Goal: Task Accomplishment & Management: Manage account settings

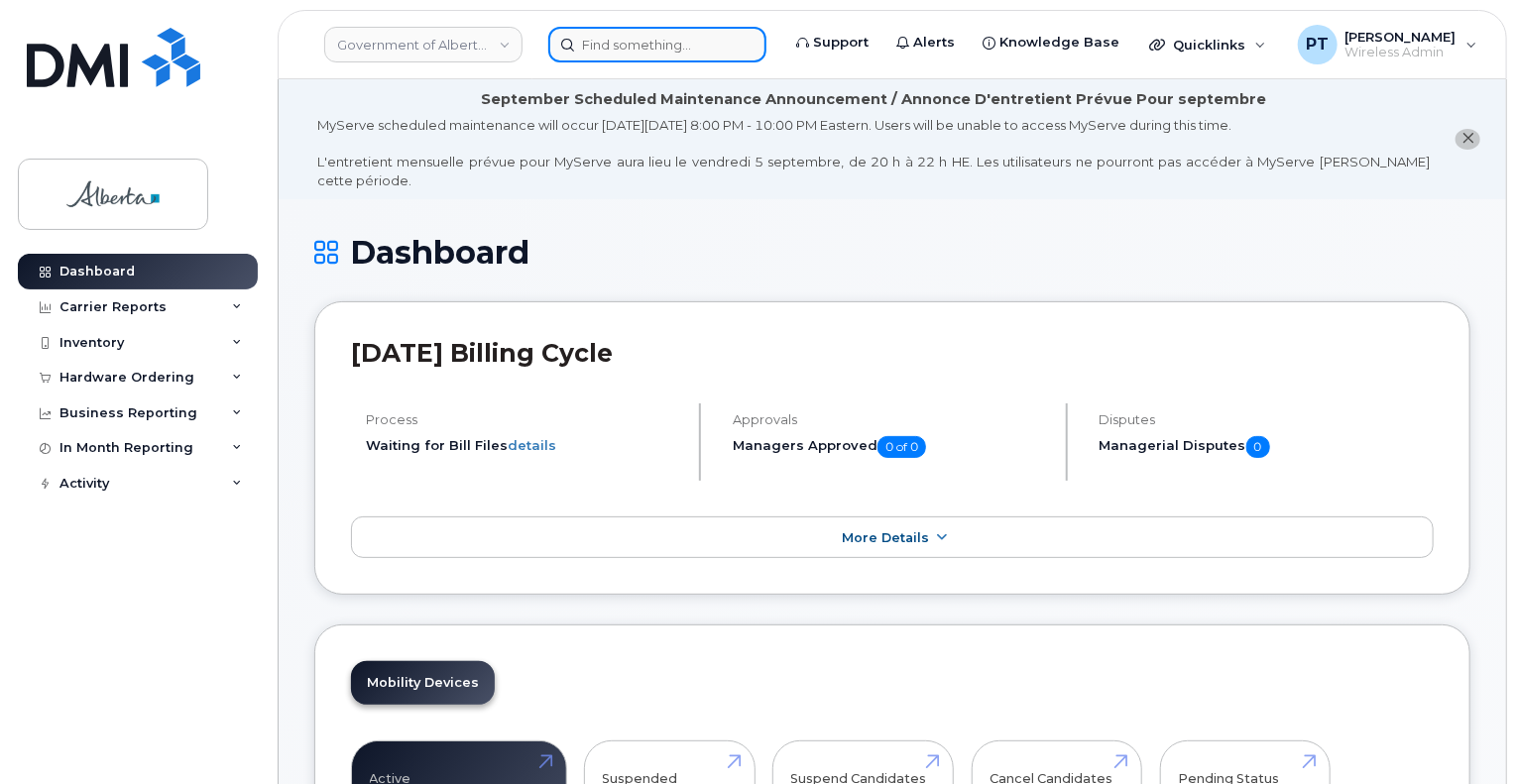
click at [674, 51] on input at bounding box center [657, 45] width 218 height 36
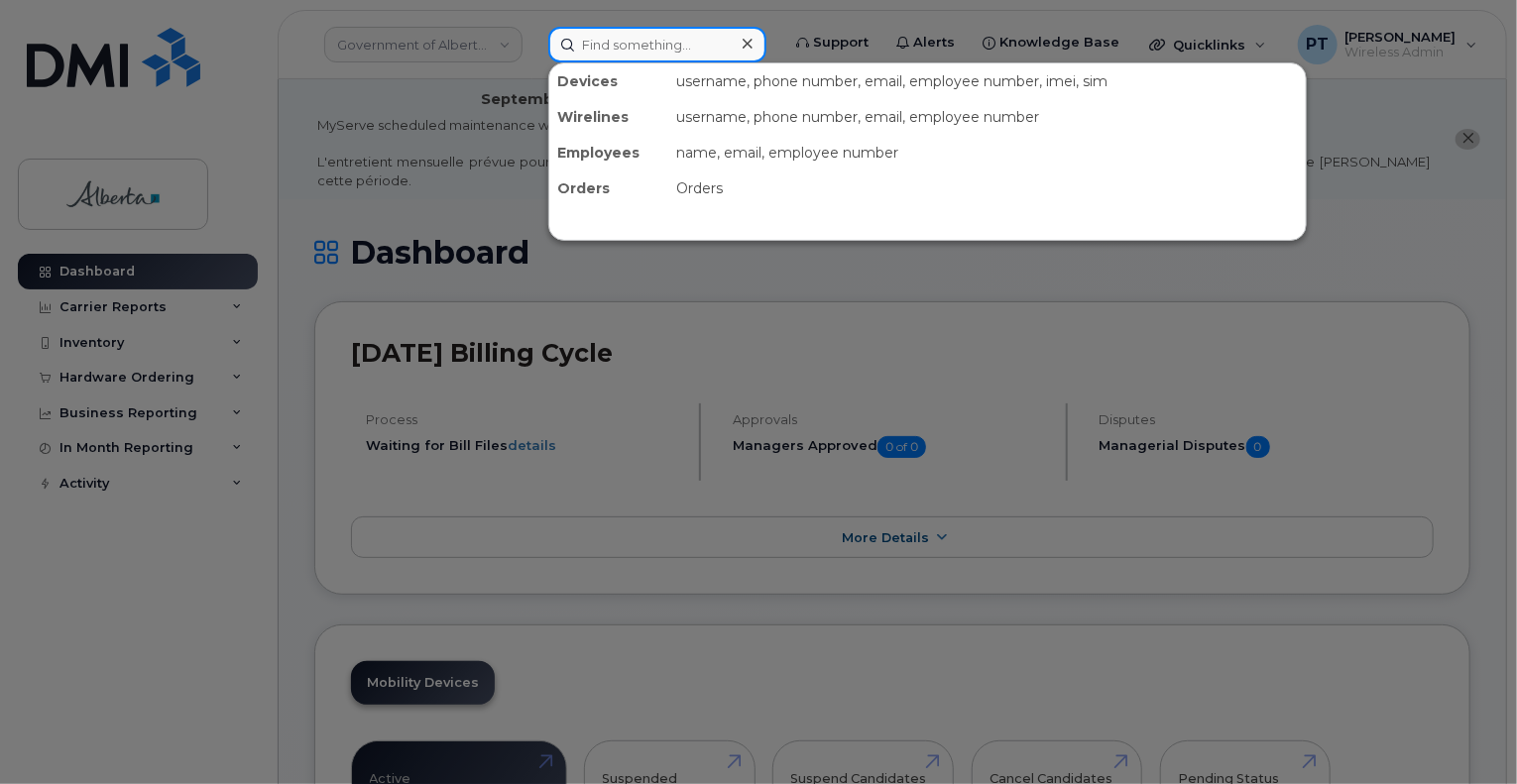
paste input "5878397153"
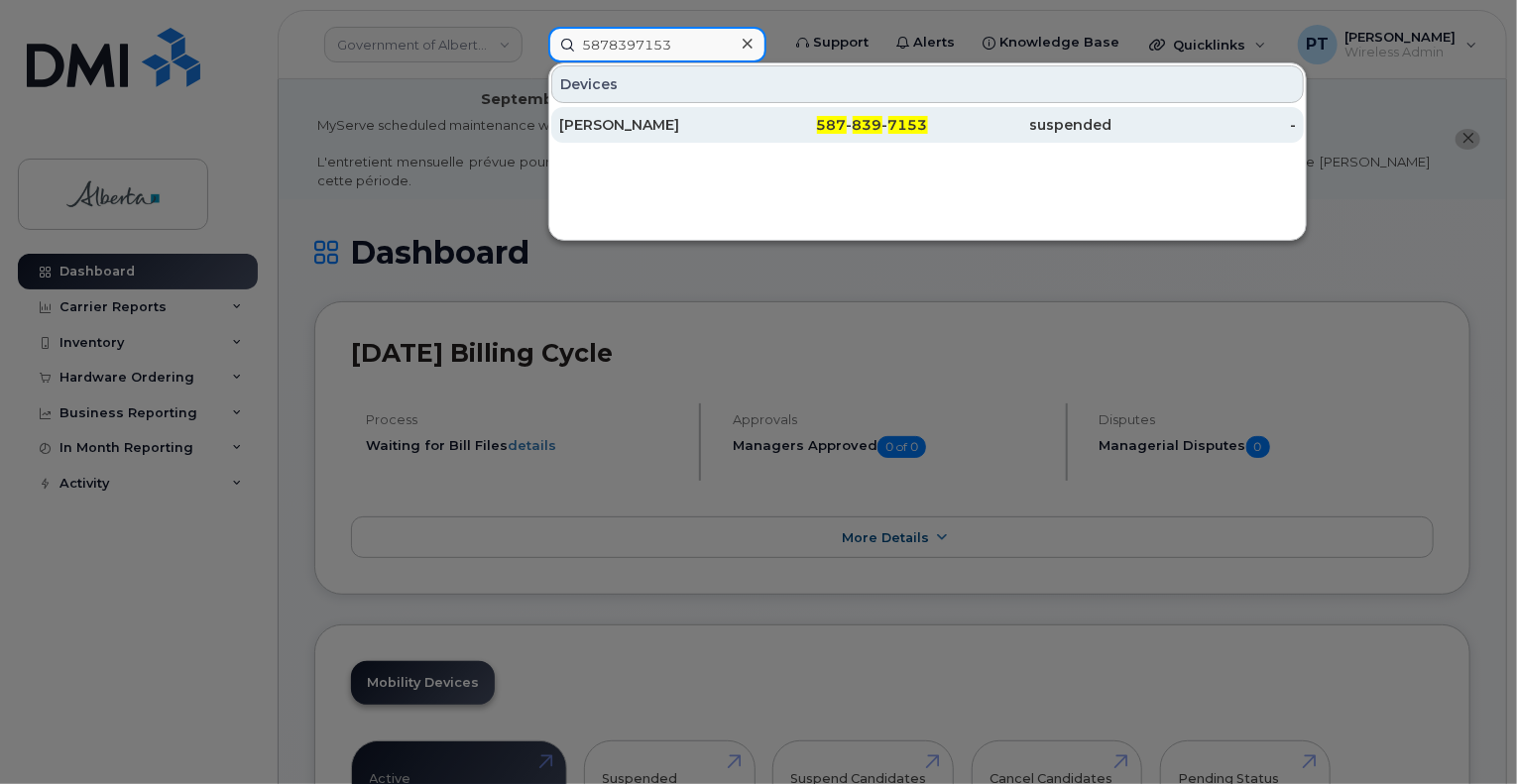
type input "5878397153"
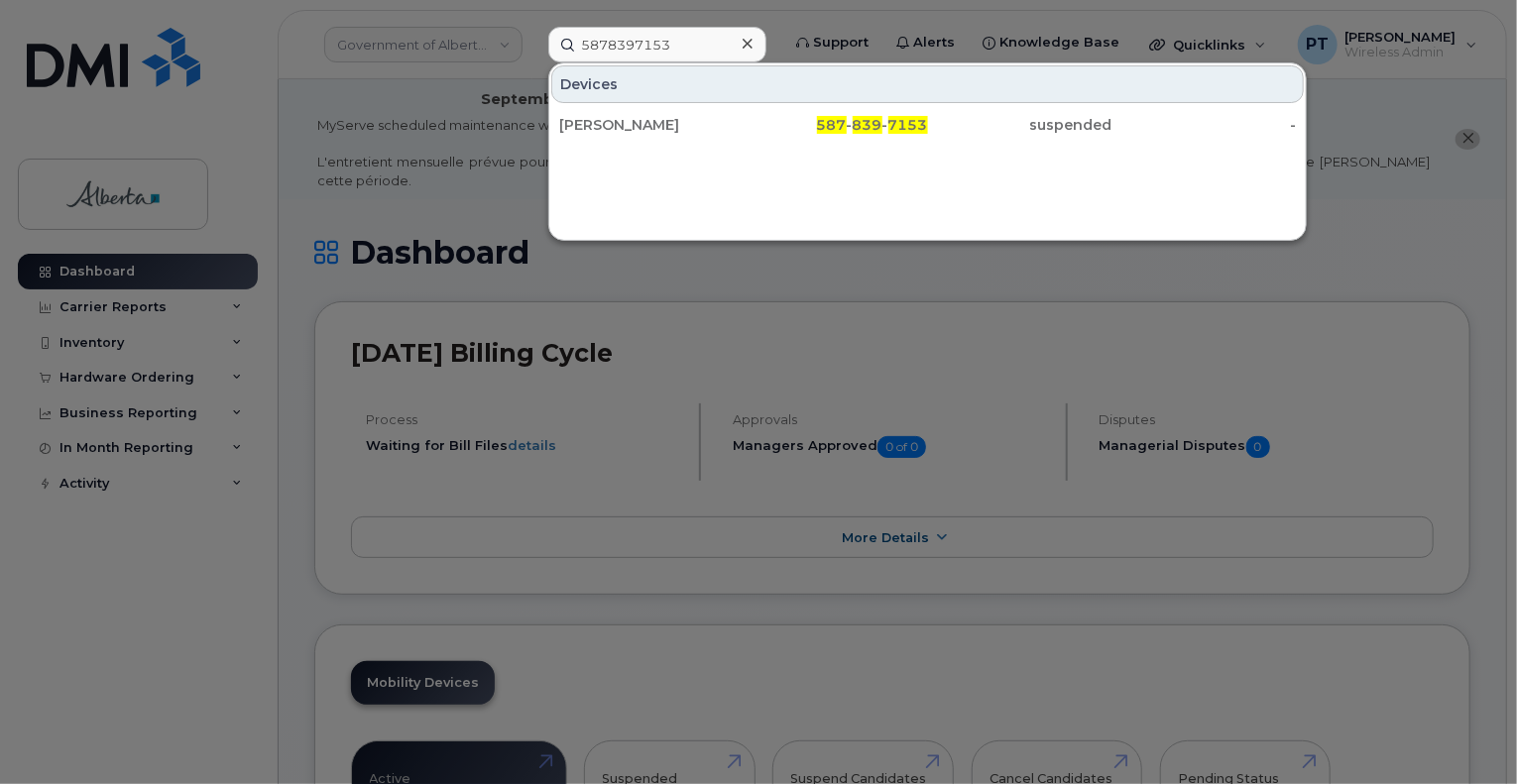
drag, startPoint x: 612, startPoint y: 118, endPoint x: 369, endPoint y: 205, distance: 258.1
click at [612, 118] on div "Leah Turner" at bounding box center [651, 125] width 185 height 20
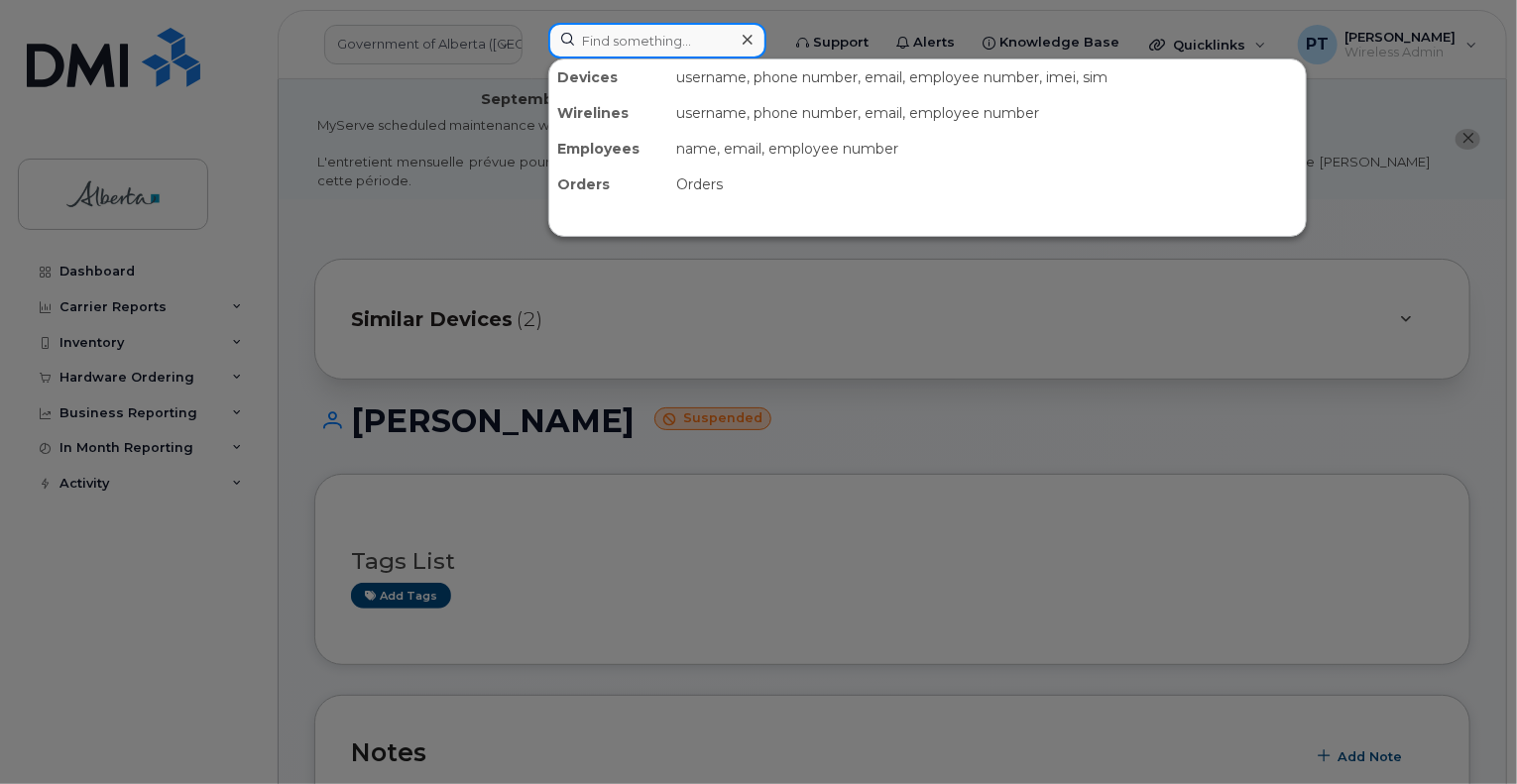
click at [645, 35] on input at bounding box center [657, 41] width 218 height 36
paste input "[PERSON_NAME]"
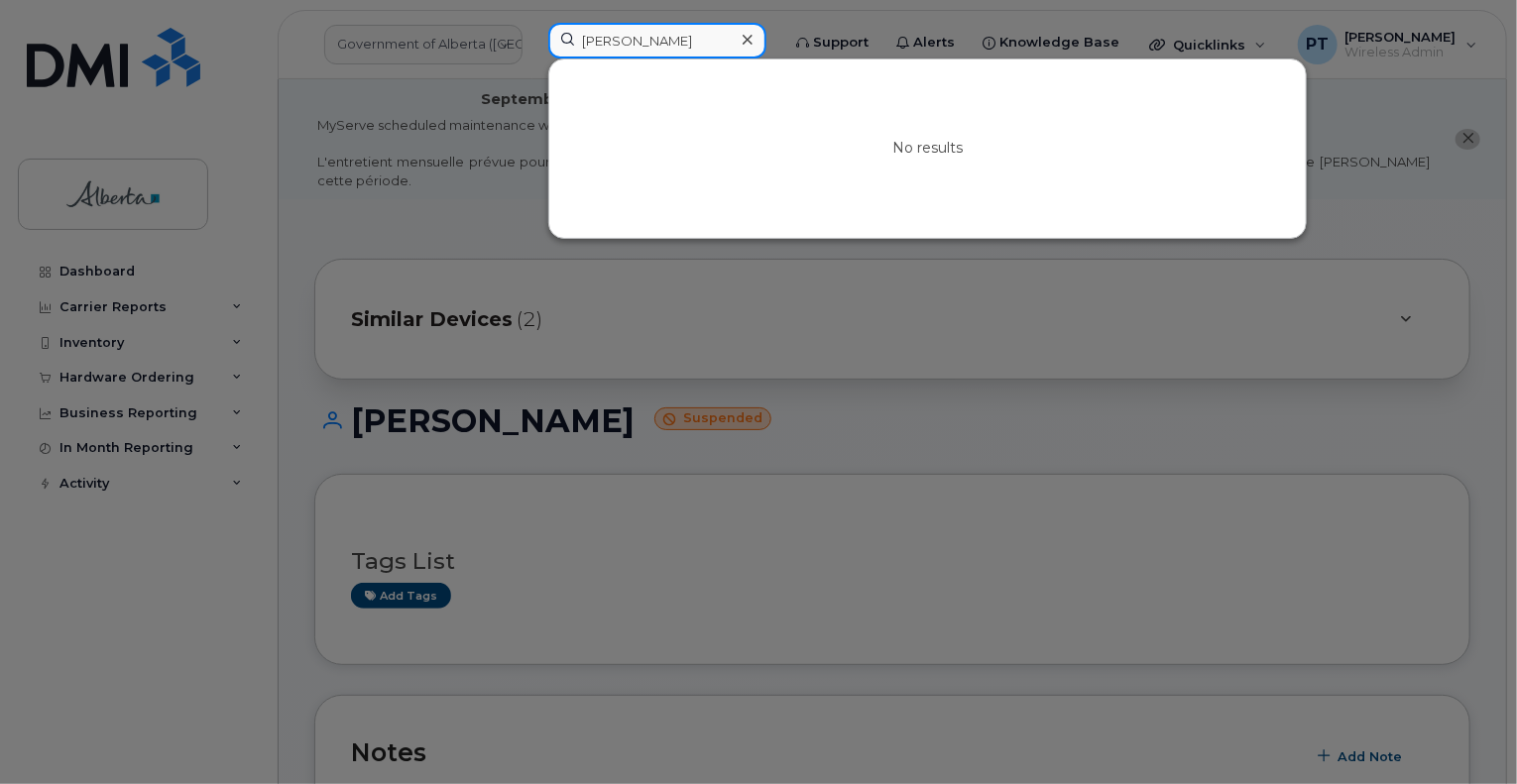
type input "[PERSON_NAME]"
click at [385, 94] on div at bounding box center [758, 392] width 1517 height 784
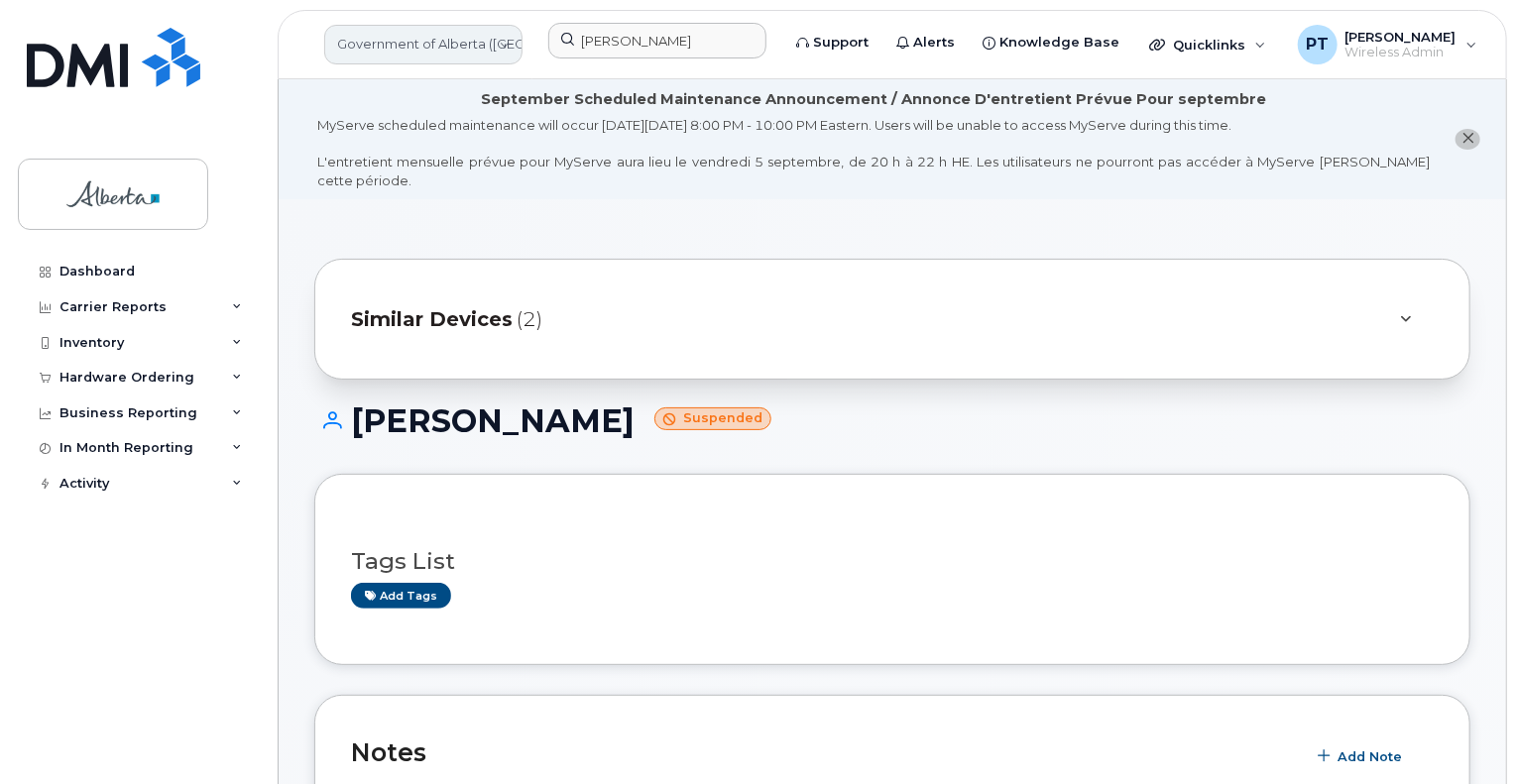
click at [501, 39] on link "Government of Alberta ([GEOGRAPHIC_DATA])" at bounding box center [424, 45] width 199 height 40
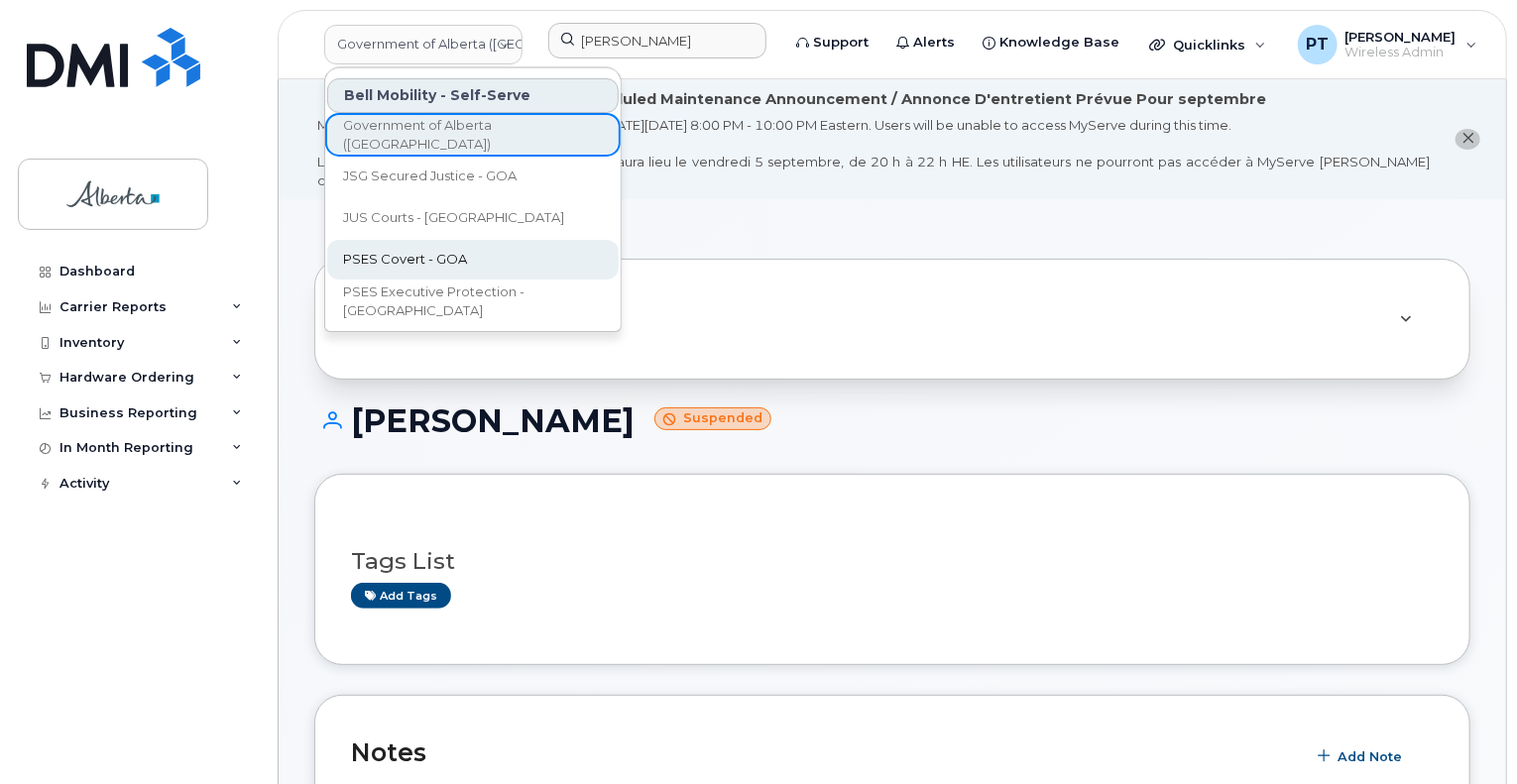
scroll to position [298, 0]
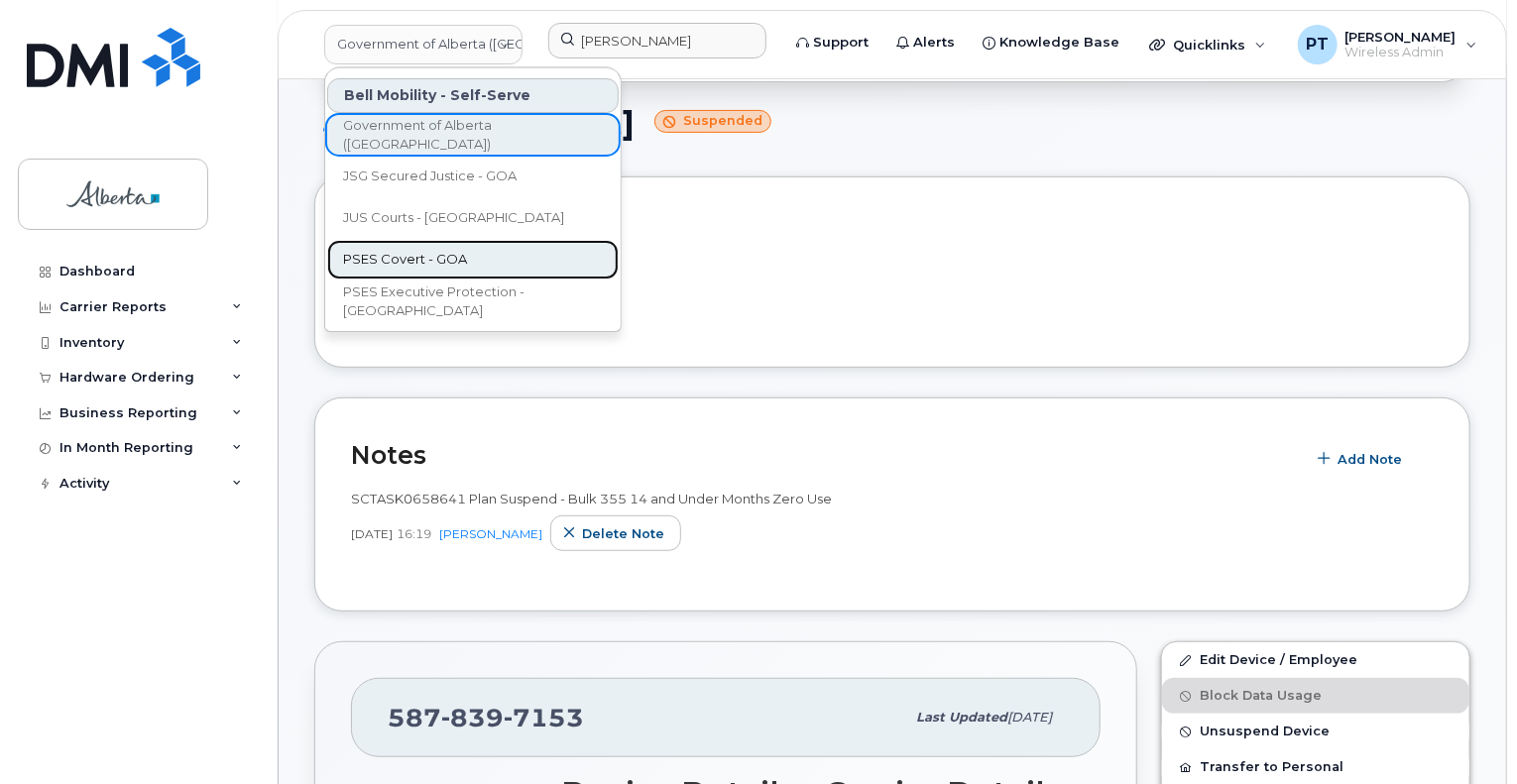
click at [436, 265] on span "PSES Covert - GOA" at bounding box center [405, 260] width 124 height 20
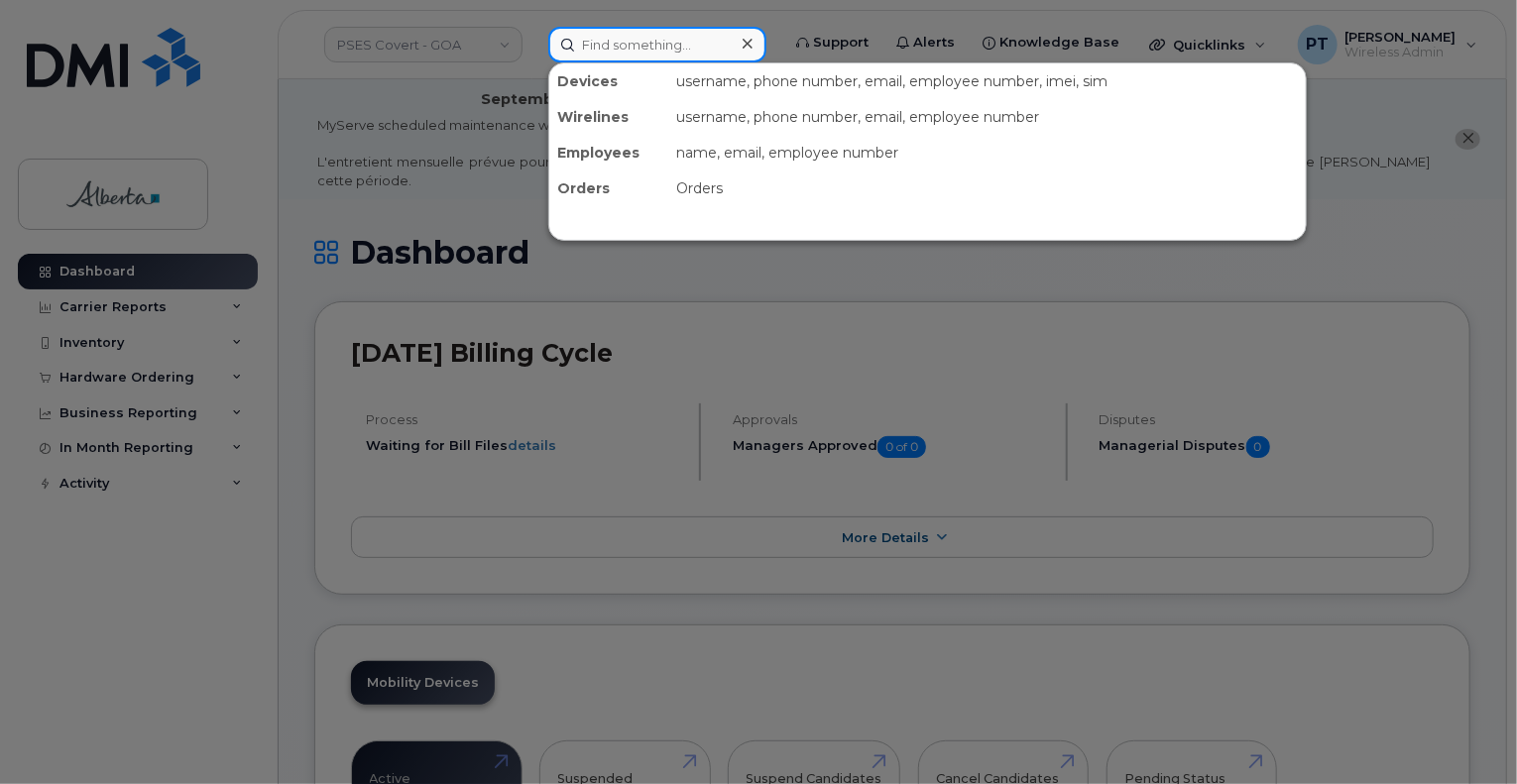
paste input "[PERSON_NAME]"
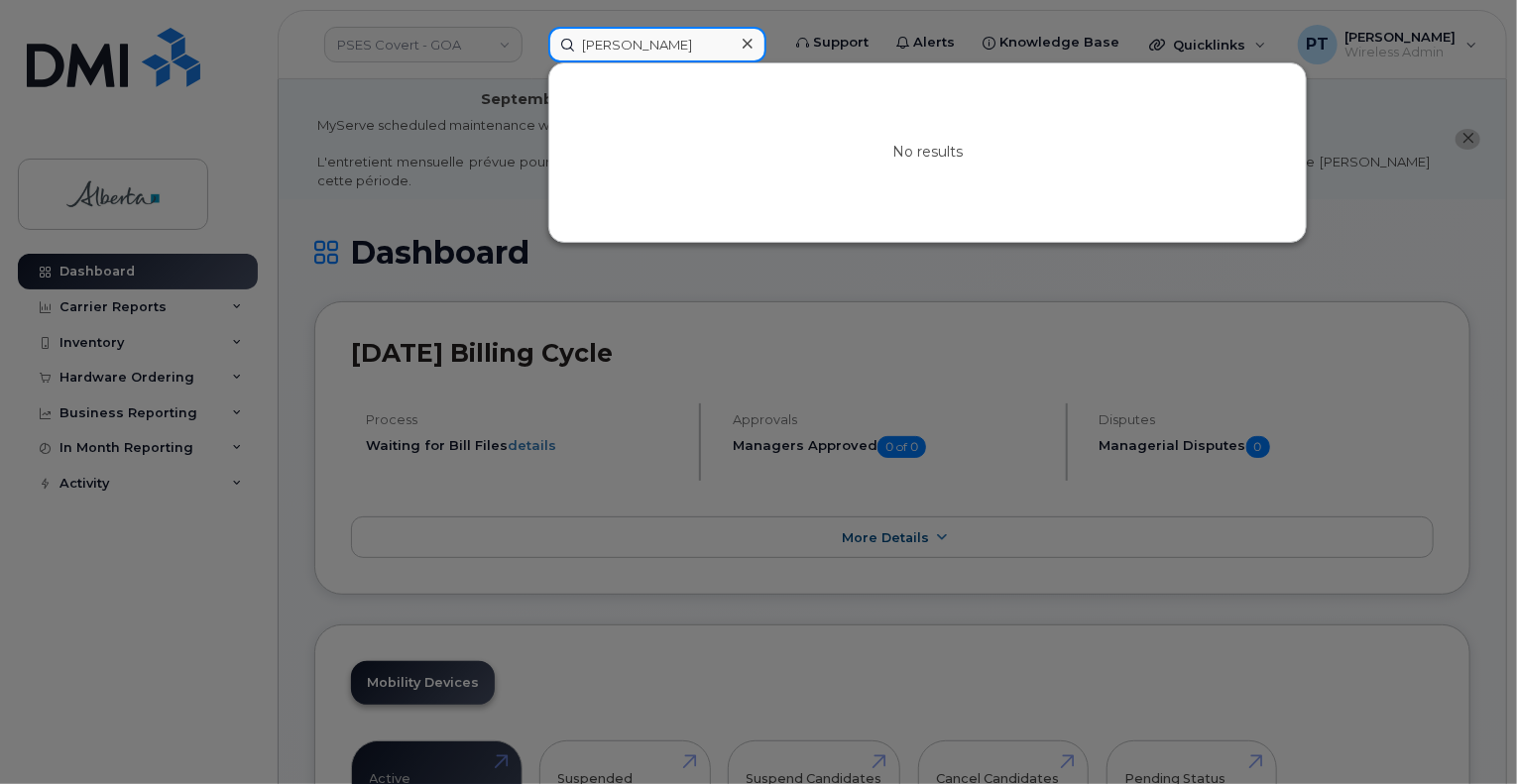
type input "Ann-marie Bozzelli"
click at [691, 288] on div at bounding box center [758, 392] width 1517 height 784
click at [658, 39] on input "Ann-marie Bozzelli" at bounding box center [657, 45] width 218 height 36
drag, startPoint x: 660, startPoint y: 39, endPoint x: 1054, endPoint y: 147, distance: 408.5
click at [1041, 150] on div "No results" at bounding box center [927, 153] width 757 height 179
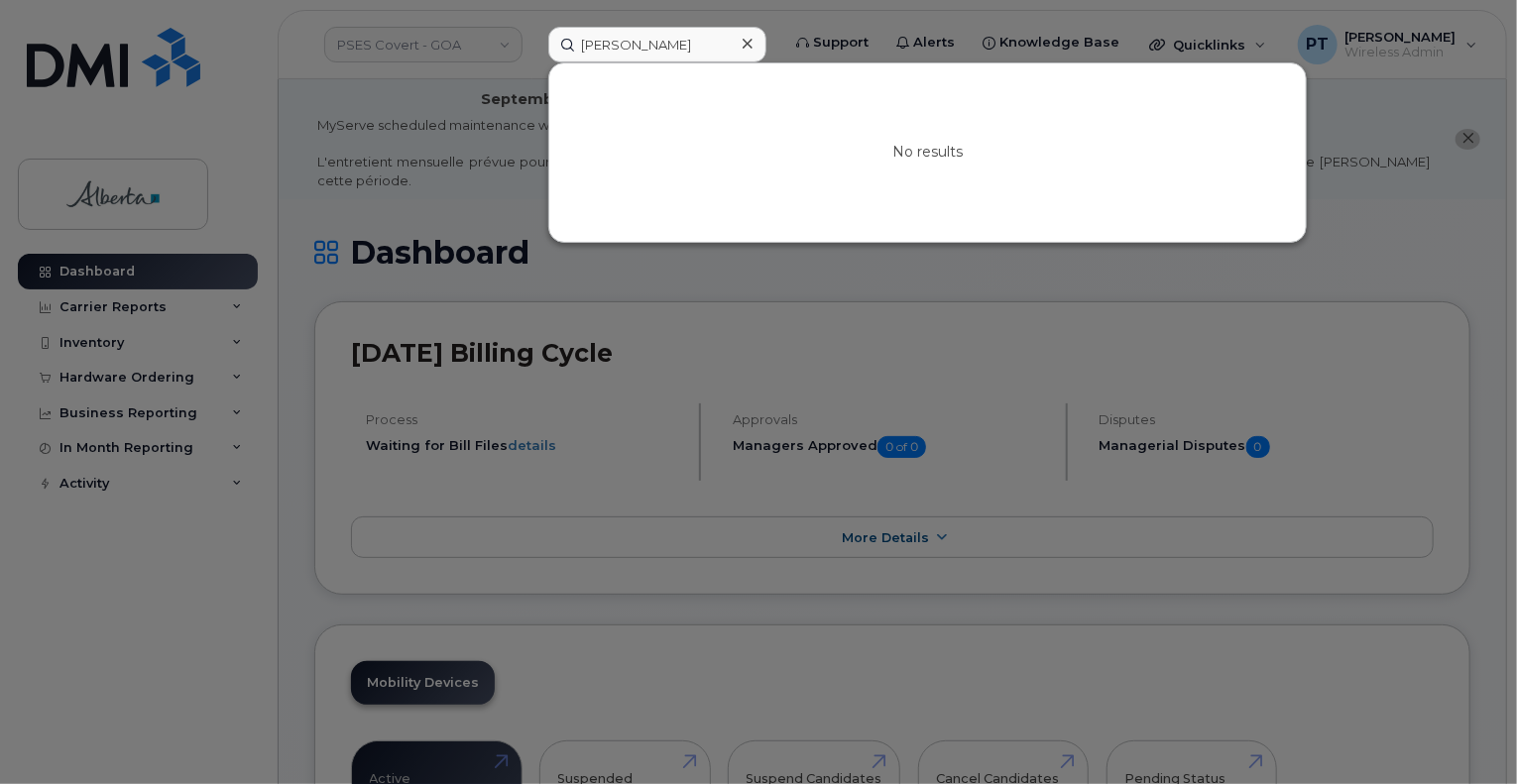
click at [753, 42] on icon at bounding box center [748, 44] width 10 height 10
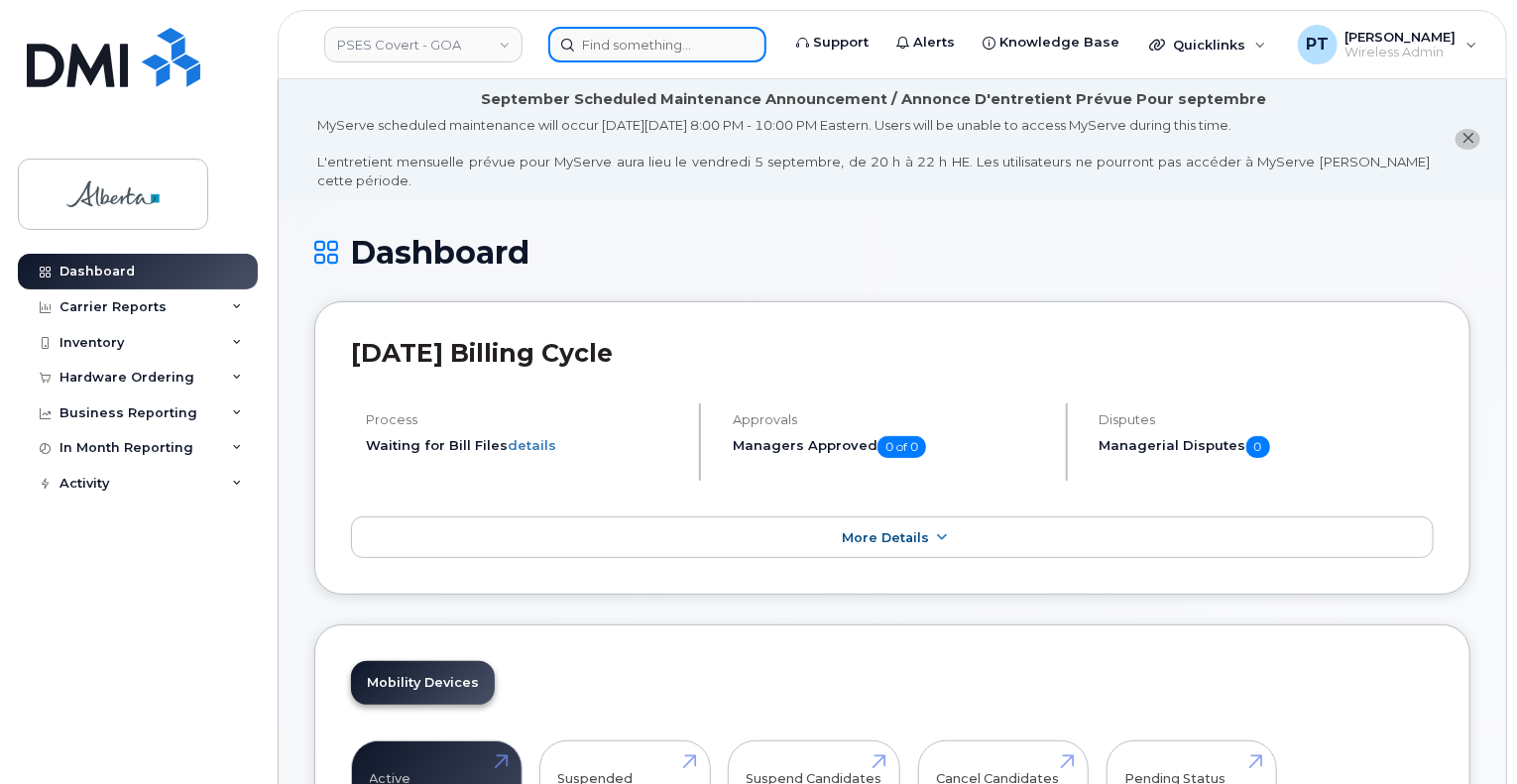
click at [651, 51] on input at bounding box center [657, 45] width 218 height 36
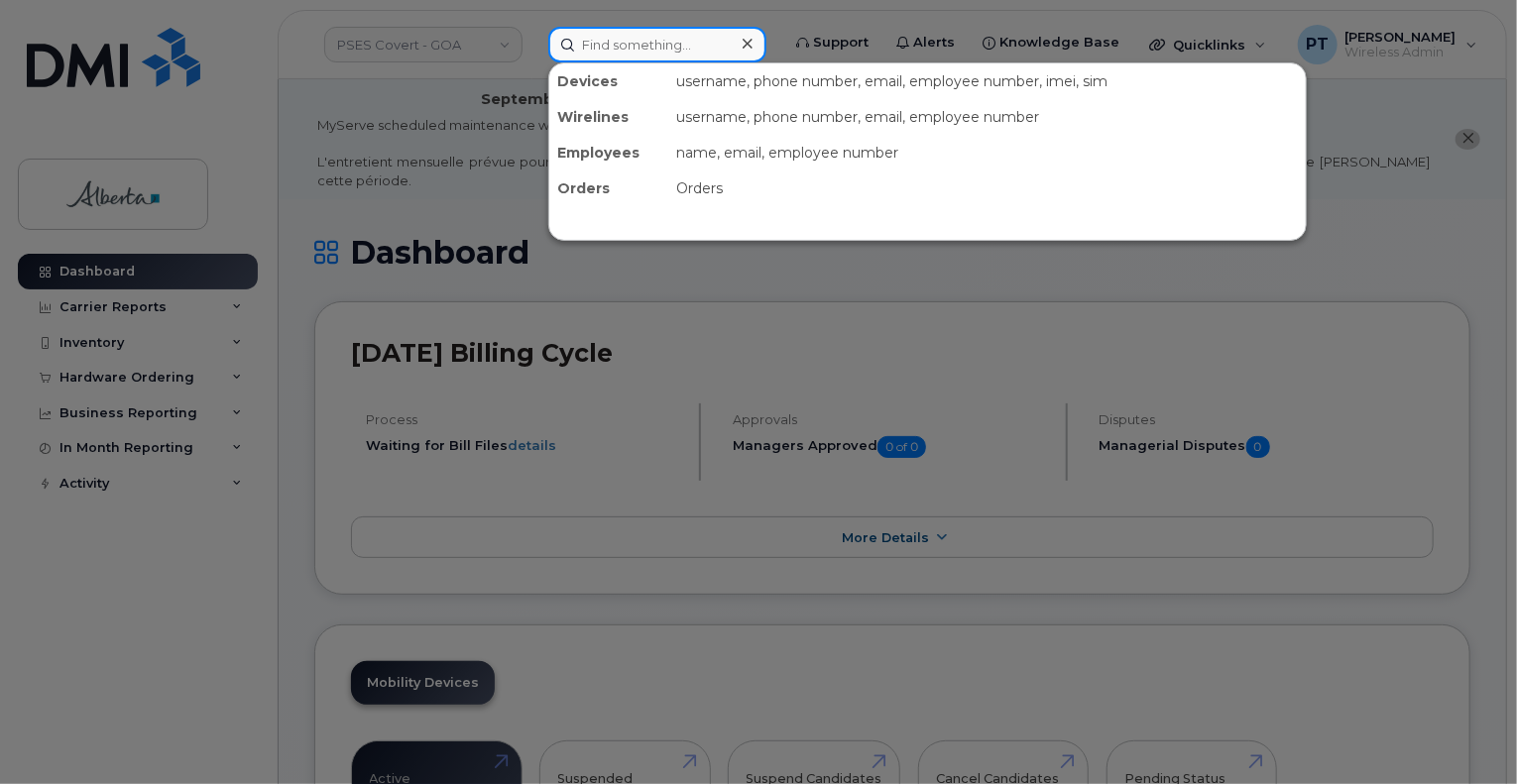
paste input "5878397153"
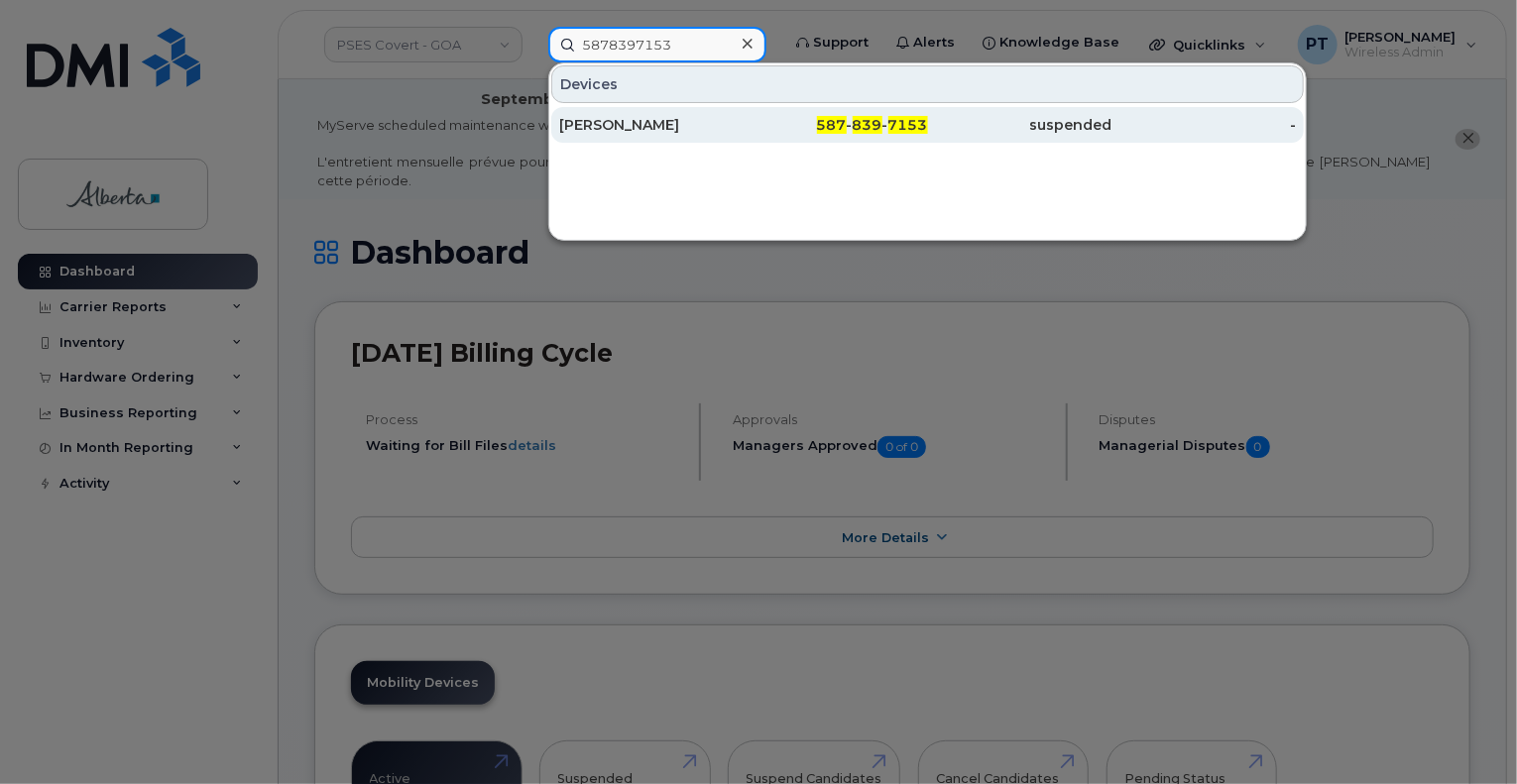
type input "5878397153"
click at [624, 130] on div "[PERSON_NAME]" at bounding box center [651, 125] width 185 height 20
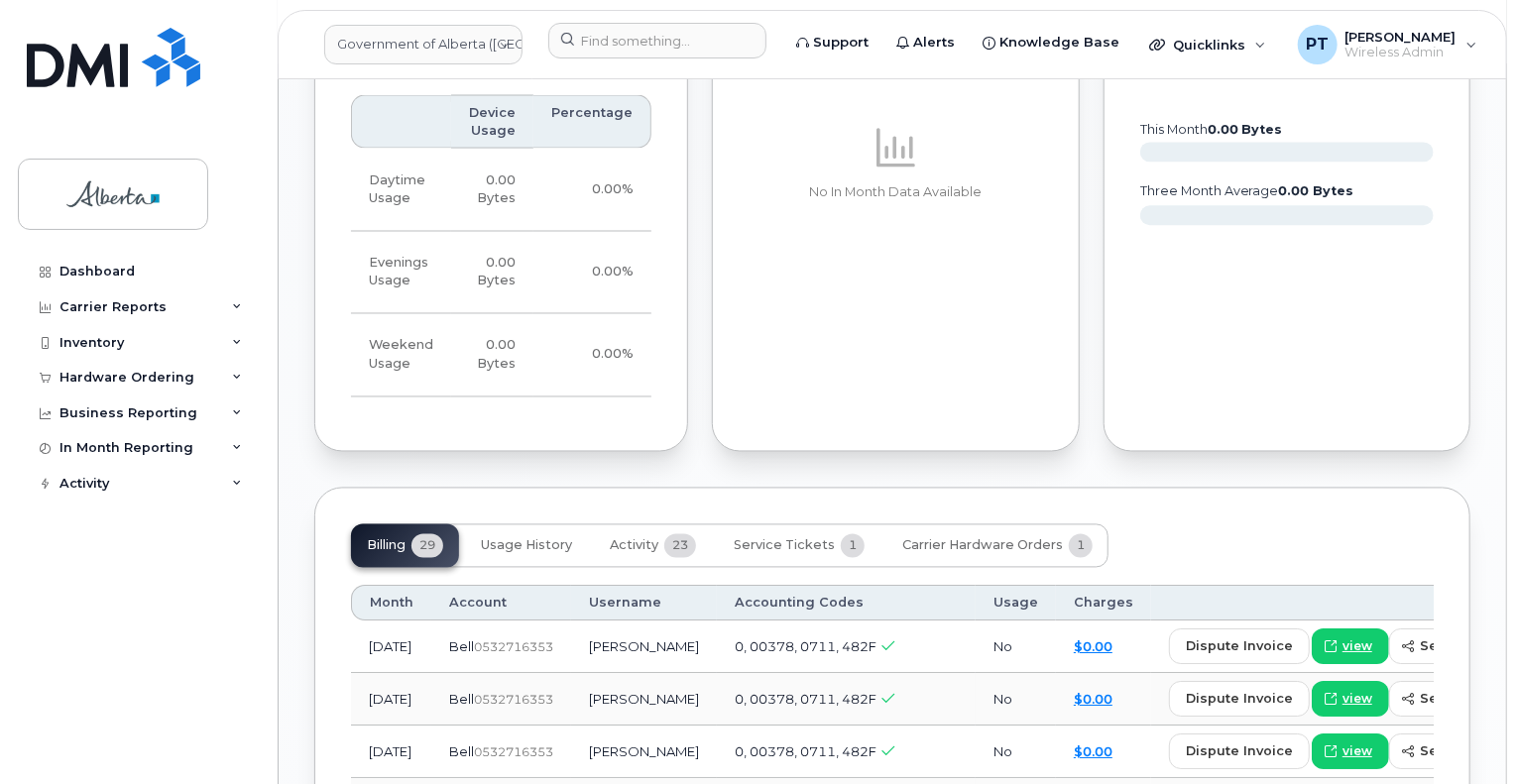
scroll to position [1884, 0]
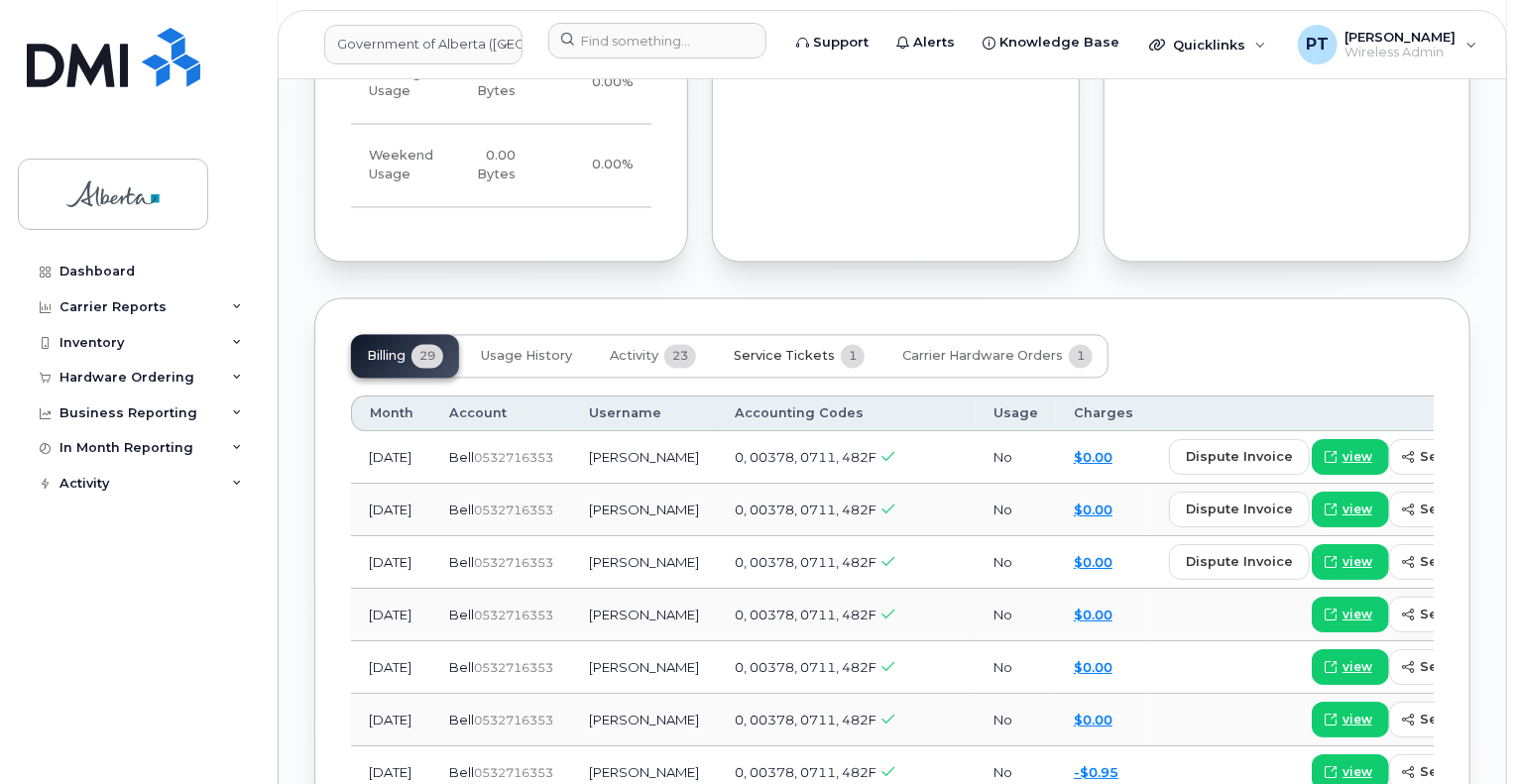
click at [764, 349] on span "Service Tickets" at bounding box center [784, 357] width 101 height 16
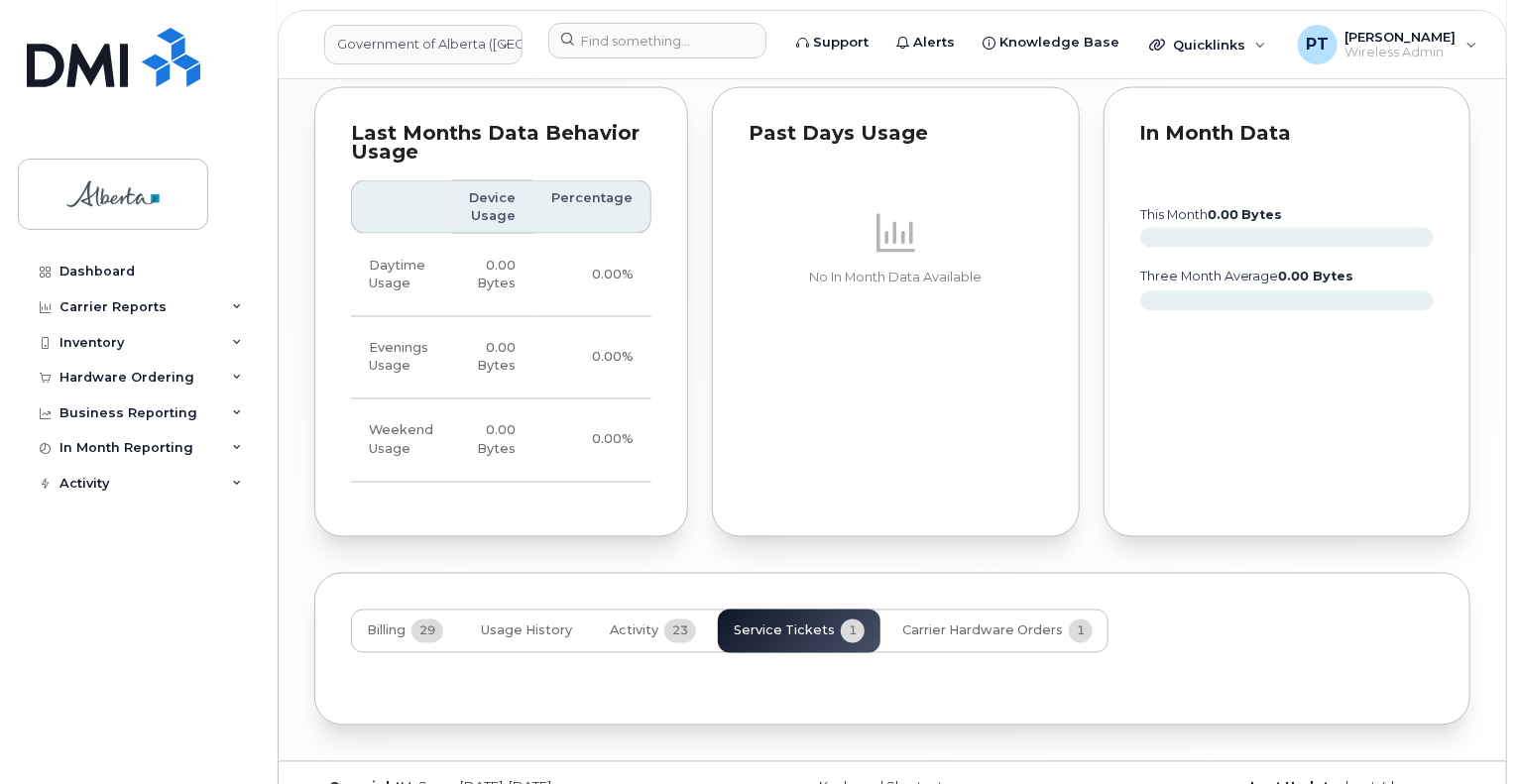
scroll to position [1695, 0]
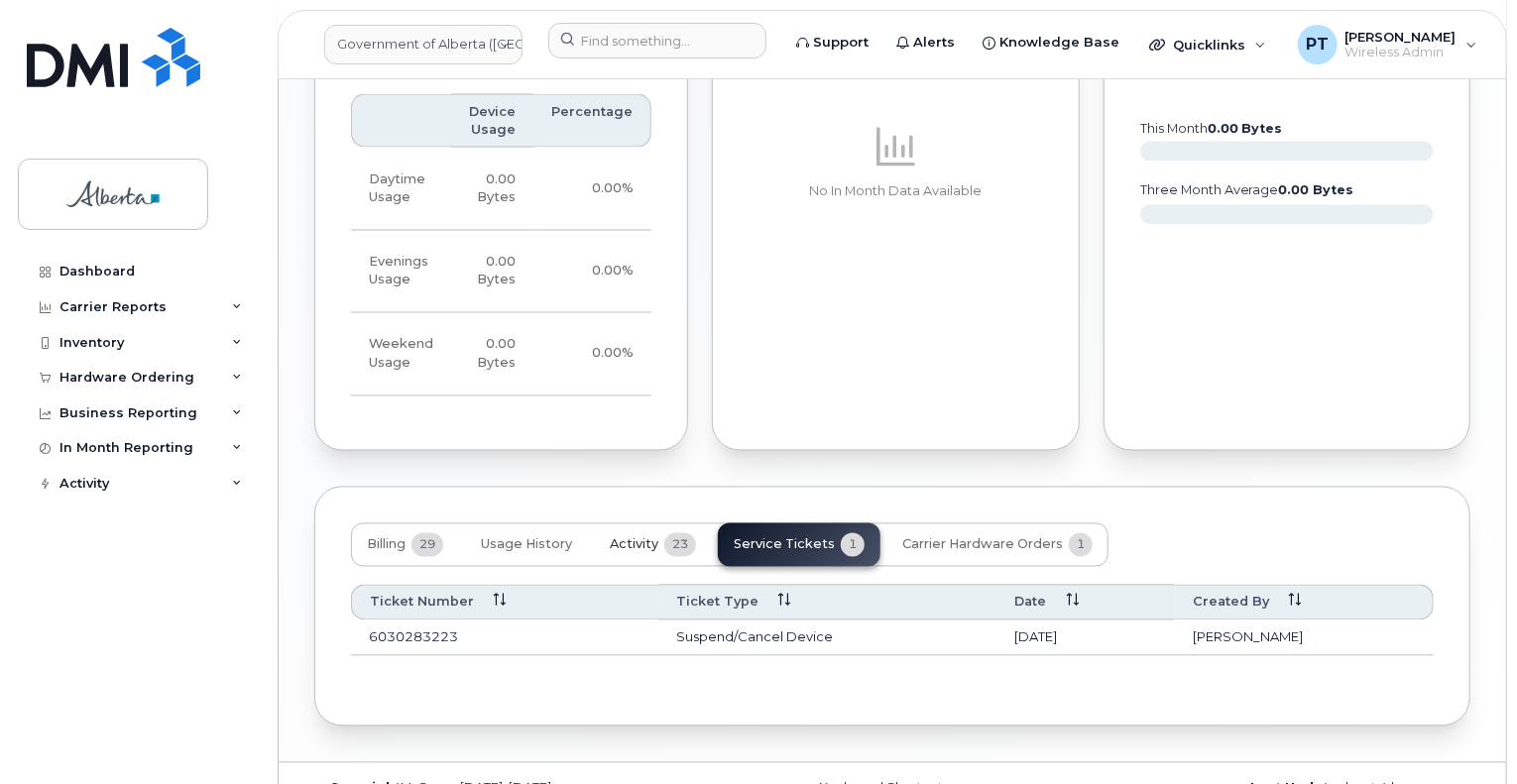
click at [611, 537] on span "Activity" at bounding box center [633, 545] width 49 height 16
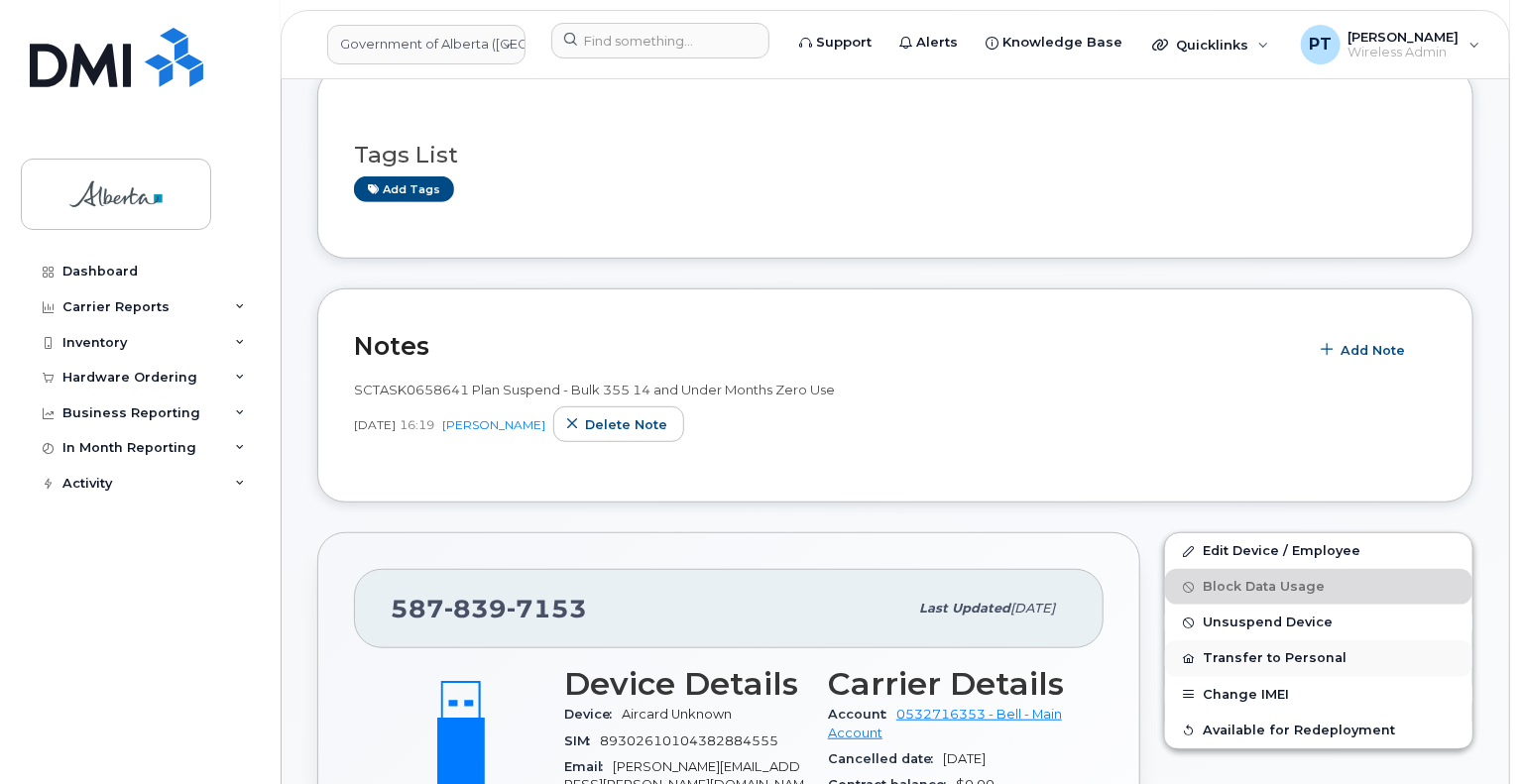
scroll to position [604, 0]
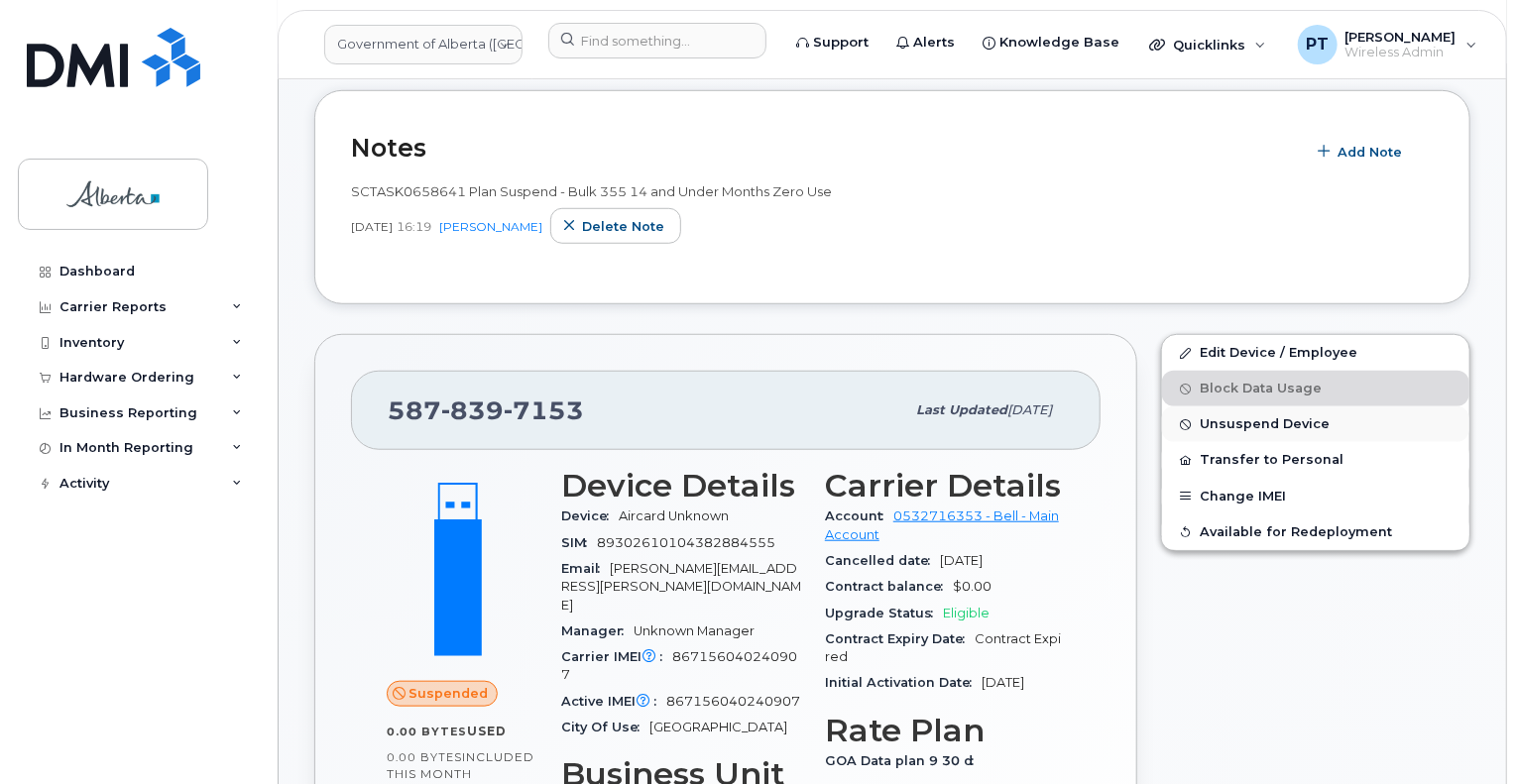
click at [1252, 418] on span "Unsuspend Device" at bounding box center [1265, 425] width 130 height 15
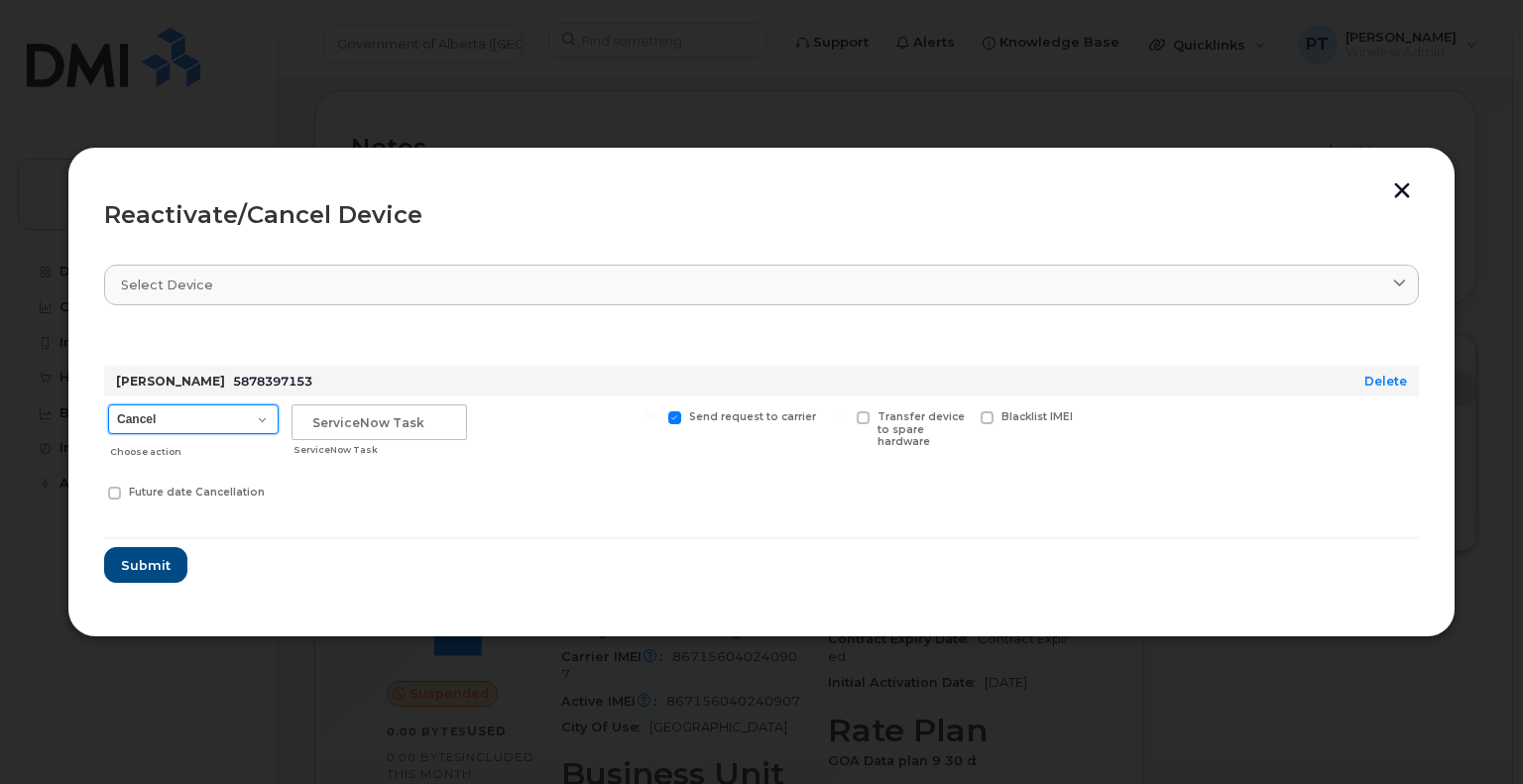
click at [184, 413] on select "Cancel Suspend - Extend Suspension Reactivate" at bounding box center [194, 420] width 171 height 30
select select "[object Object]"
click at [108, 405] on select "Cancel Suspend - Extend Suspension Reactivate" at bounding box center [194, 420] width 171 height 30
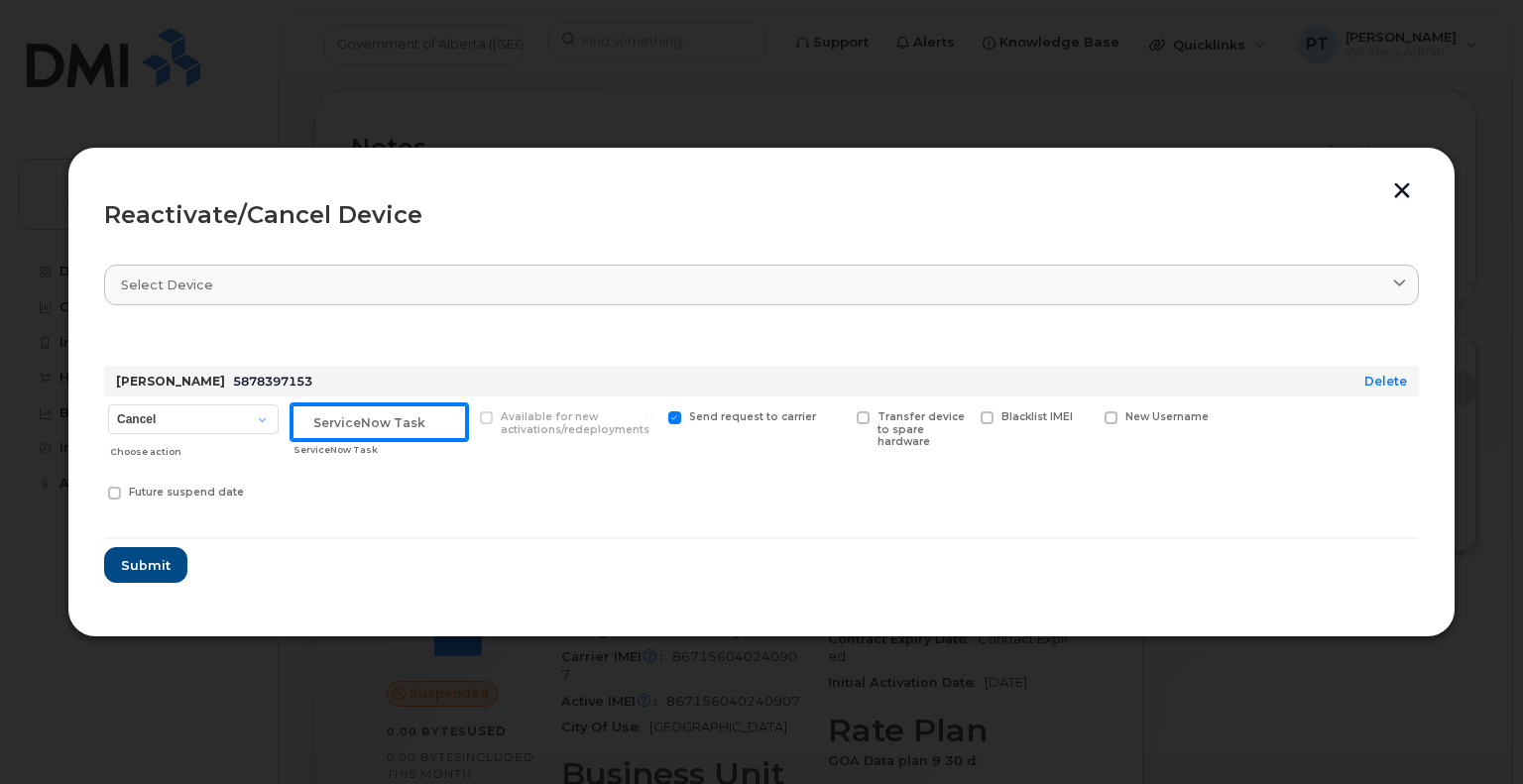
click at [356, 419] on input "text" at bounding box center [379, 423] width 176 height 36
paste input "SCTASK0839956"
type input "SCTASK0839956 Reactivate"
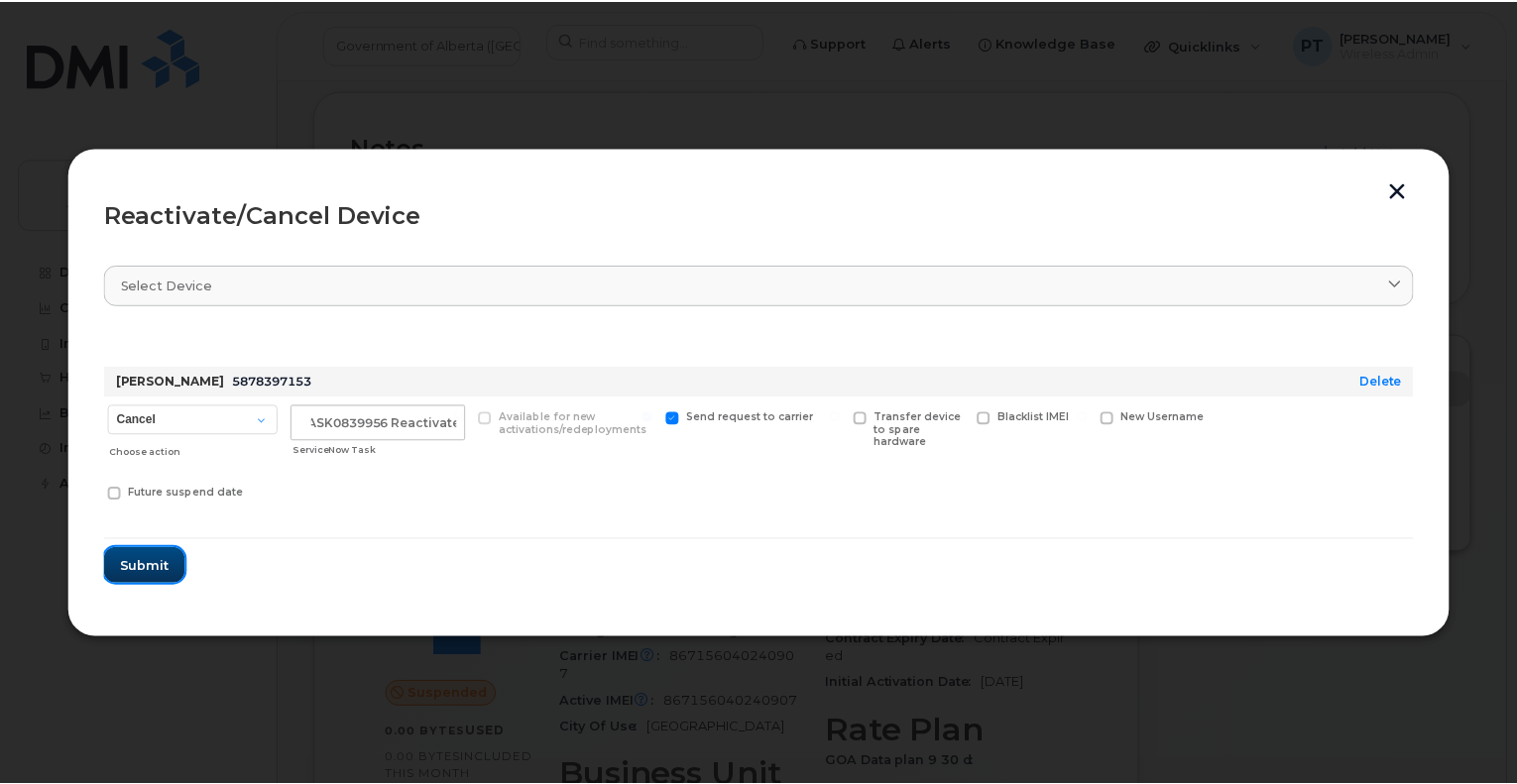
scroll to position [0, 0]
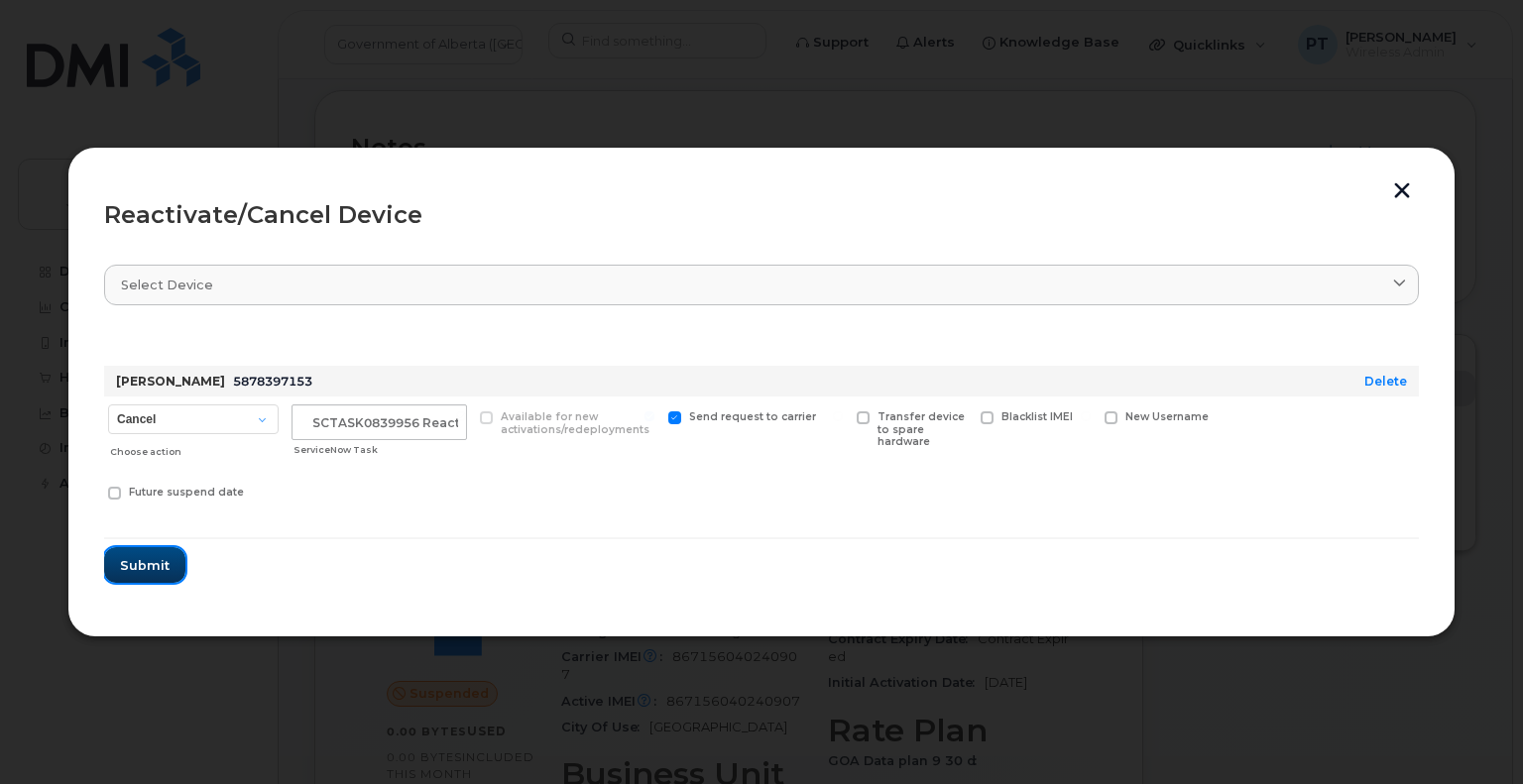
click at [129, 572] on span "Submit" at bounding box center [145, 565] width 50 height 19
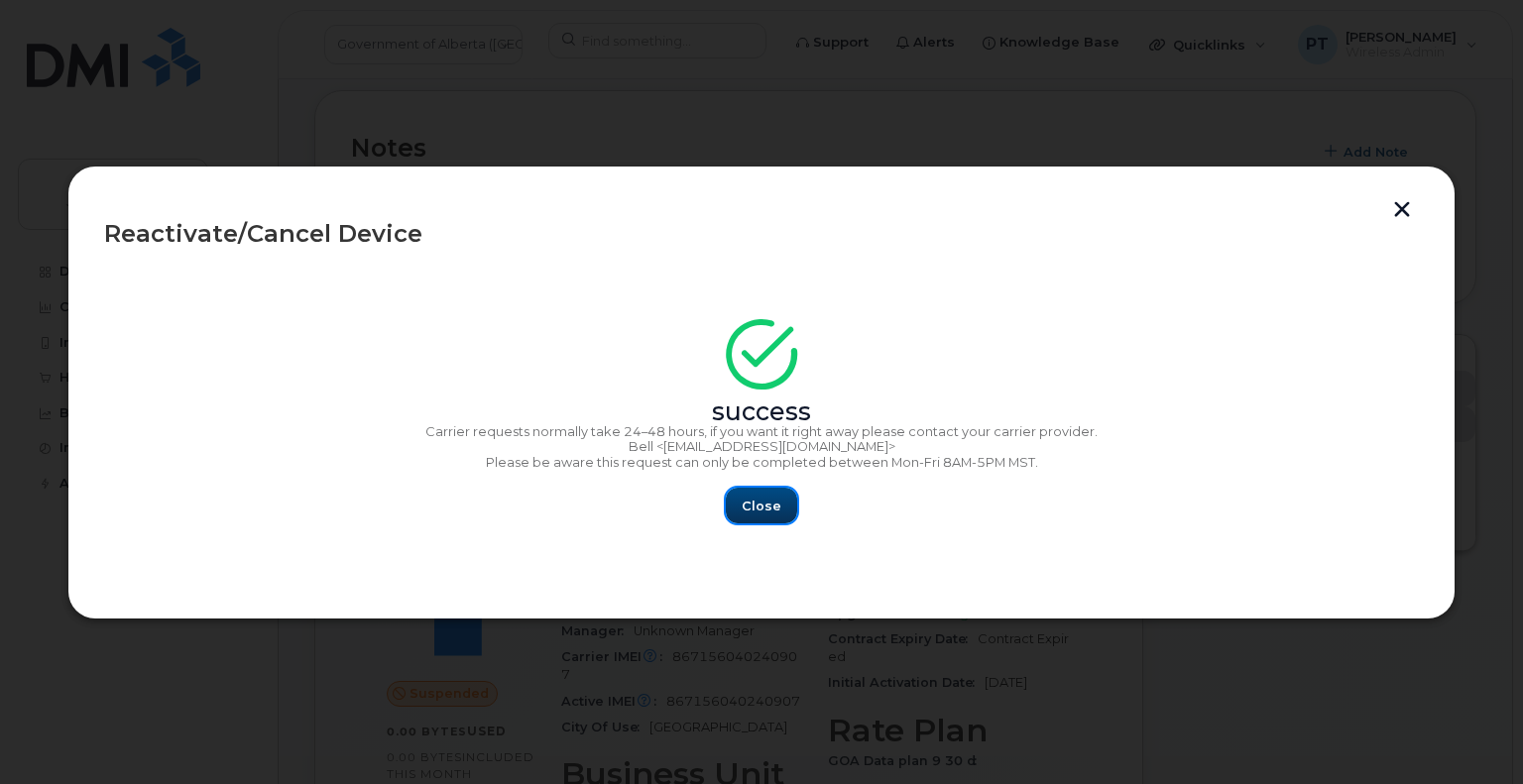
click at [755, 505] on span "Close" at bounding box center [762, 505] width 40 height 19
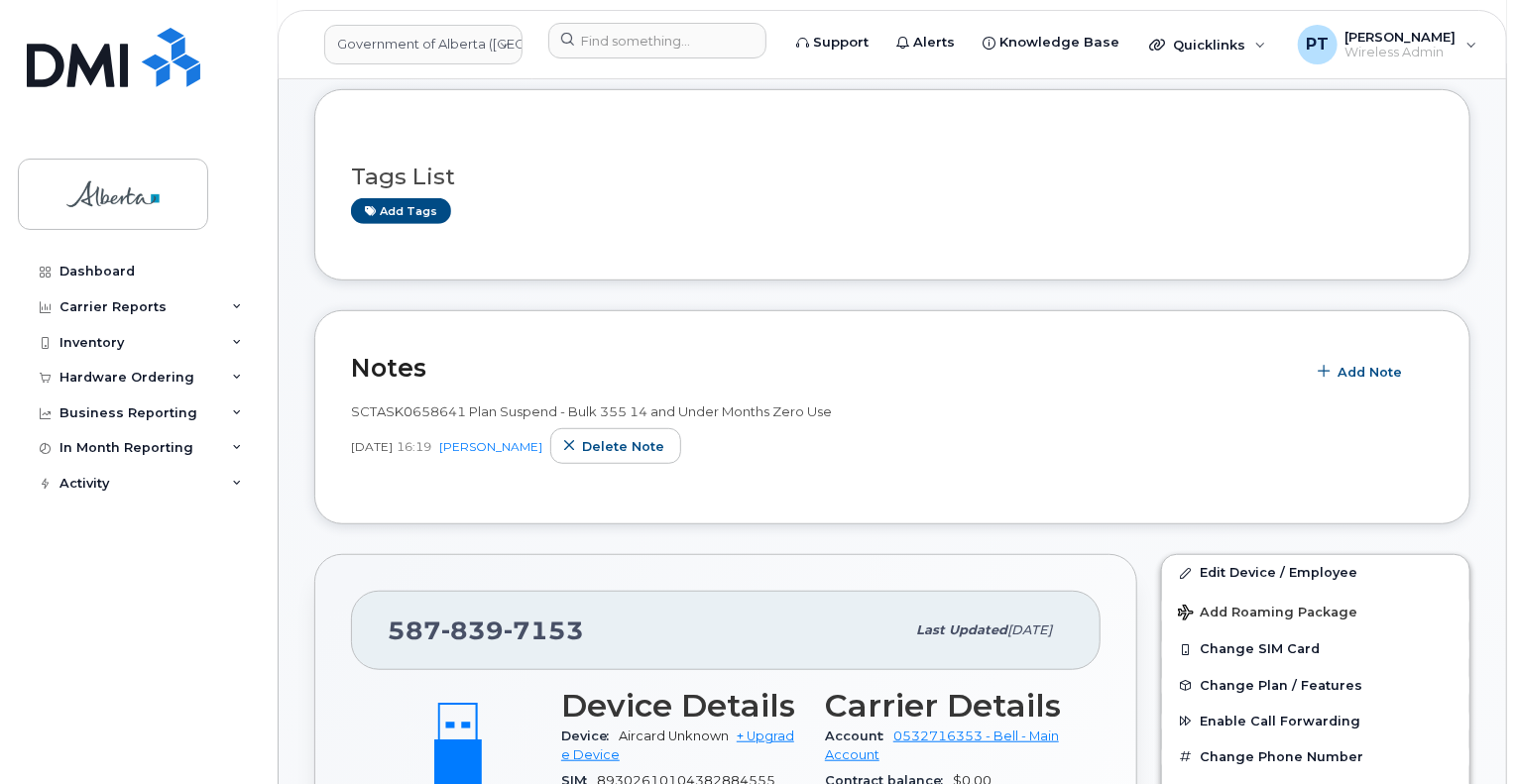
scroll to position [397, 0]
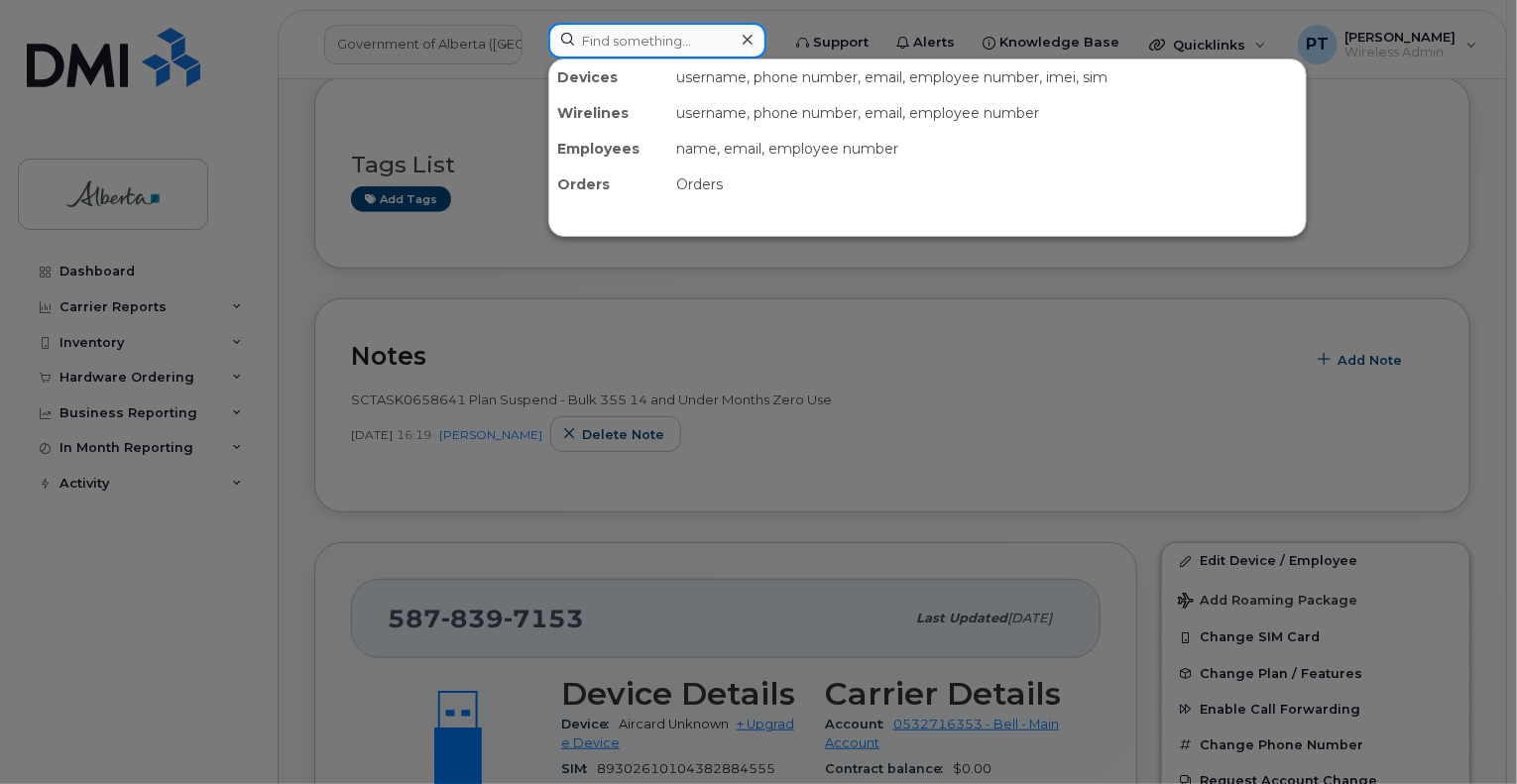
click at [670, 39] on input at bounding box center [657, 41] width 218 height 36
paste input "Received confirmation from Bell the code was reset."
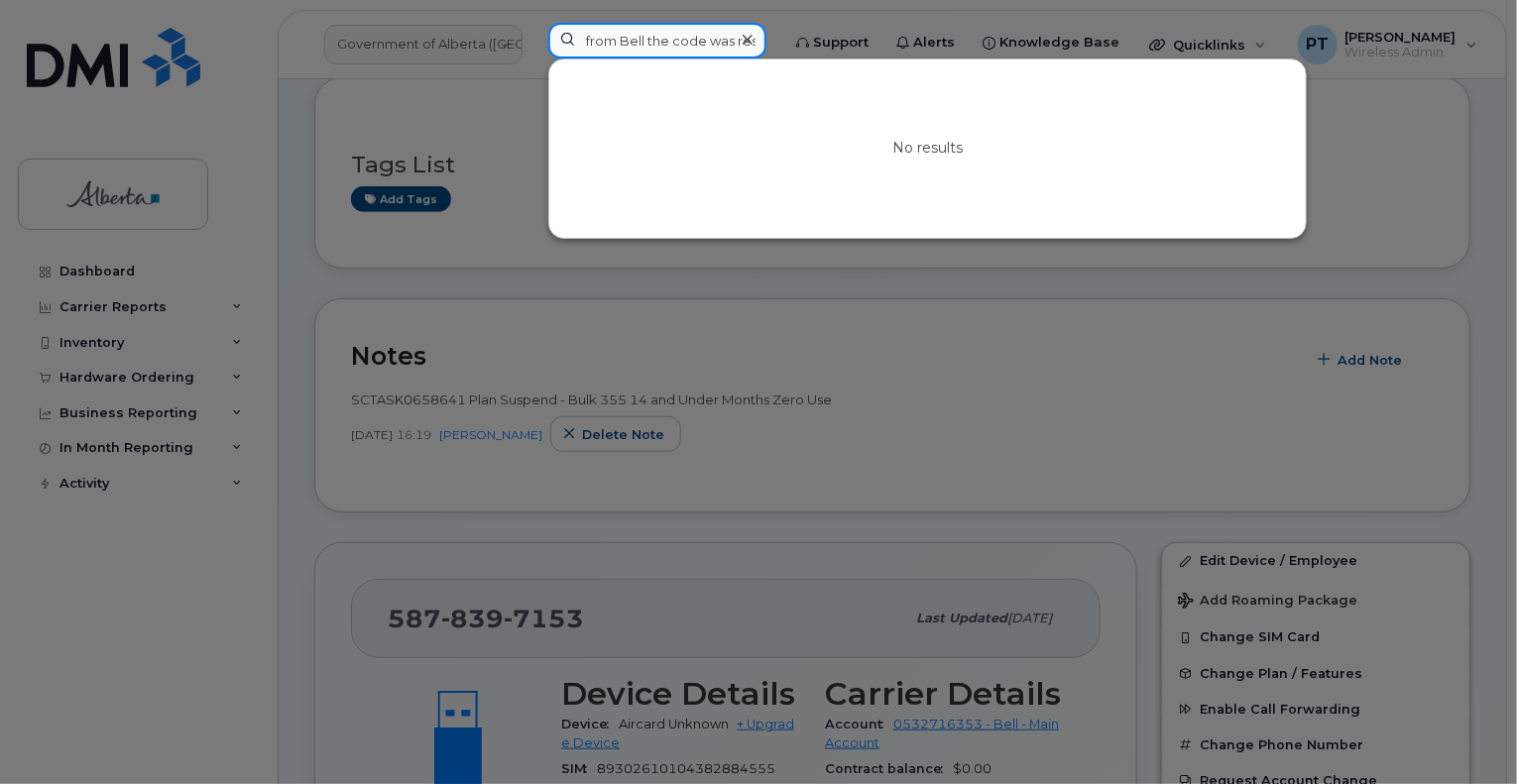
type input "Received confirmation from Bell the code was reset."
click at [745, 33] on div at bounding box center [747, 40] width 29 height 29
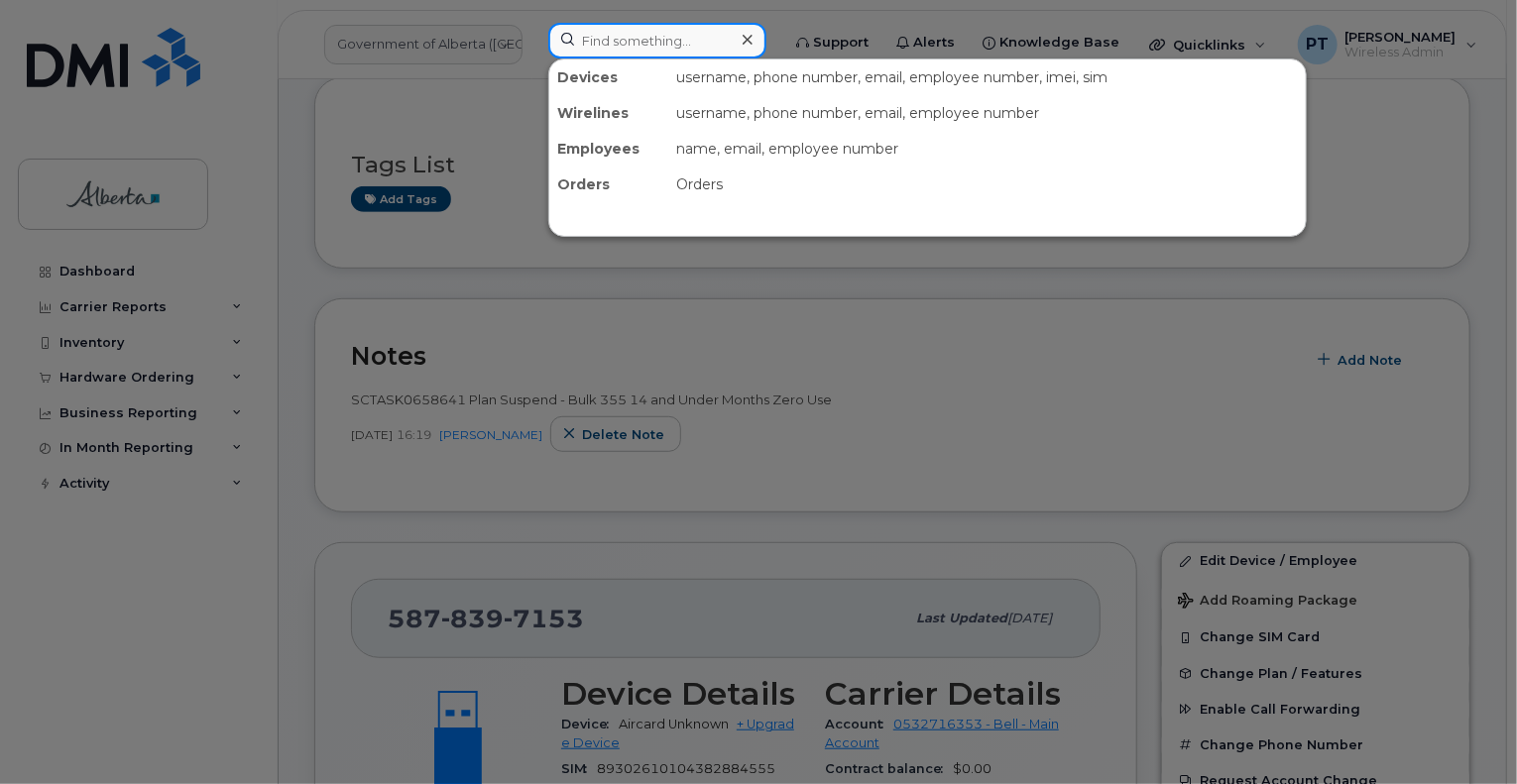
click at [745, 33] on div at bounding box center [657, 41] width 218 height 36
click at [753, 37] on icon at bounding box center [748, 40] width 10 height 16
click at [618, 42] on input at bounding box center [657, 41] width 218 height 36
type input "5878304692"
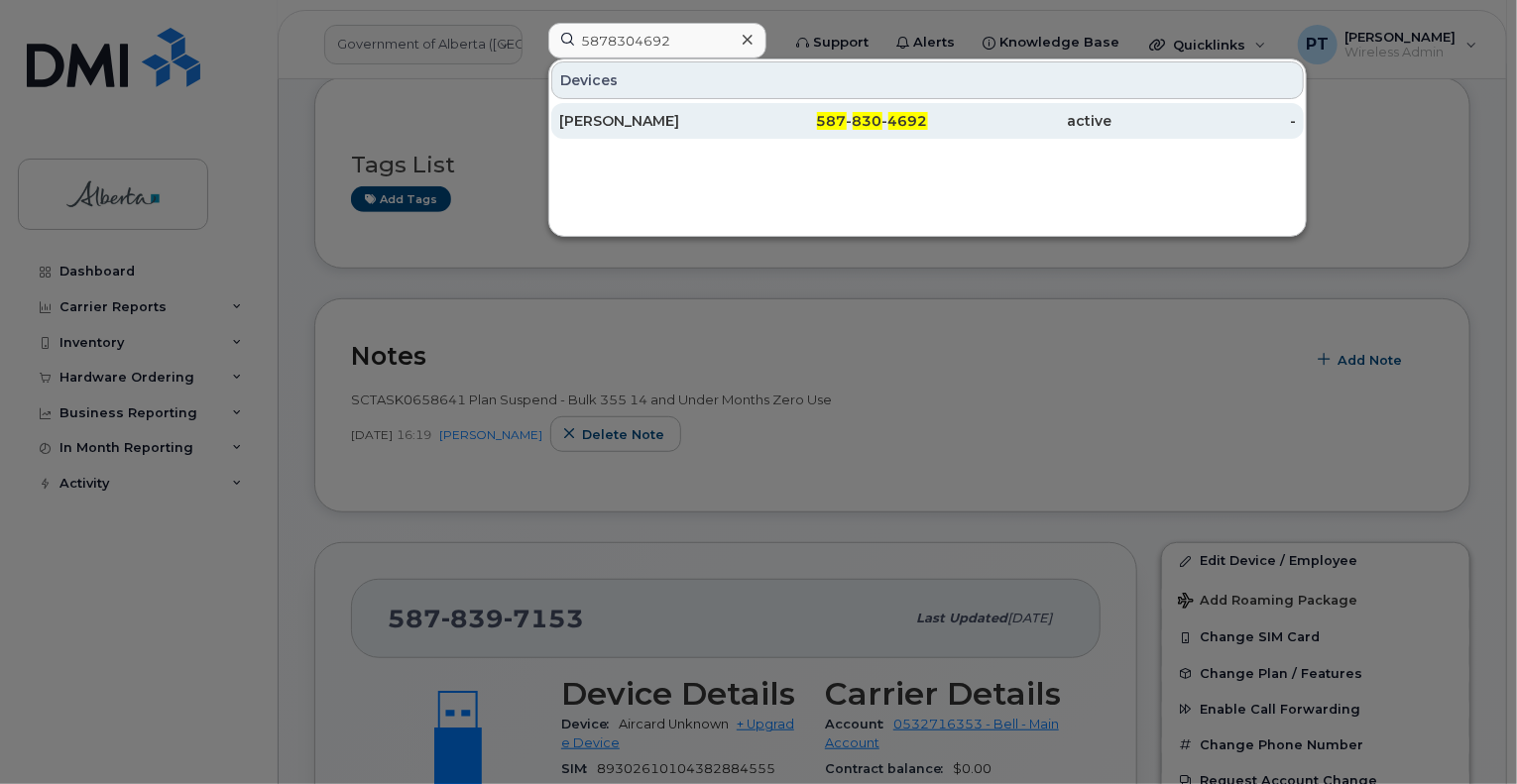
click at [609, 123] on div "Peter Muras" at bounding box center [651, 121] width 185 height 20
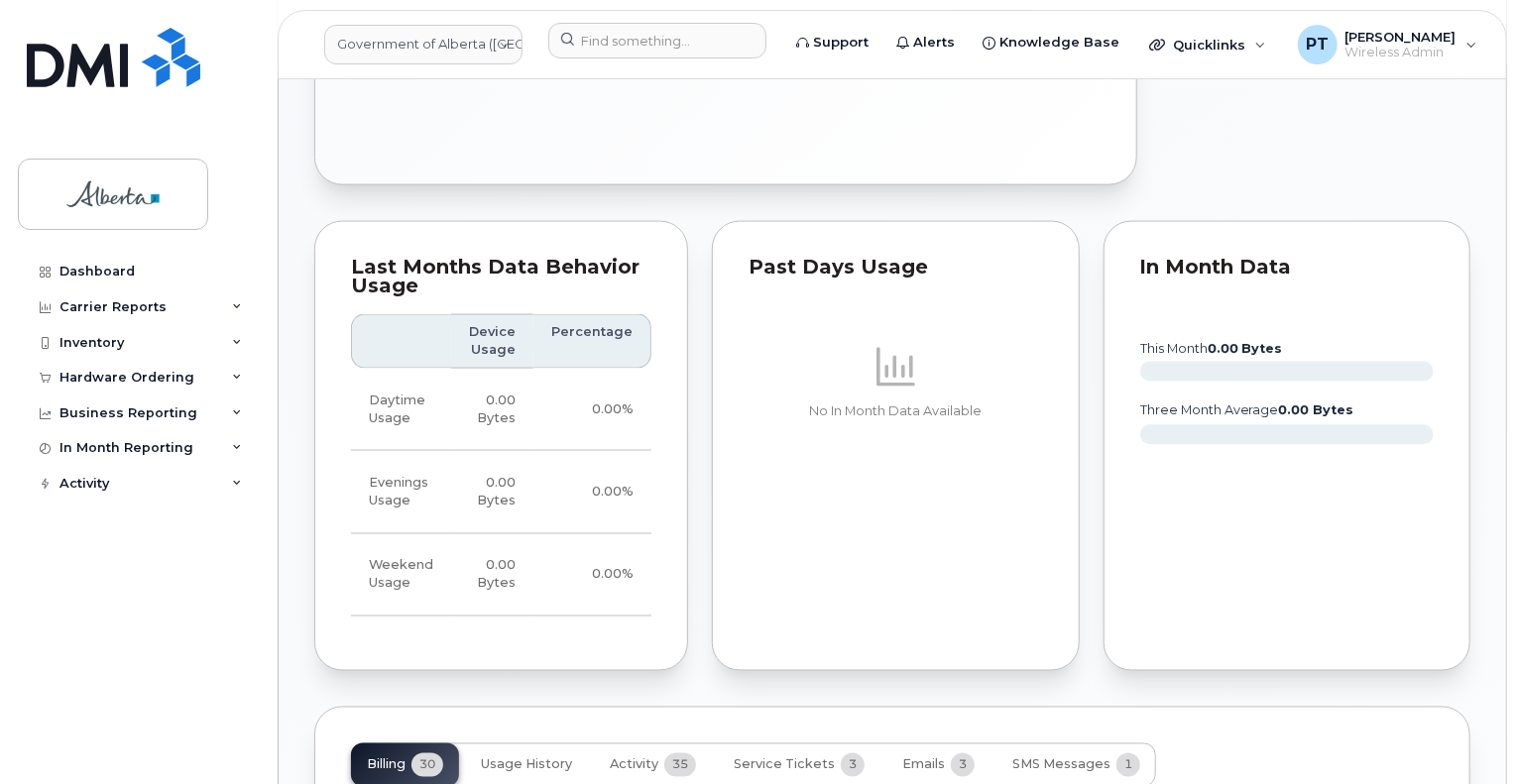
scroll to position [1784, 0]
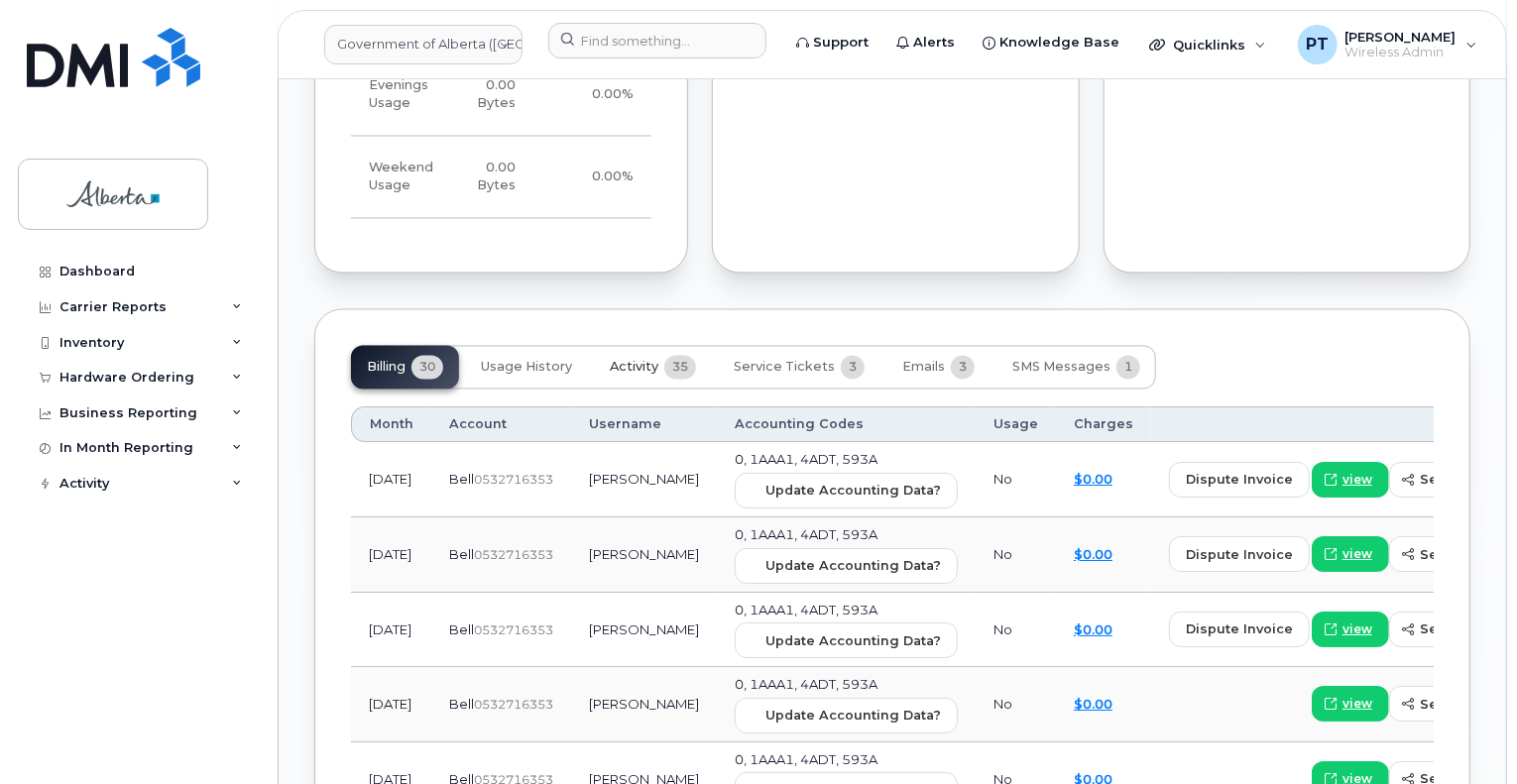
click at [648, 360] on span "Activity" at bounding box center [633, 368] width 49 height 16
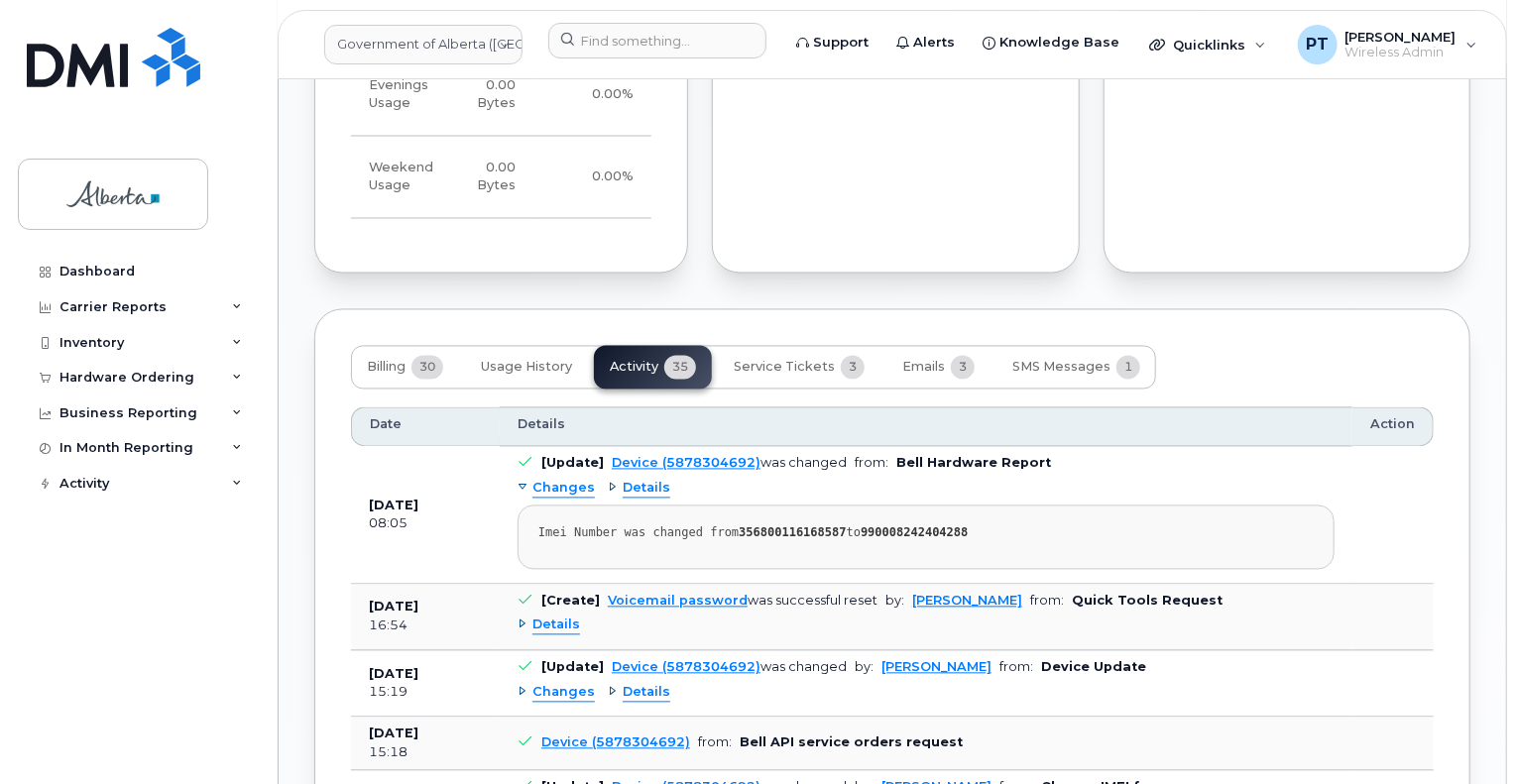
click at [559, 684] on span "Changes" at bounding box center [563, 693] width 63 height 19
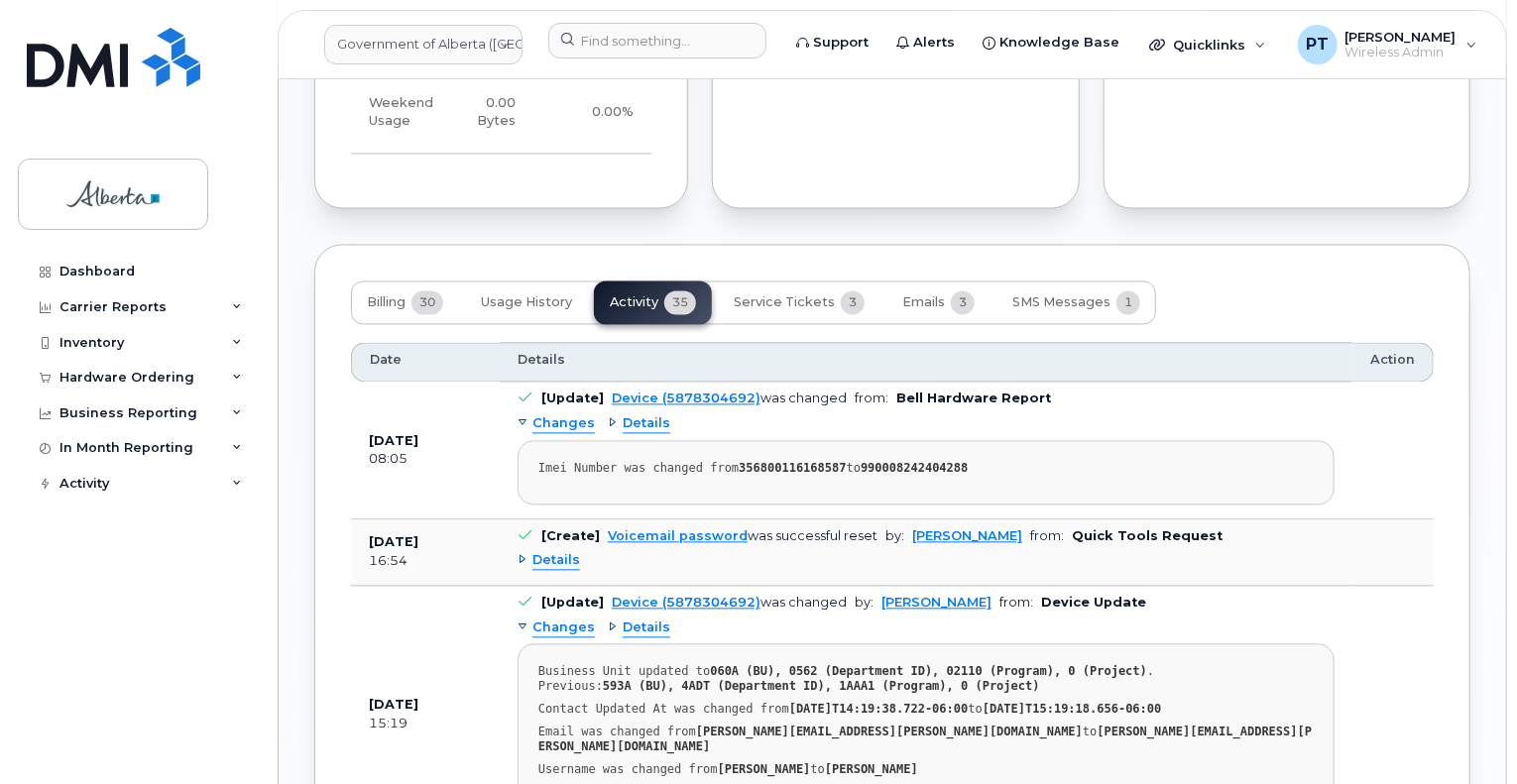
scroll to position [2082, 0]
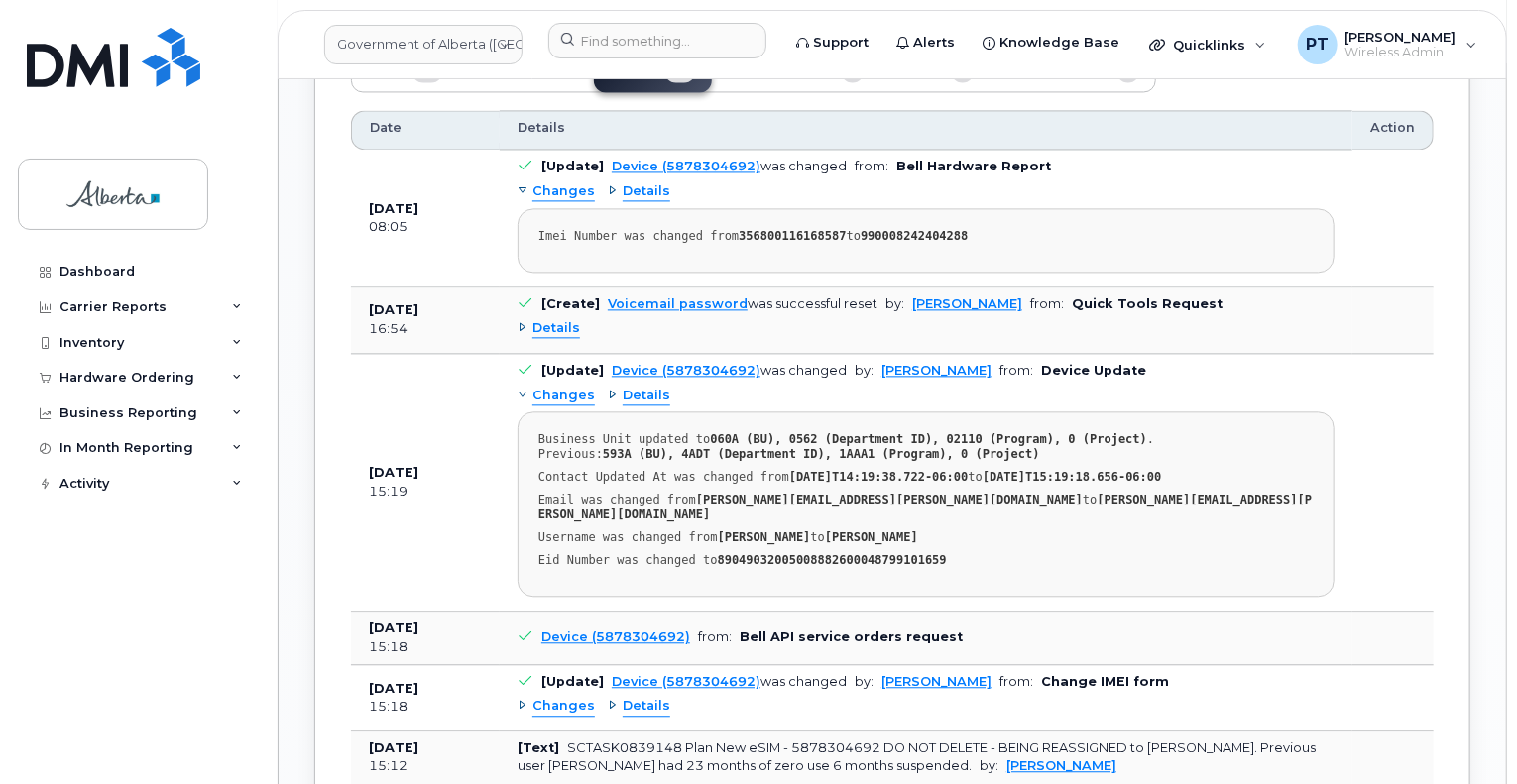
click at [561, 697] on span "Changes" at bounding box center [563, 706] width 63 height 19
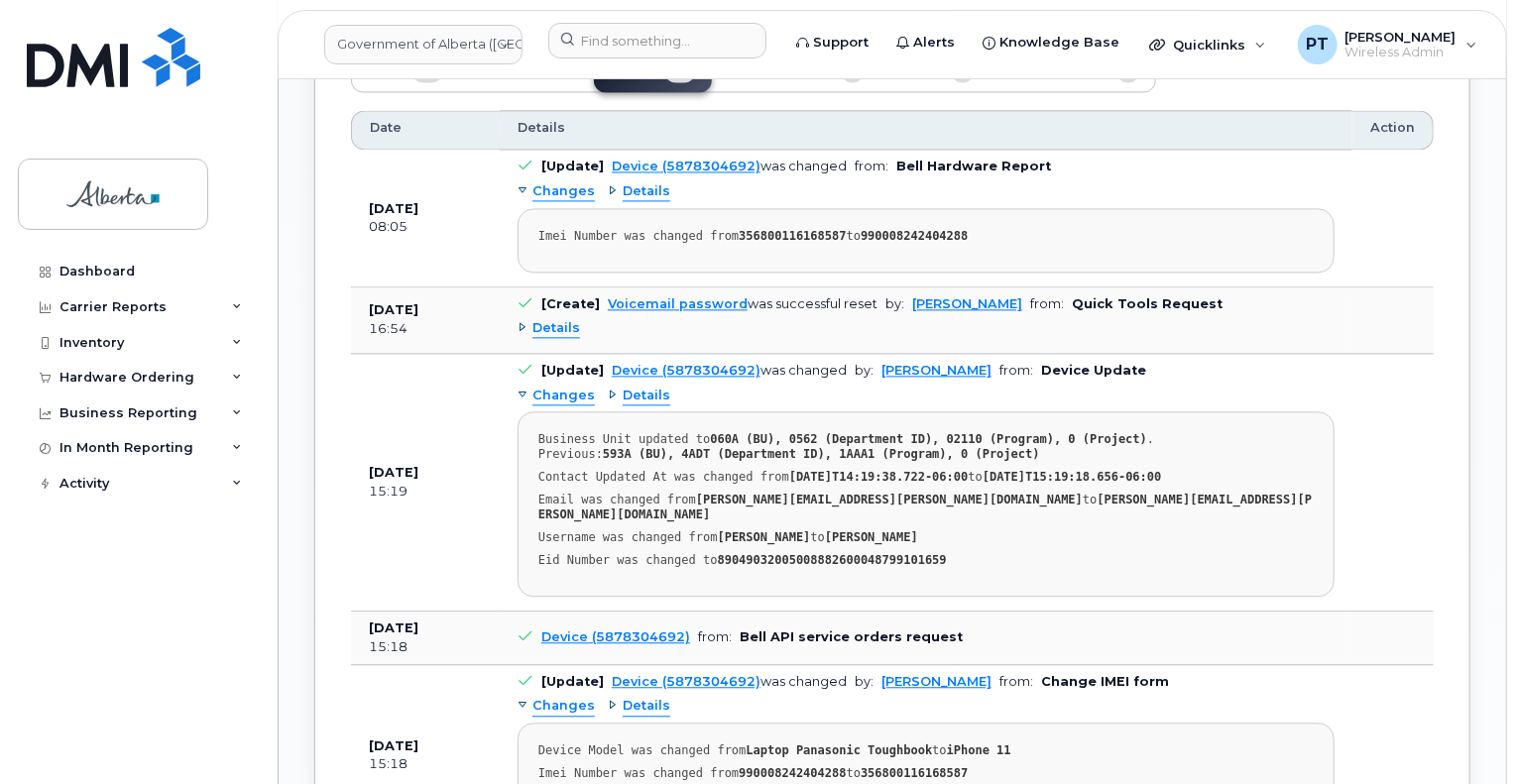
click at [759, 229] on strong "356800116168587" at bounding box center [792, 236] width 107 height 14
copy div "356800116168587"
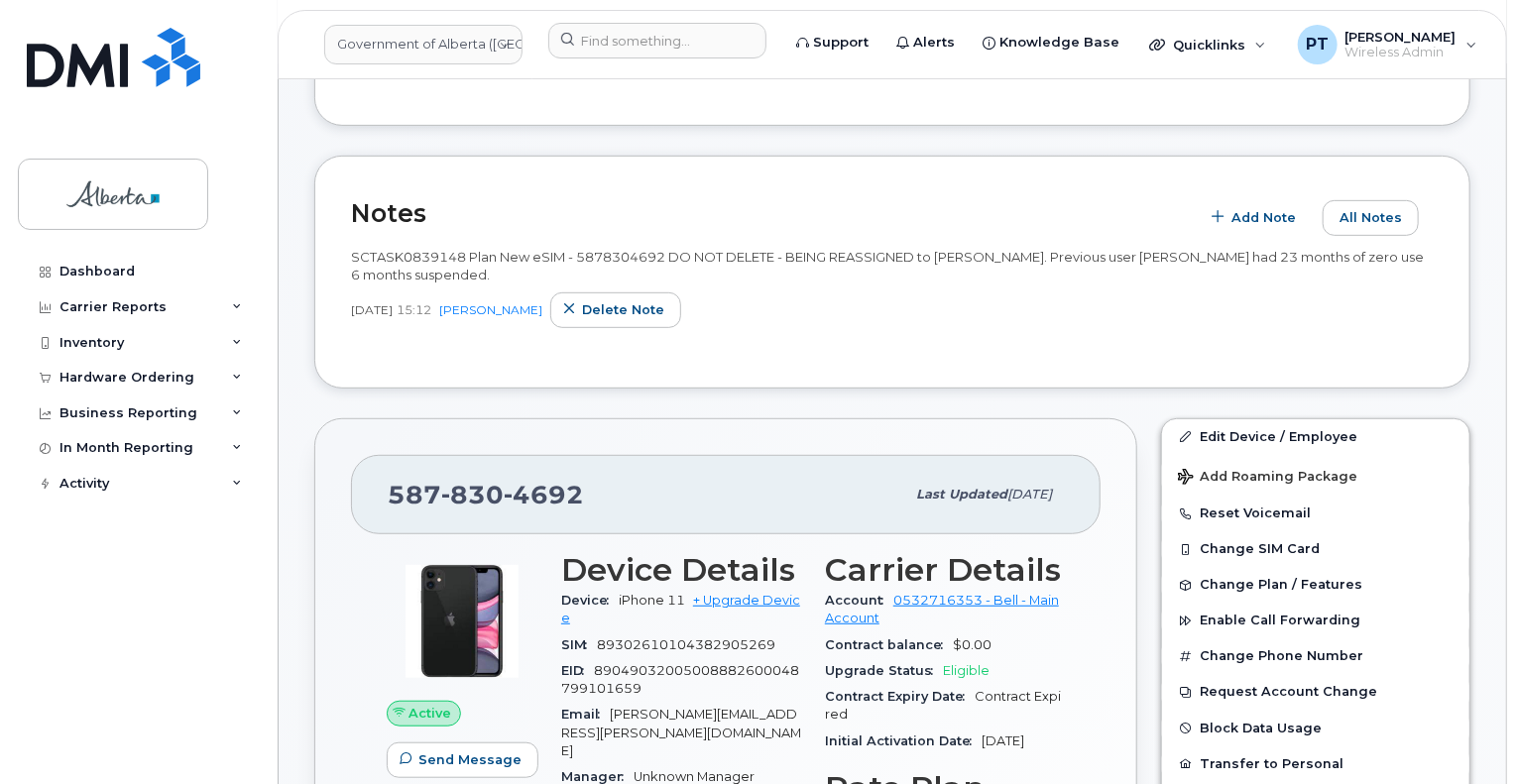
scroll to position [495, 0]
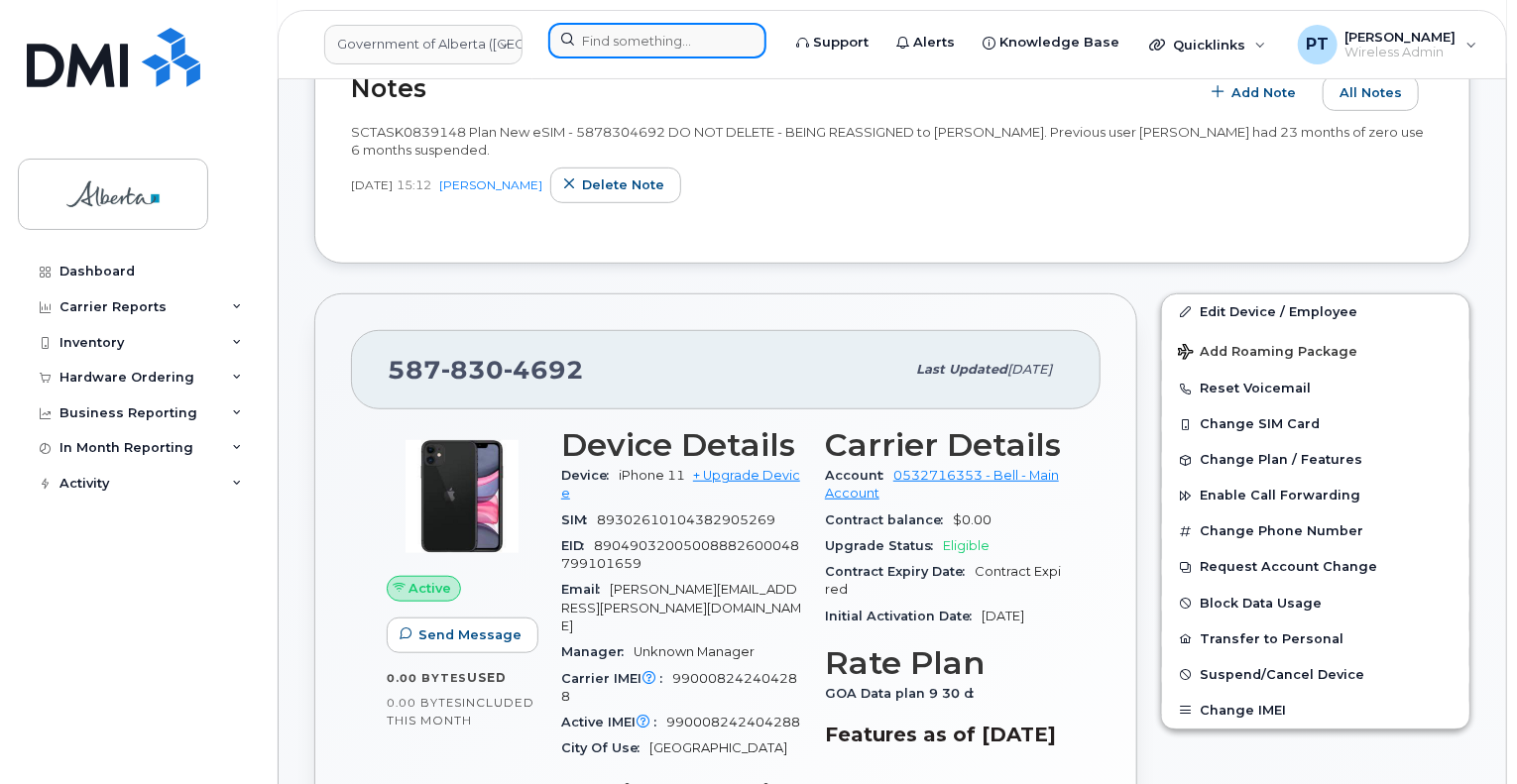
click at [624, 36] on input at bounding box center [657, 41] width 218 height 36
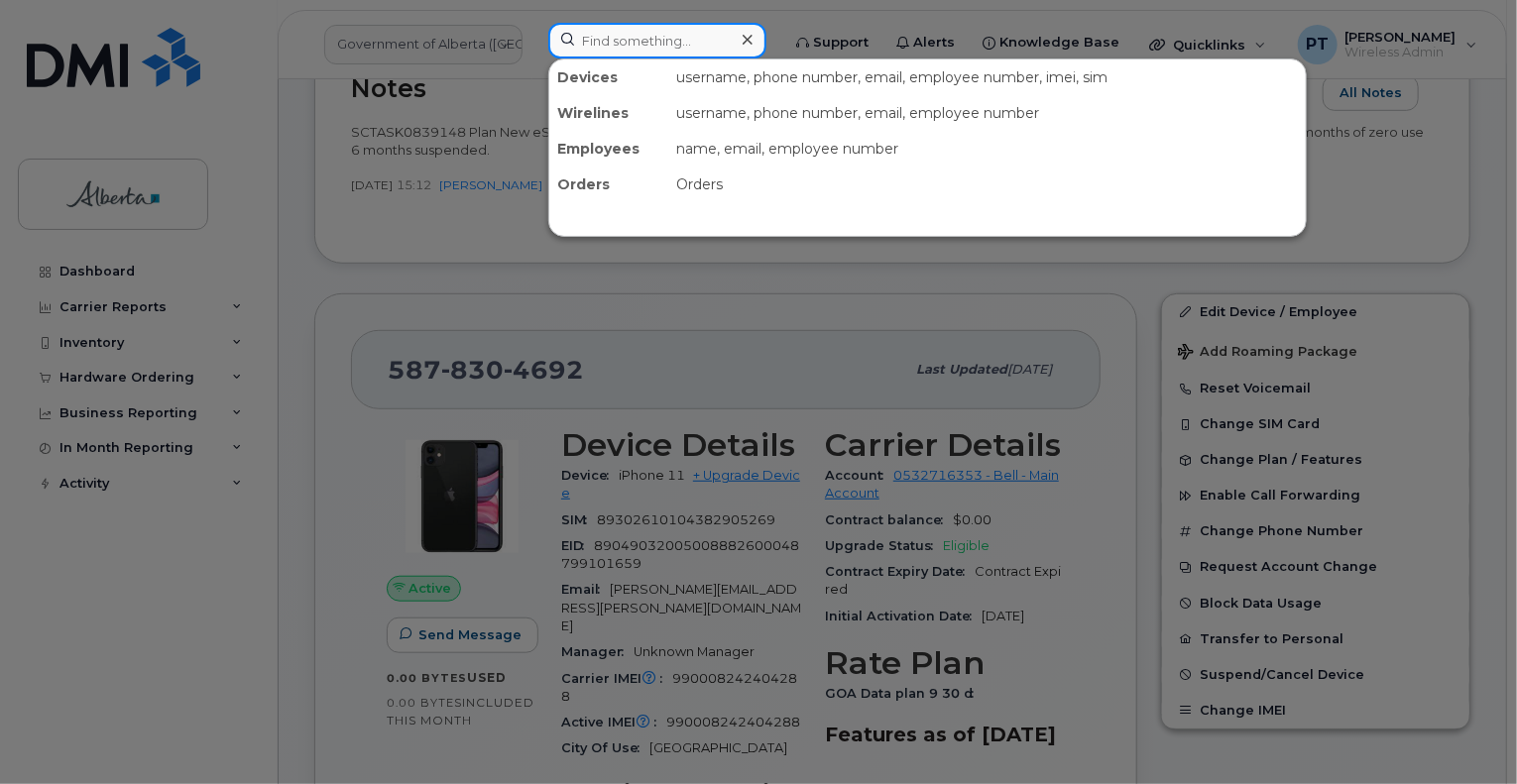
paste input "5878397153"
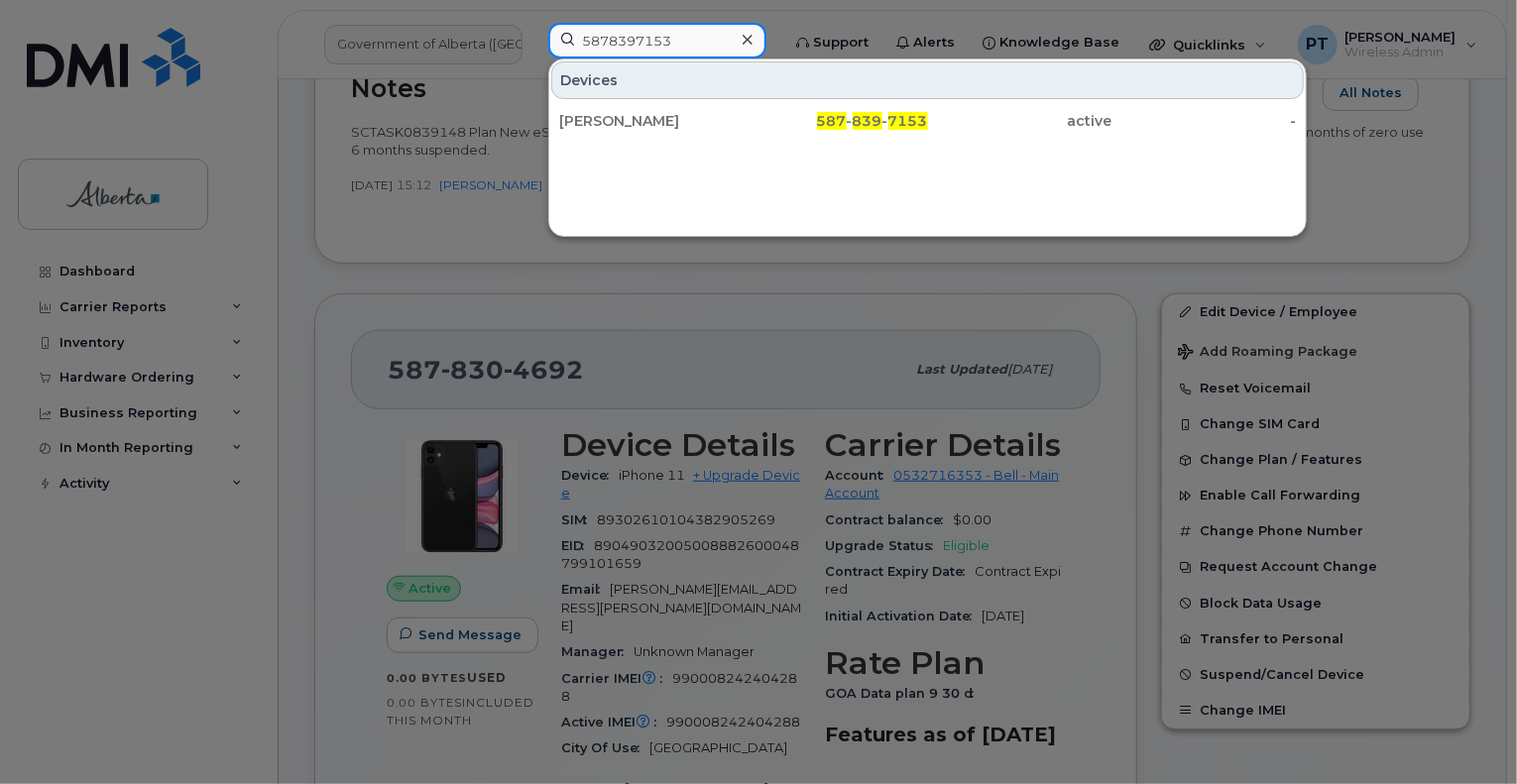
type input "5878397153"
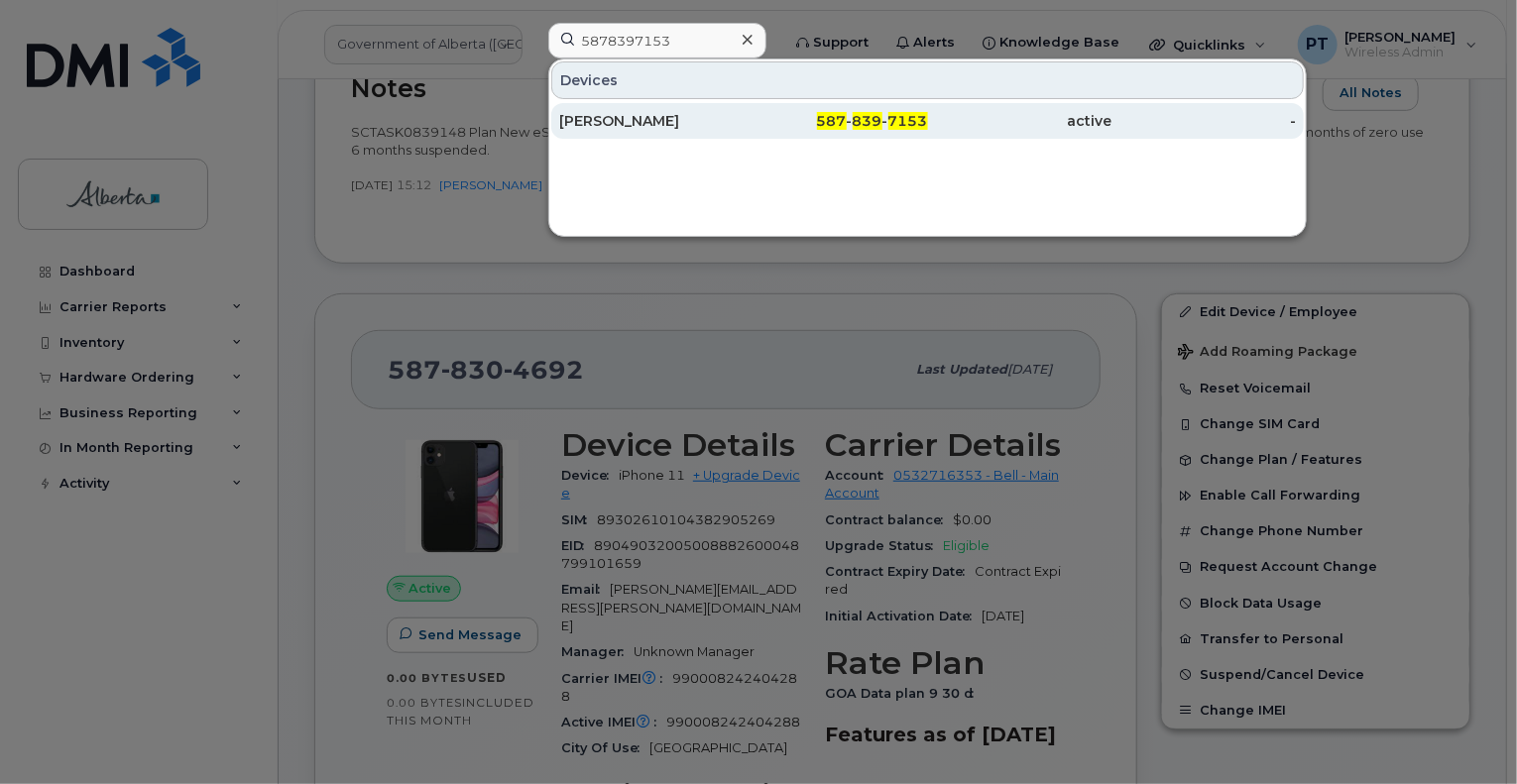
click at [626, 124] on div "Leah Turner" at bounding box center [651, 121] width 185 height 20
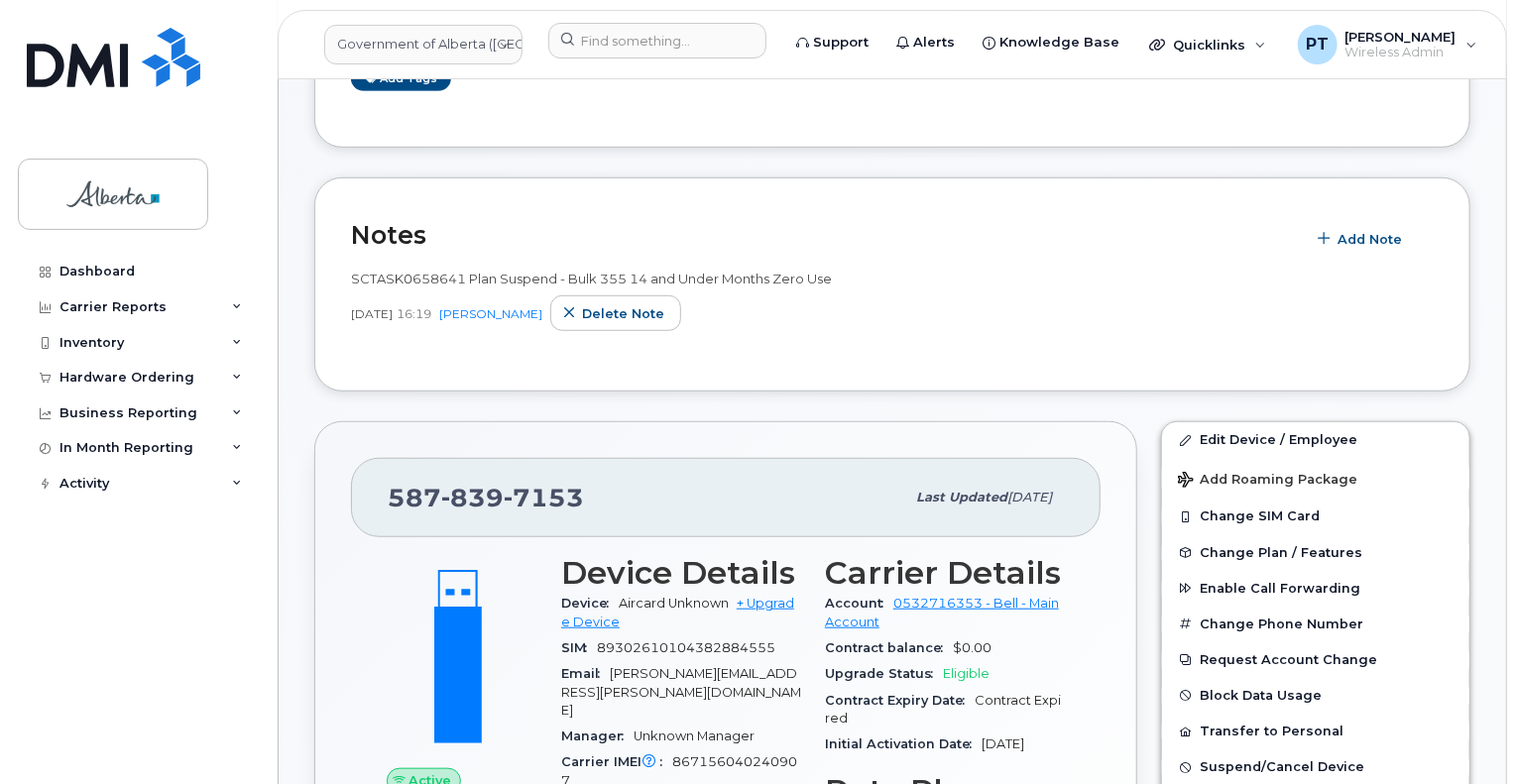
scroll to position [594, 0]
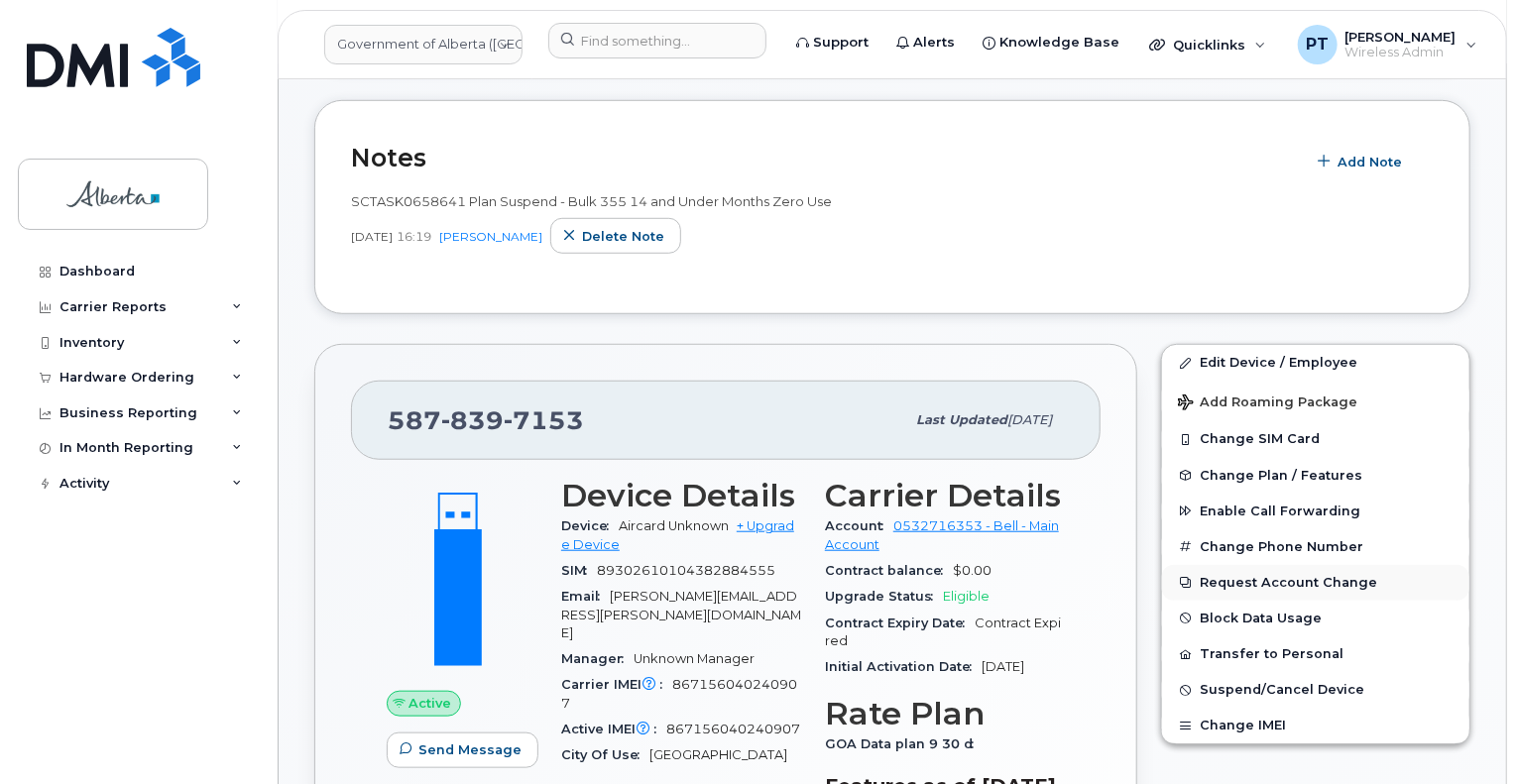
click at [1212, 565] on button "Request Account Change" at bounding box center [1316, 583] width 308 height 36
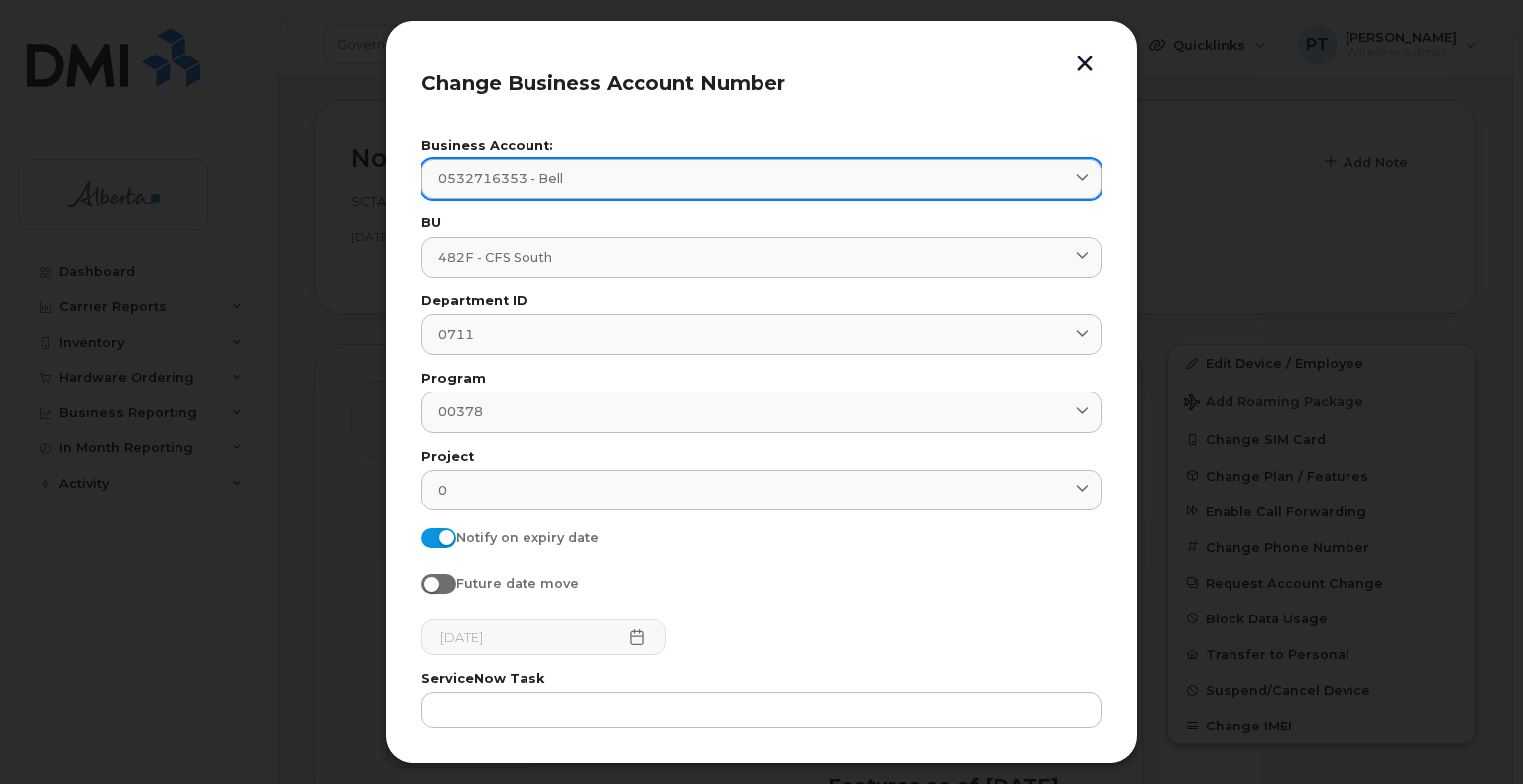
click at [1076, 178] on icon at bounding box center [1082, 179] width 13 height 13
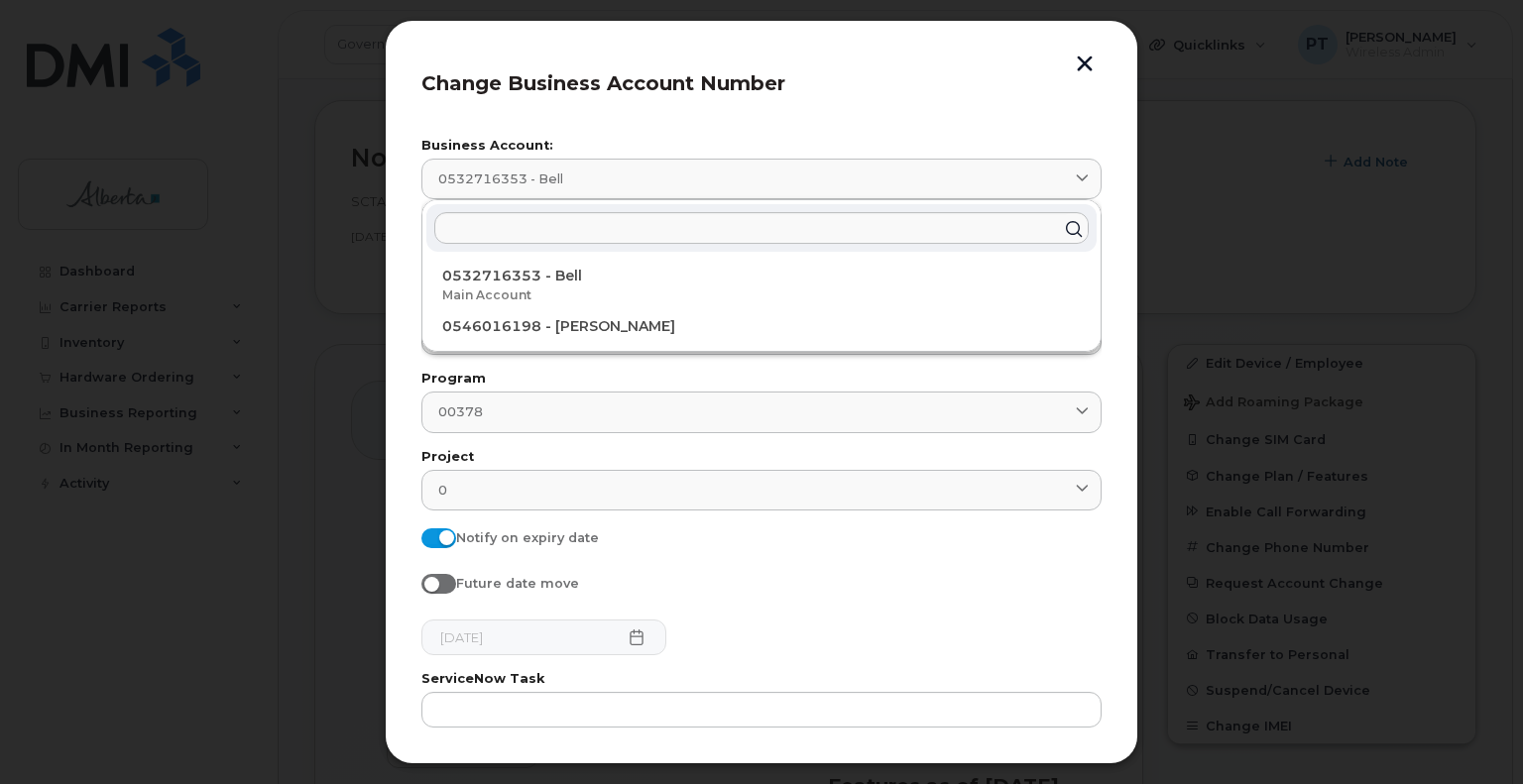
click at [1084, 63] on button "button" at bounding box center [1085, 65] width 30 height 21
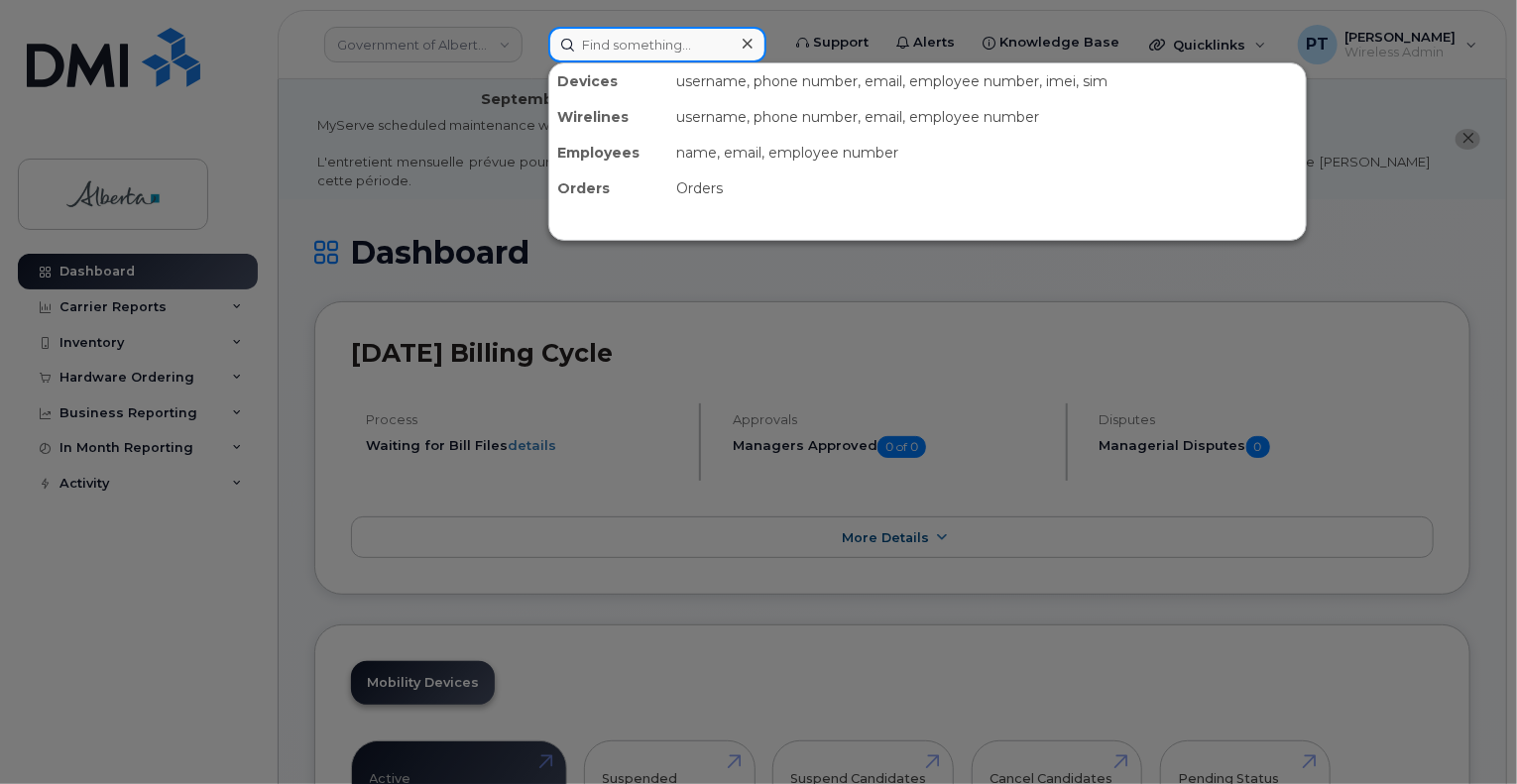
paste input "7802318946"
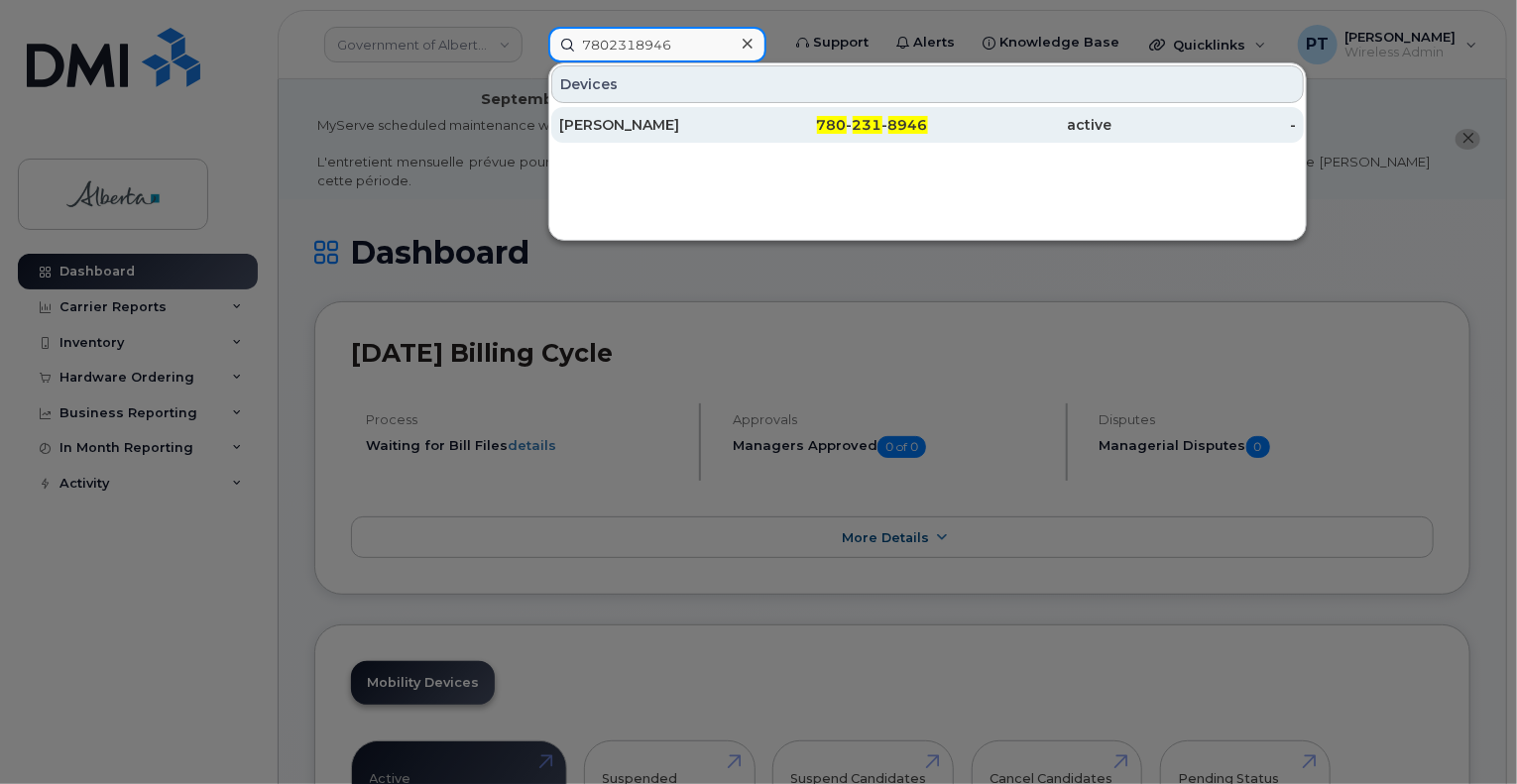
type input "7802318946"
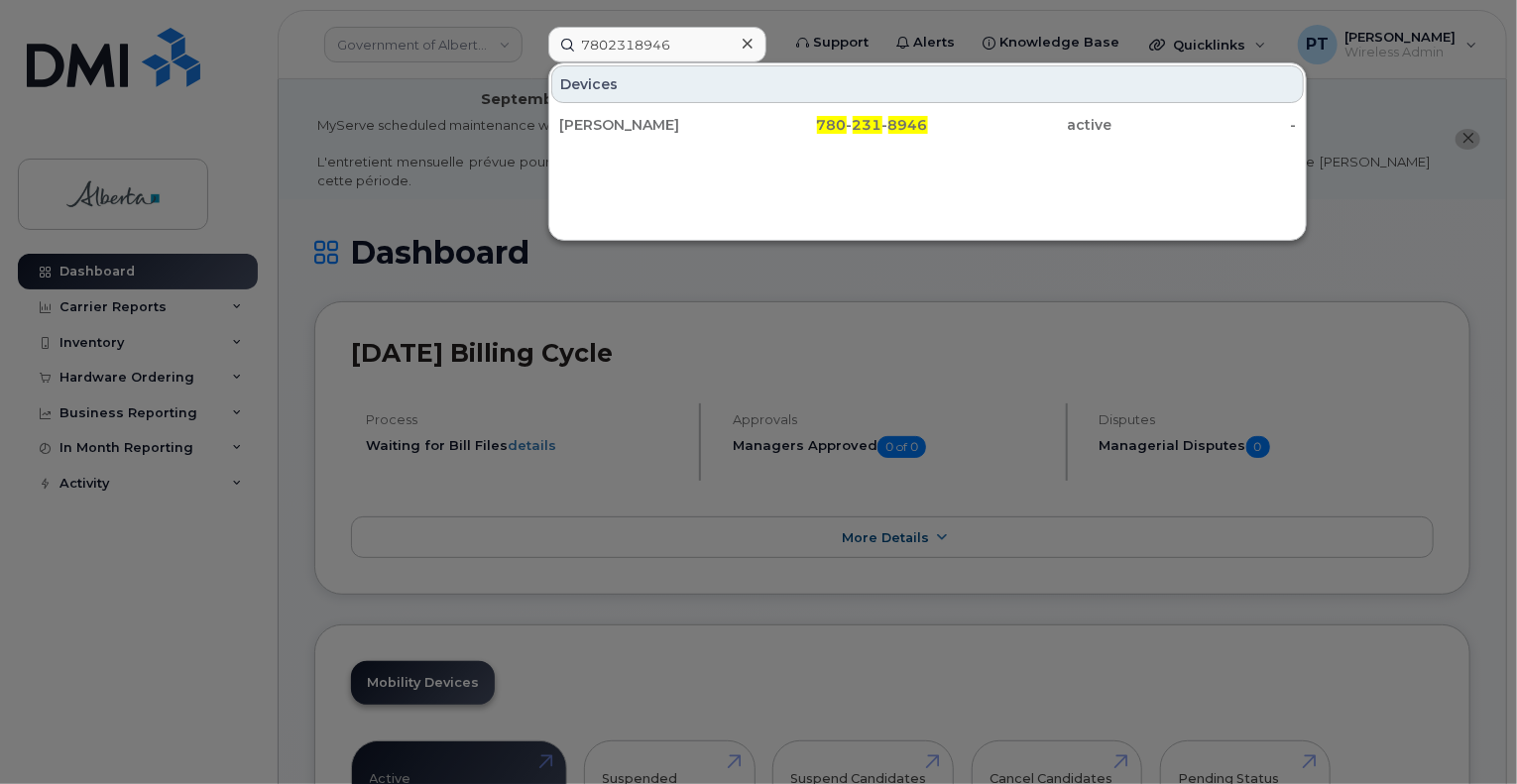
drag, startPoint x: 591, startPoint y: 122, endPoint x: 572, endPoint y: 272, distance: 151.2
click at [589, 122] on div "[PERSON_NAME]" at bounding box center [651, 125] width 185 height 20
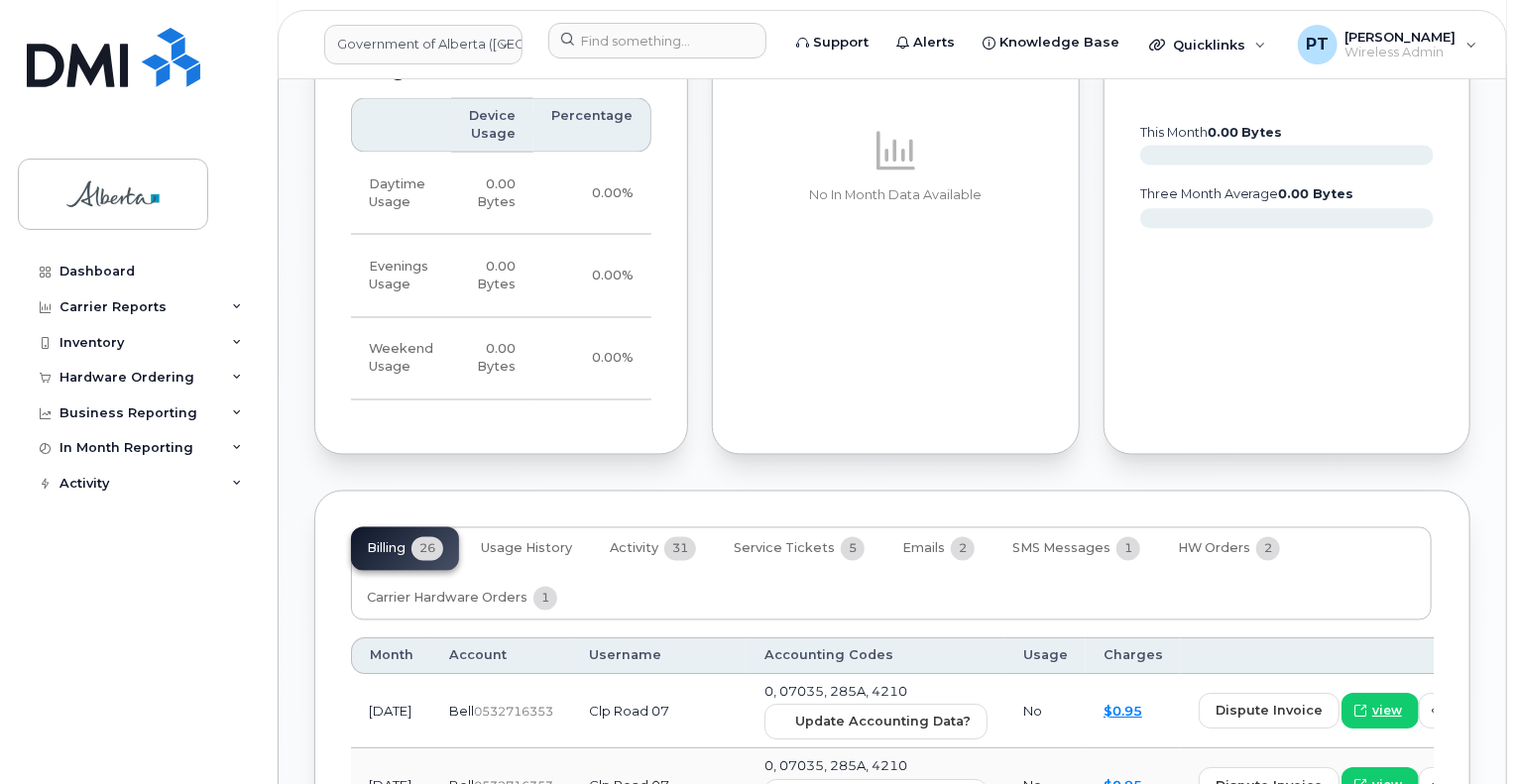
scroll to position [1685, 0]
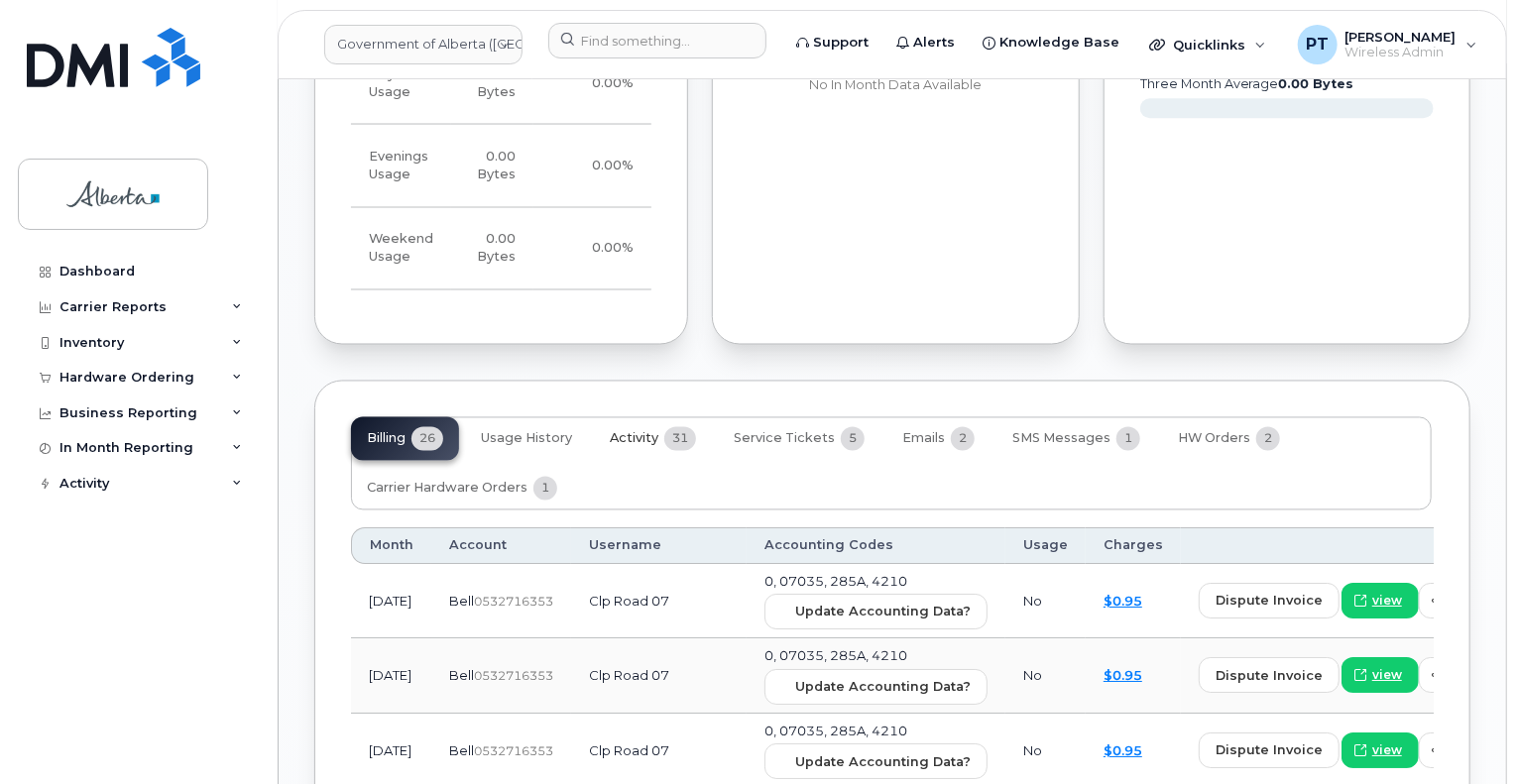
click at [630, 432] on span "Activity" at bounding box center [633, 440] width 49 height 16
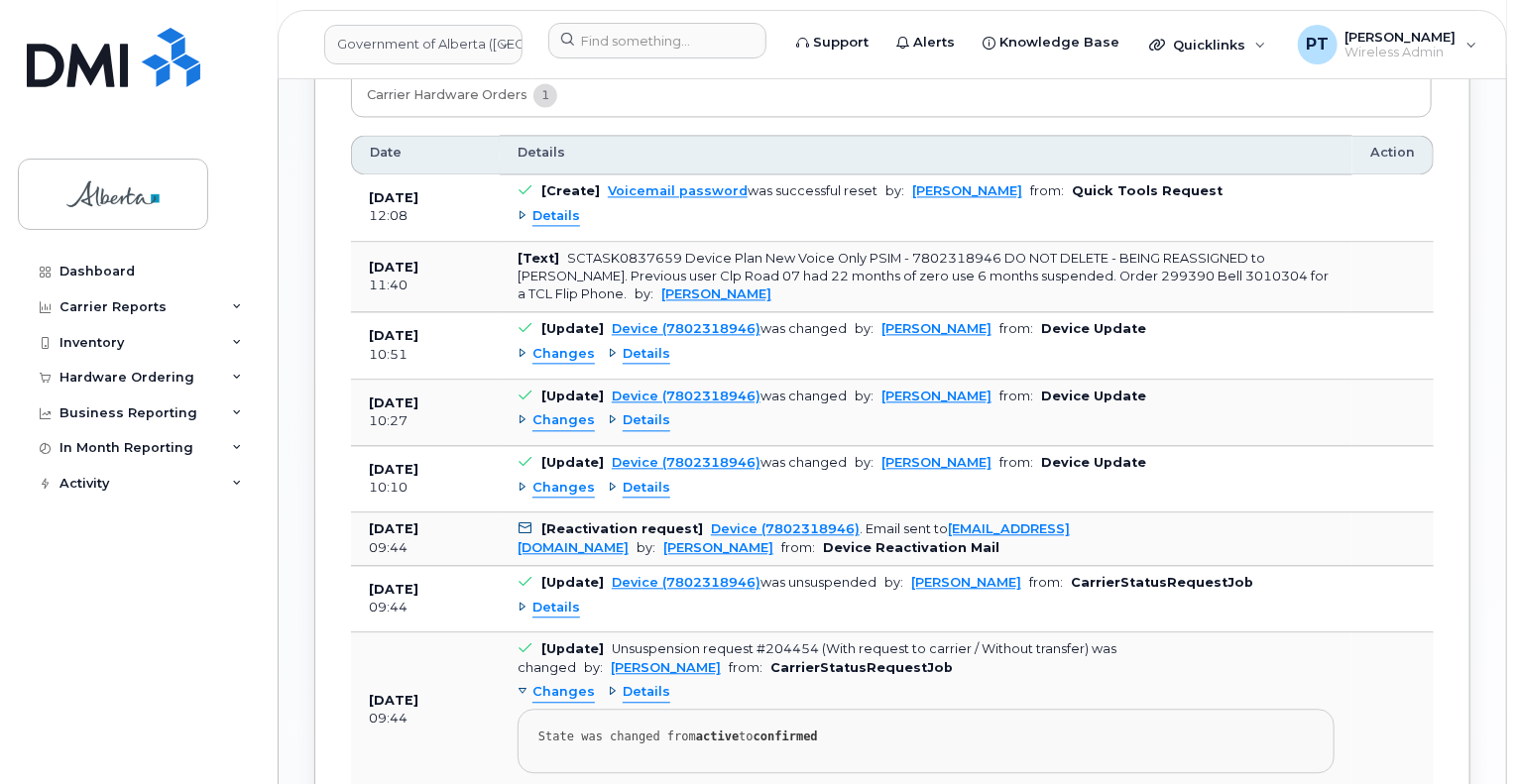
scroll to position [2082, 0]
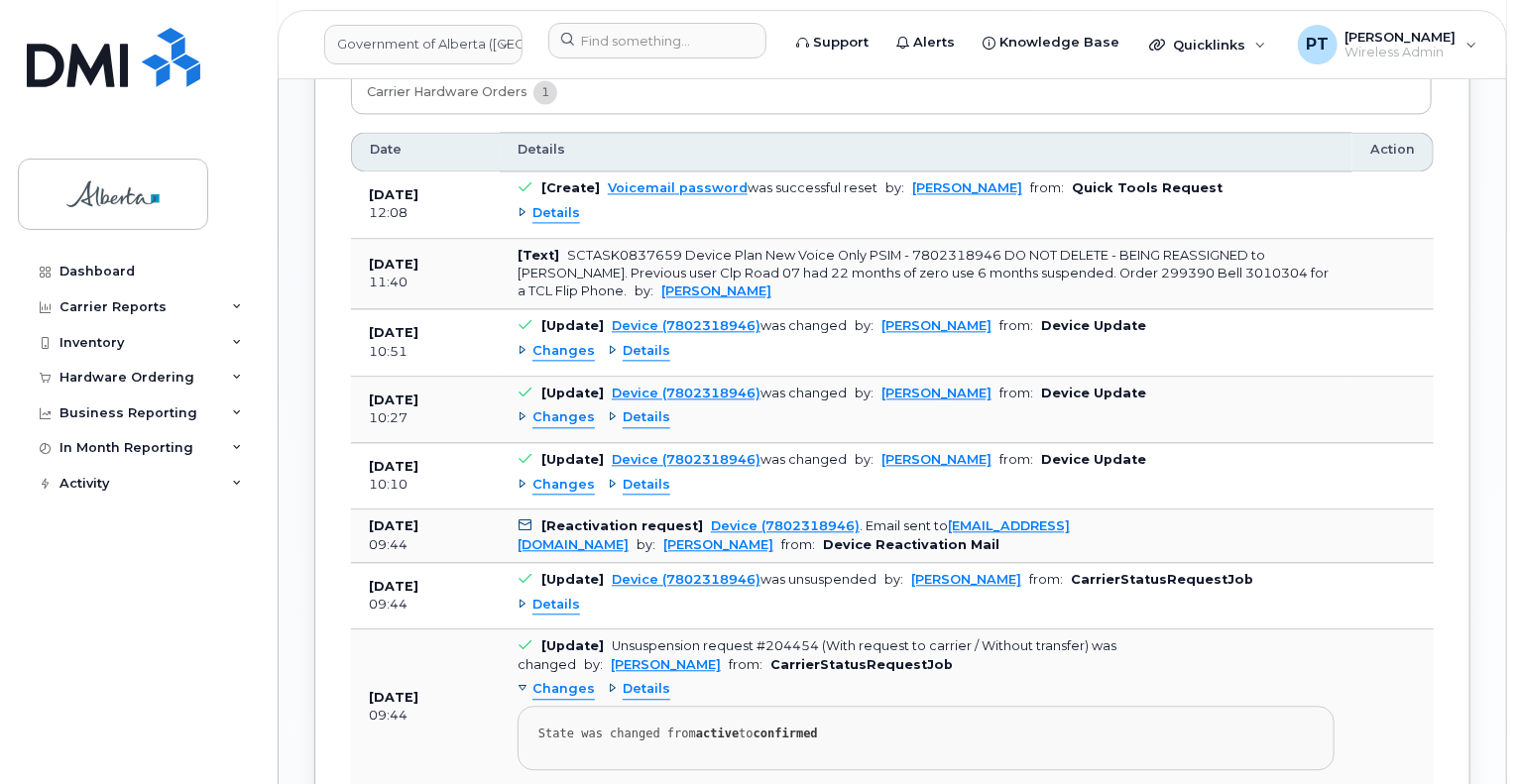
click at [562, 475] on span "Changes" at bounding box center [563, 484] width 63 height 19
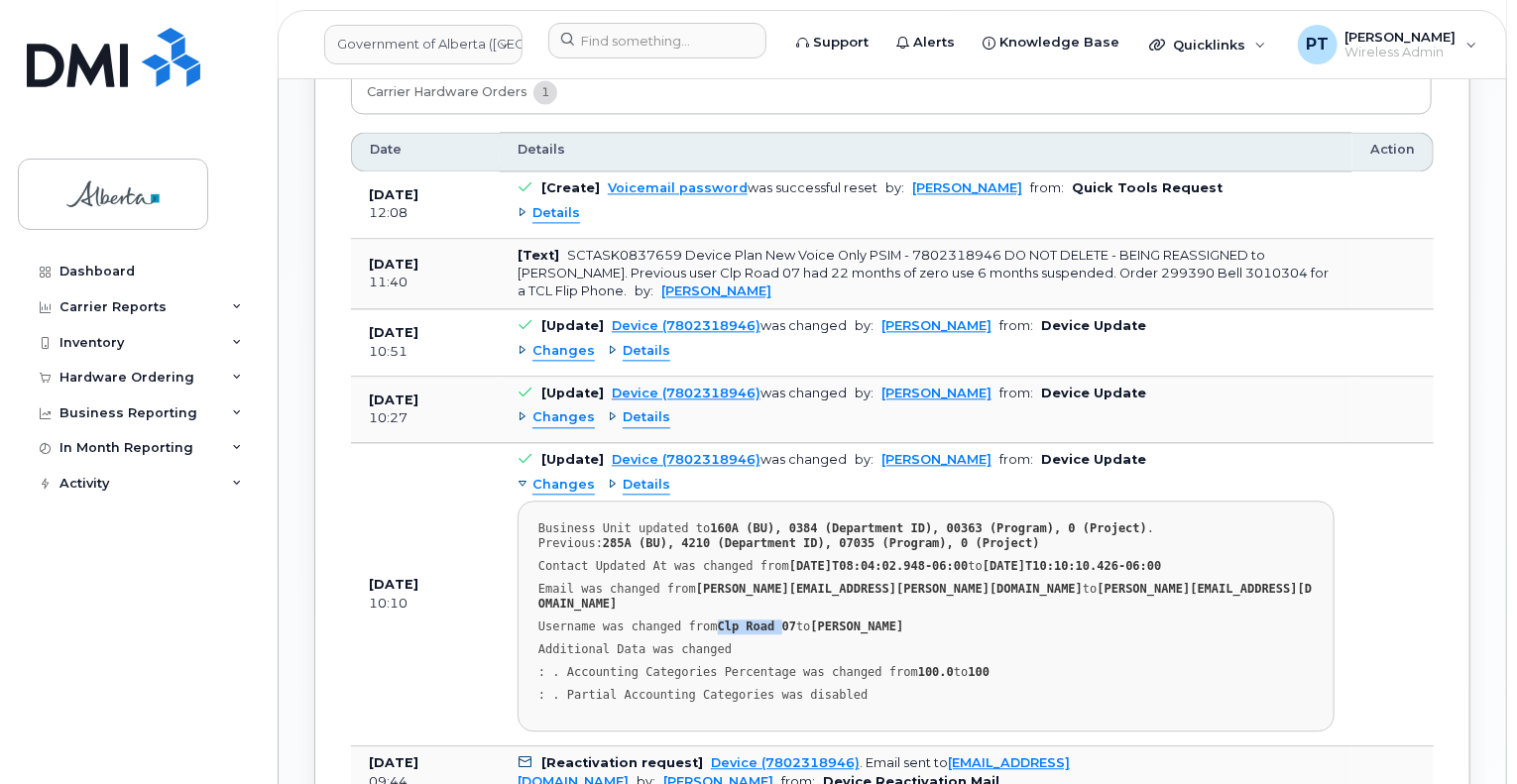
drag, startPoint x: 710, startPoint y: 588, endPoint x: 767, endPoint y: 600, distance: 58.2
click at [767, 600] on pre "Business Unit updated to 160A (BU), 0384 (Department ID), 00363 (Program), 0 (P…" at bounding box center [925, 615] width 817 height 231
drag, startPoint x: 558, startPoint y: 401, endPoint x: 568, endPoint y: 404, distance: 10.4
click at [558, 409] on span "Changes" at bounding box center [563, 418] width 63 height 19
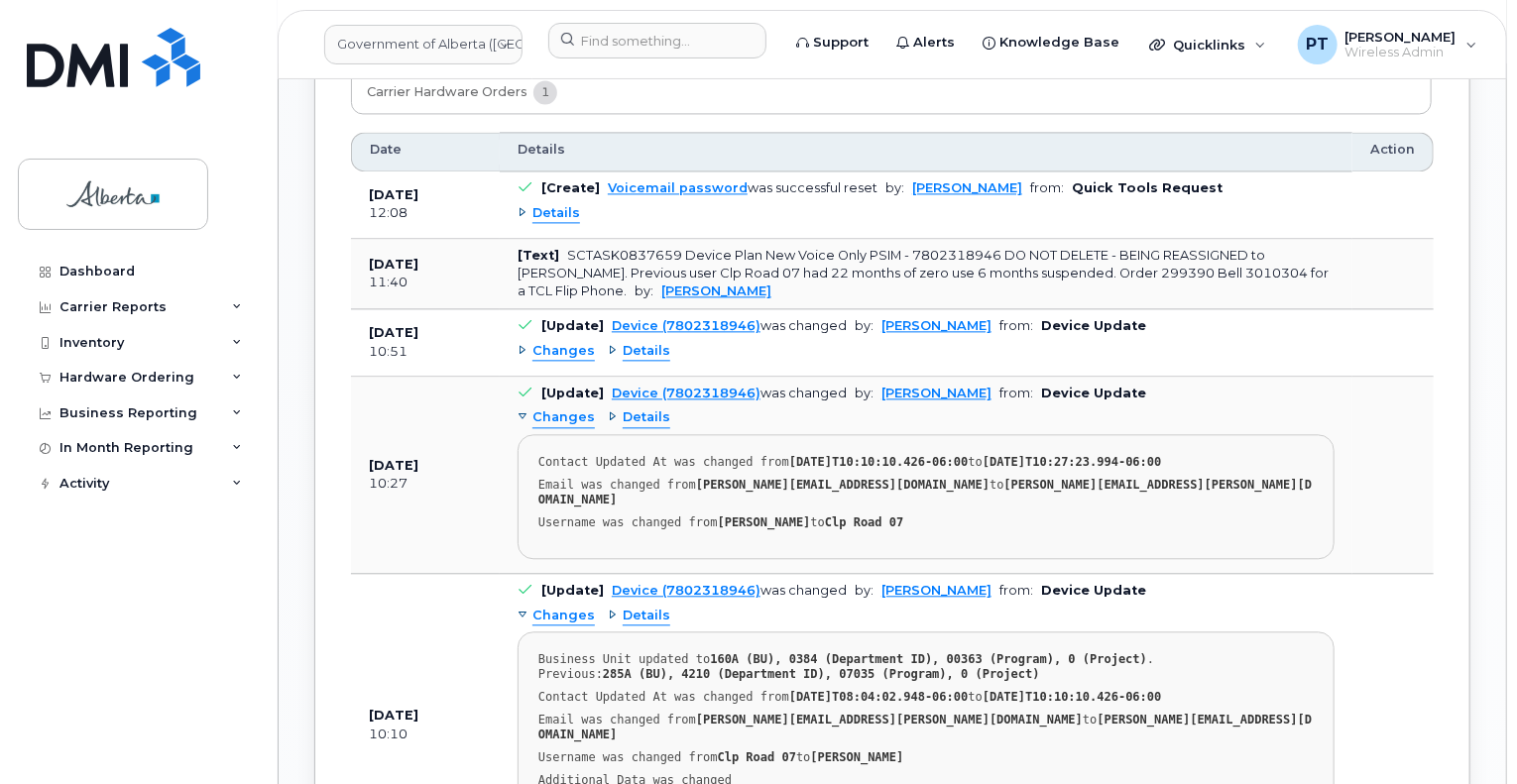
click at [546, 342] on span "Changes" at bounding box center [563, 351] width 63 height 19
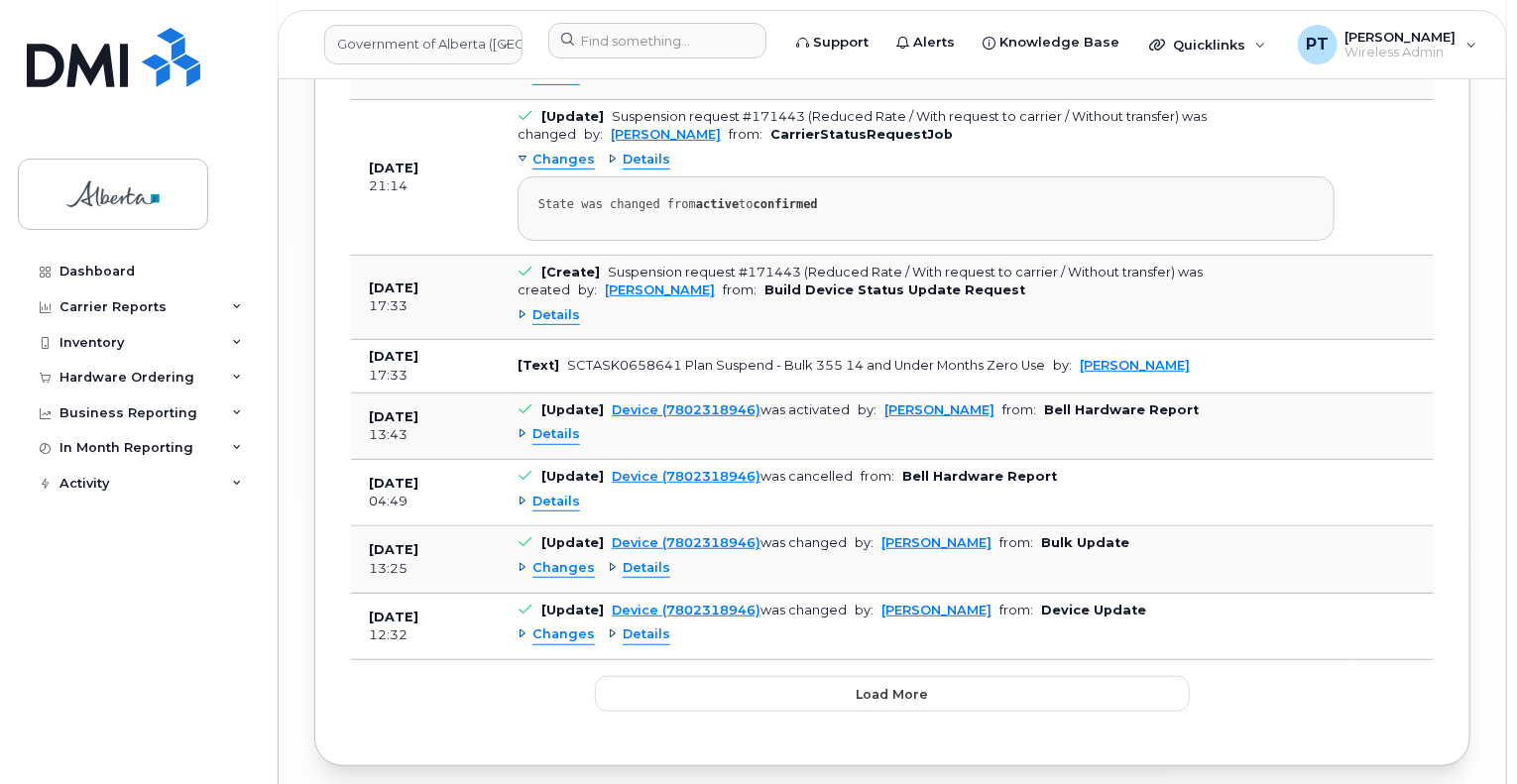
scroll to position [4135, 0]
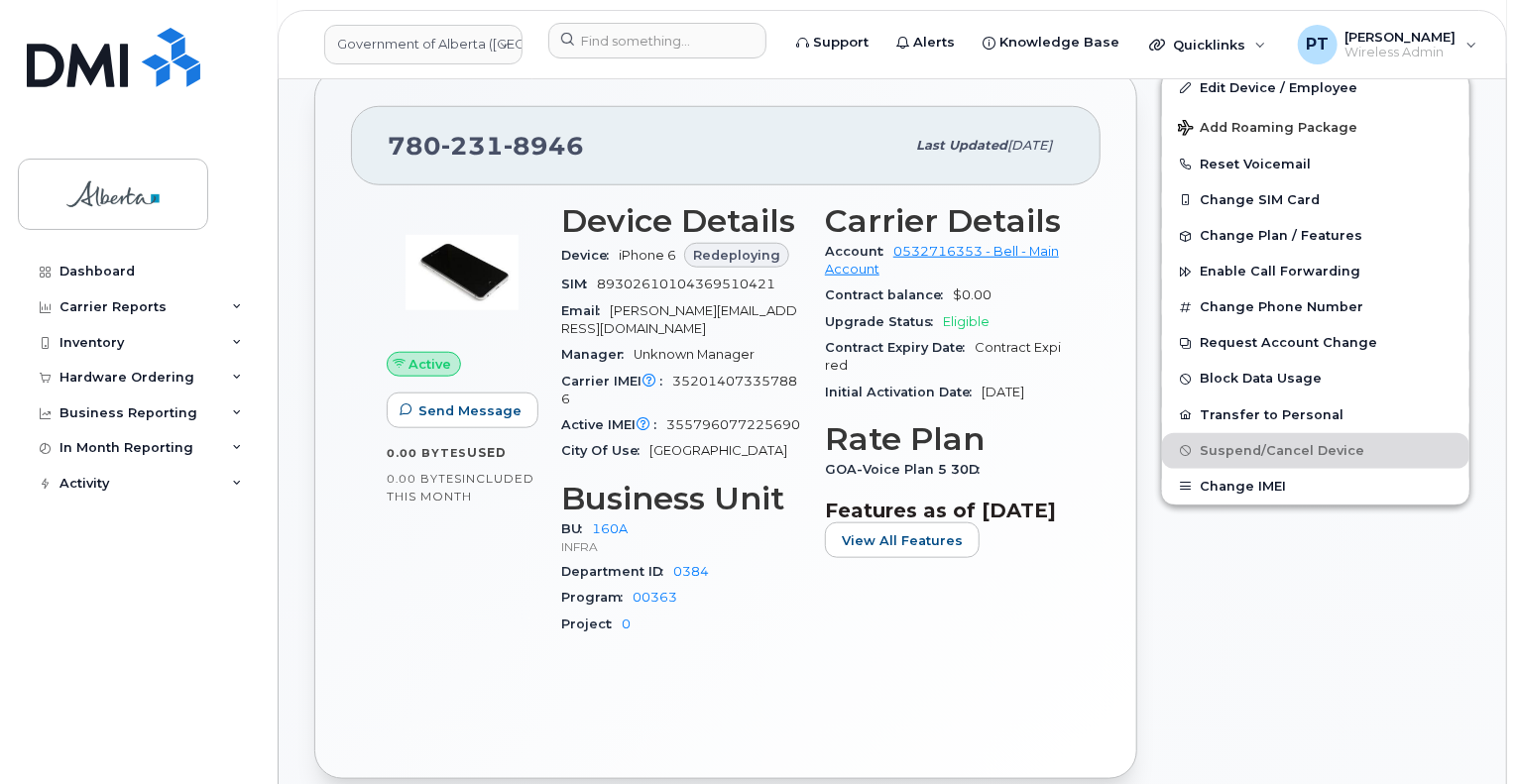
scroll to position [171, 0]
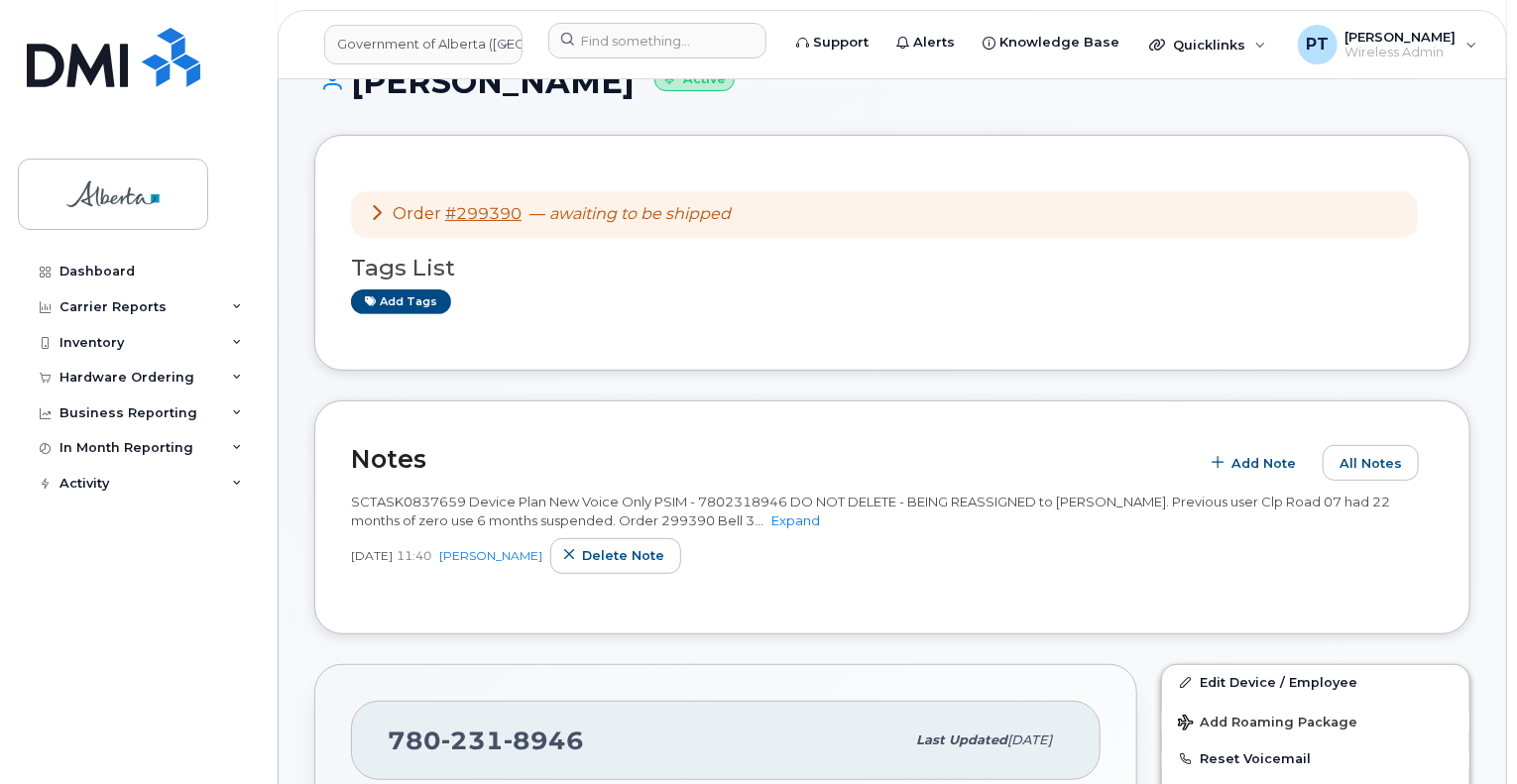
click at [1246, 591] on div "Notes Add Note All Notes SCTASK0837659 Device Plan New Voice Only PSIM - 780231…" at bounding box center [893, 517] width 1157 height 233
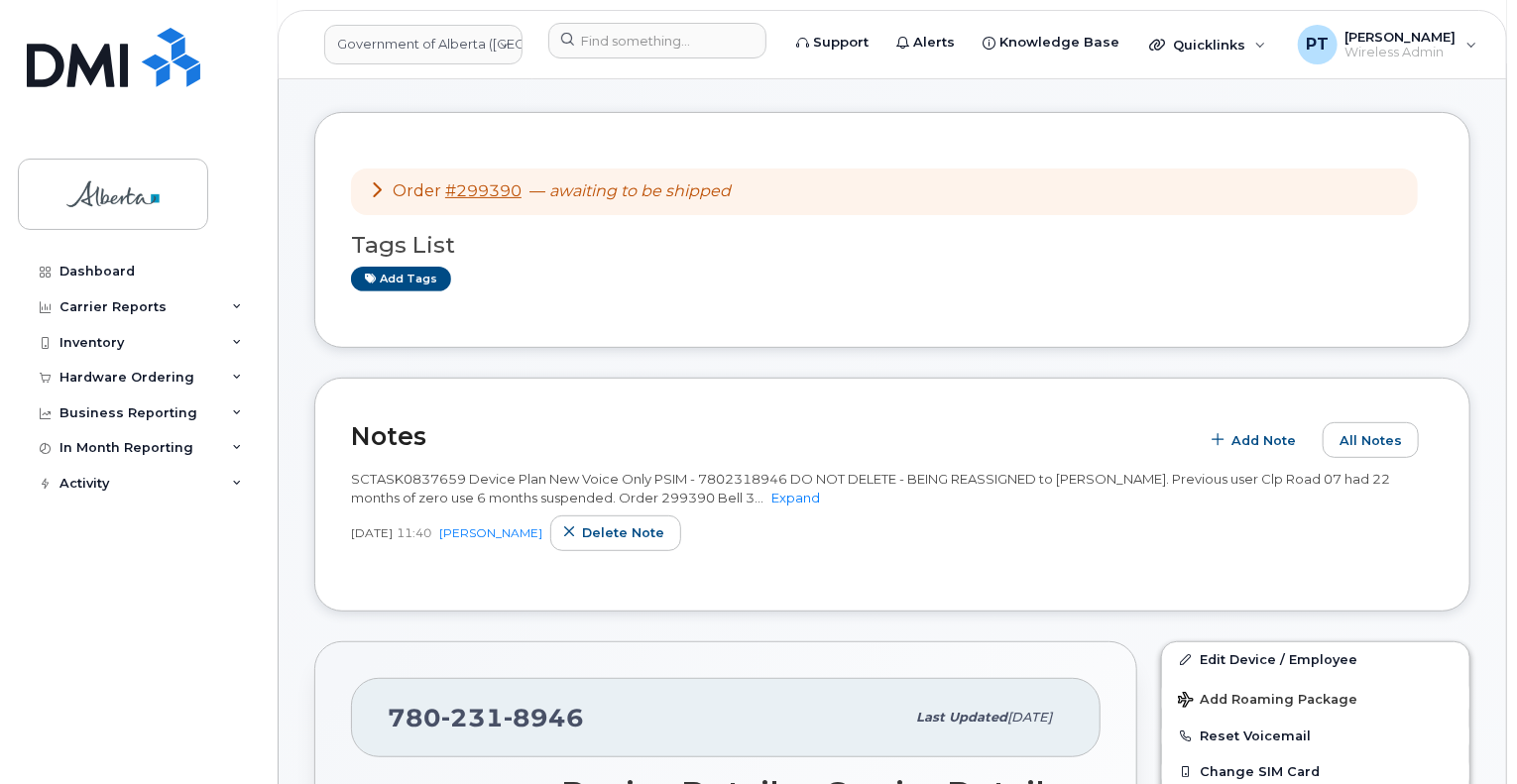
scroll to position [71, 0]
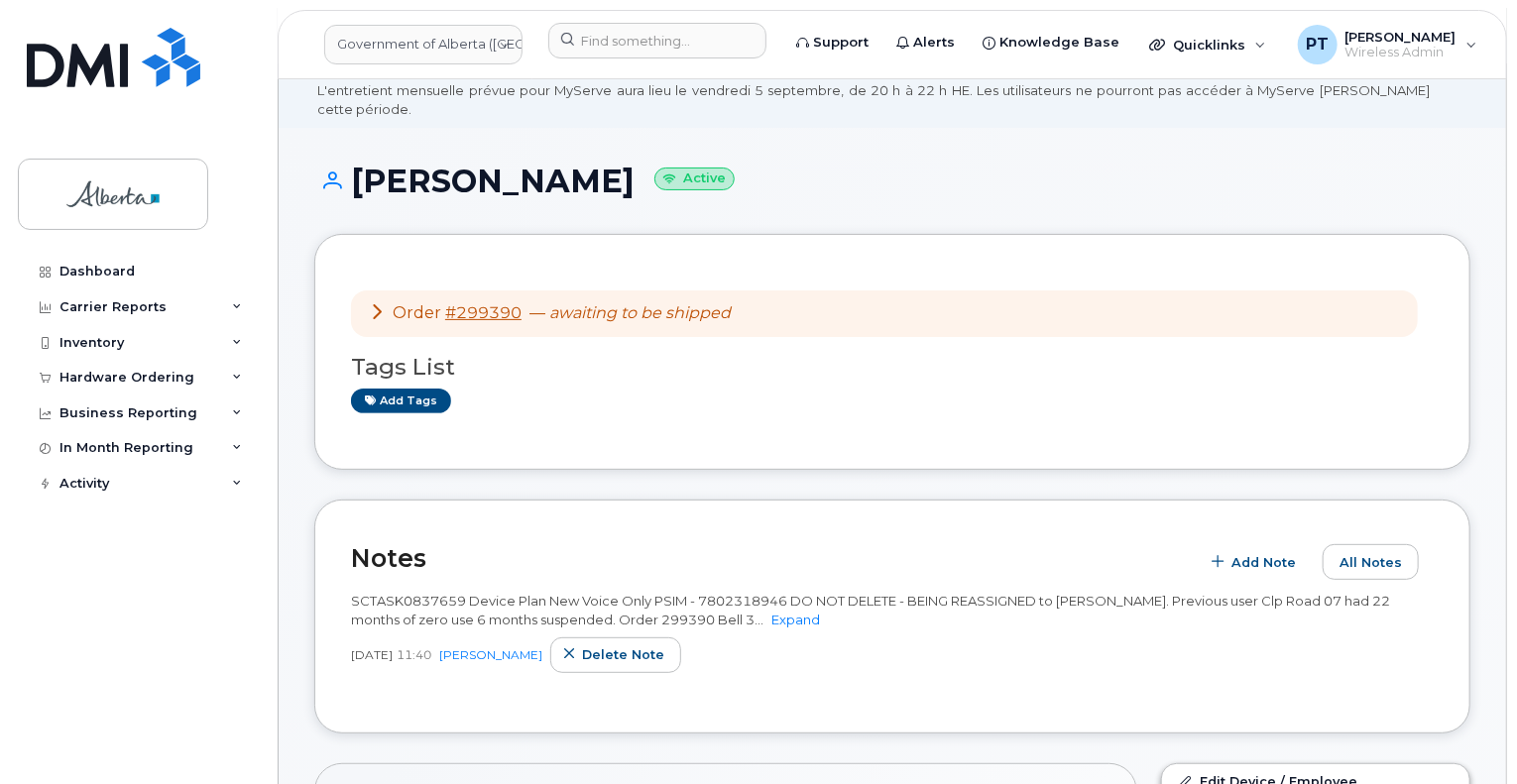
click at [382, 592] on span "SCTASK0837659 Device Plan New Voice Only PSIM - 7802318946 DO NOT DELETE - BEIN…" at bounding box center [871, 609] width 1039 height 35
copy span "SCTASK0837659"
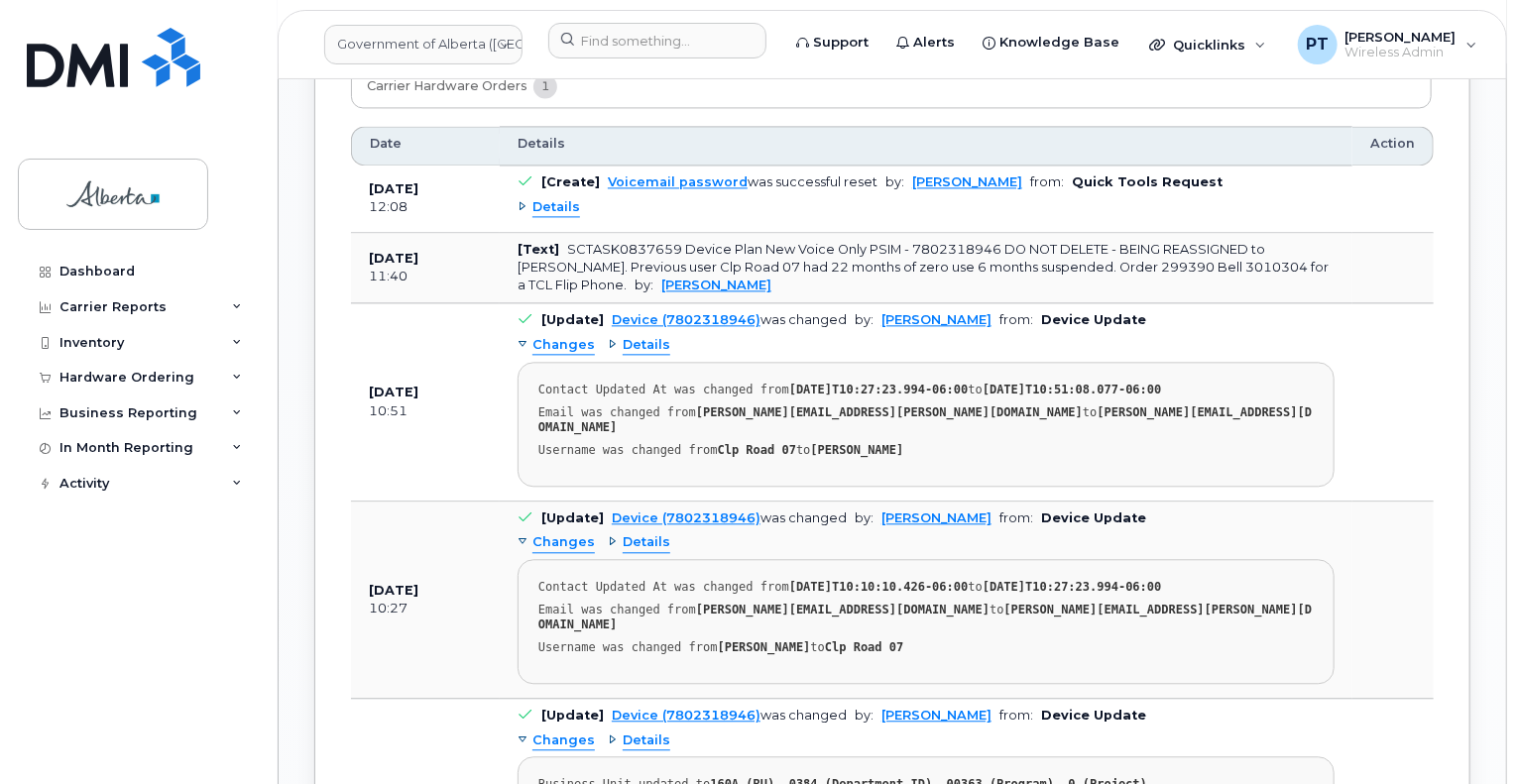
scroll to position [2054, 0]
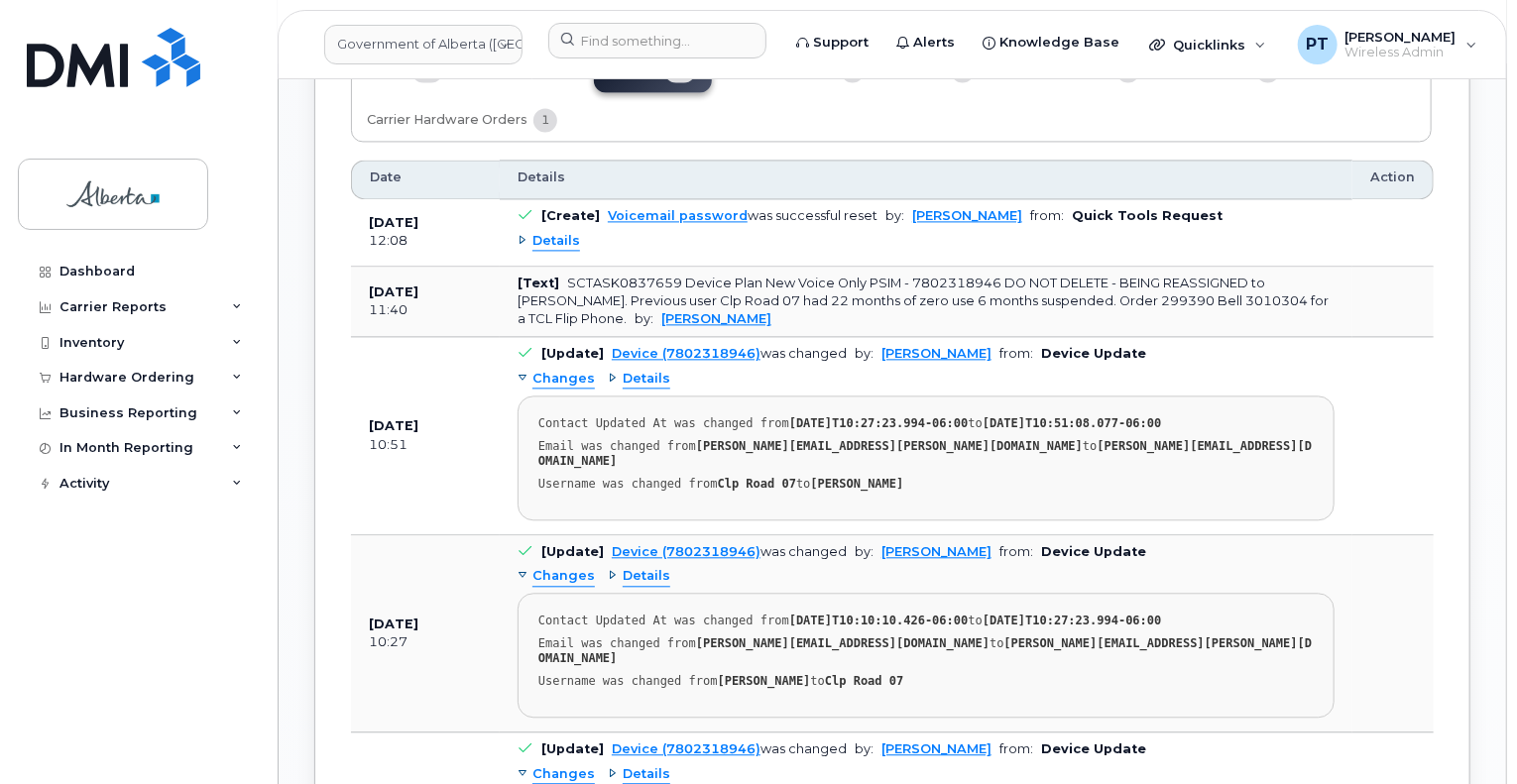
click at [278, 556] on div "Government of Alberta (GOA) Support Alerts Knowledge Base Quicklinks Suspend / …" at bounding box center [893, 453] width 1230 height 4856
click at [634, 44] on input at bounding box center [657, 41] width 218 height 36
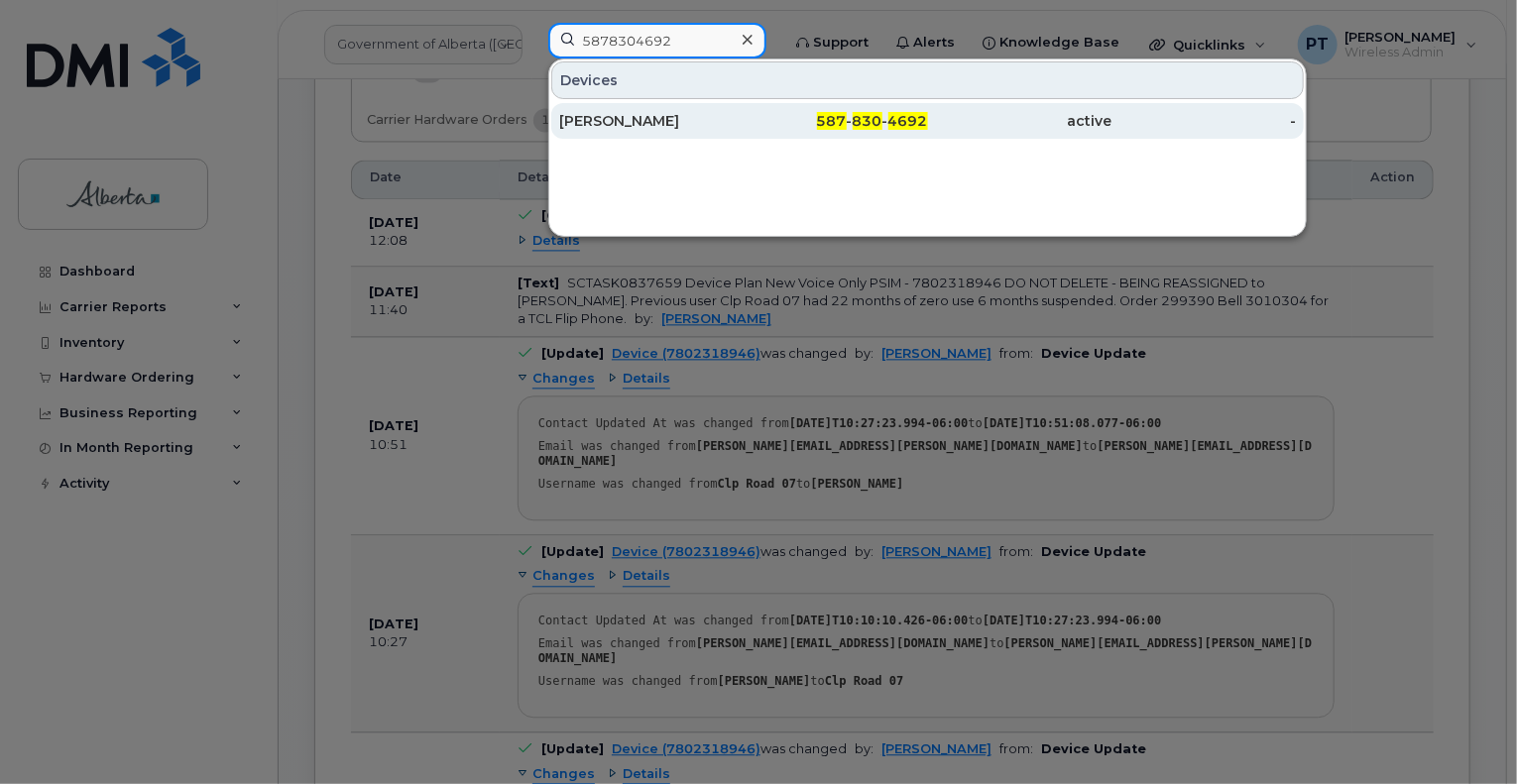
type input "5878304692"
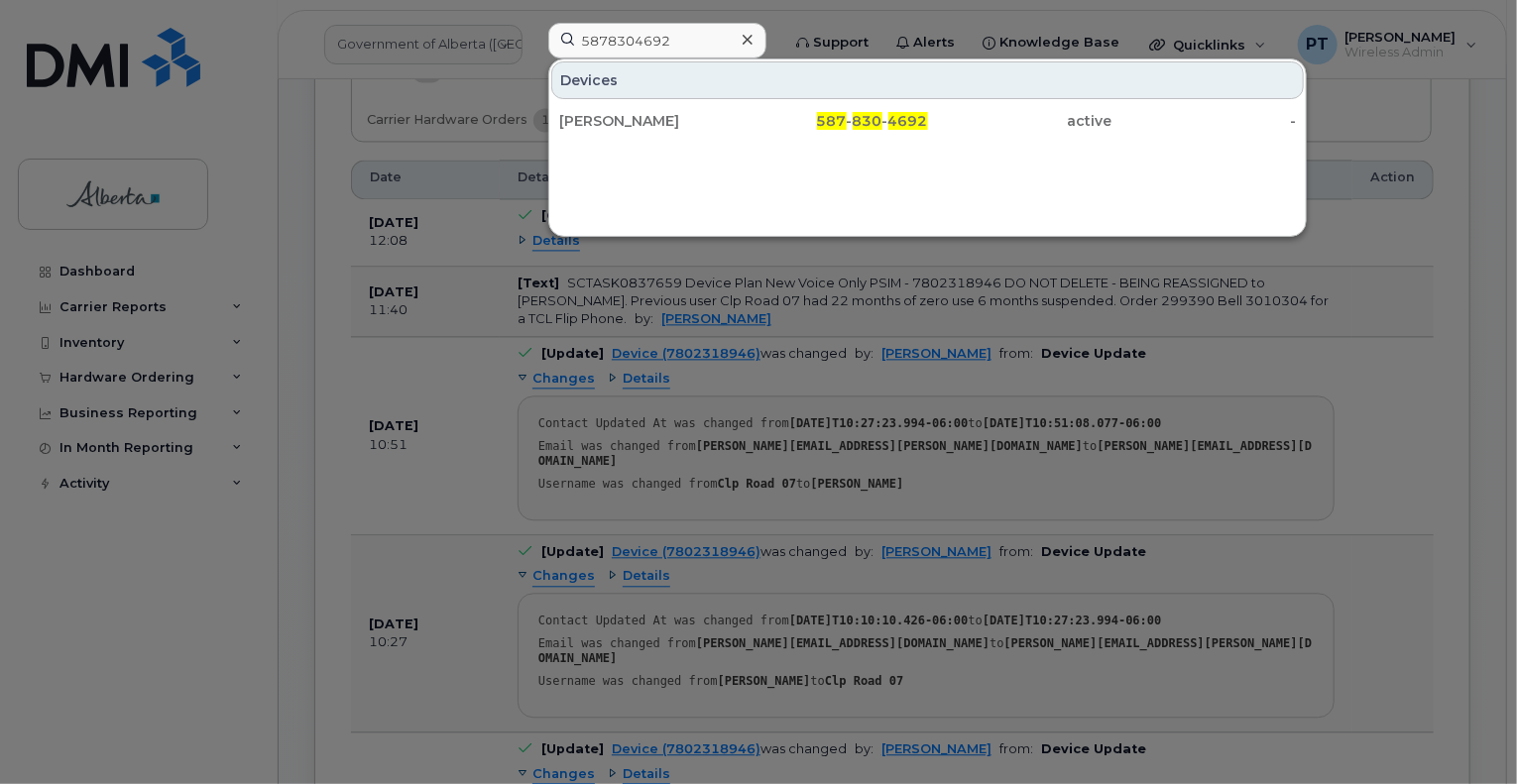
drag, startPoint x: 630, startPoint y: 121, endPoint x: 64, endPoint y: 513, distance: 688.5
click at [630, 121] on div "Peter Muras" at bounding box center [651, 121] width 185 height 20
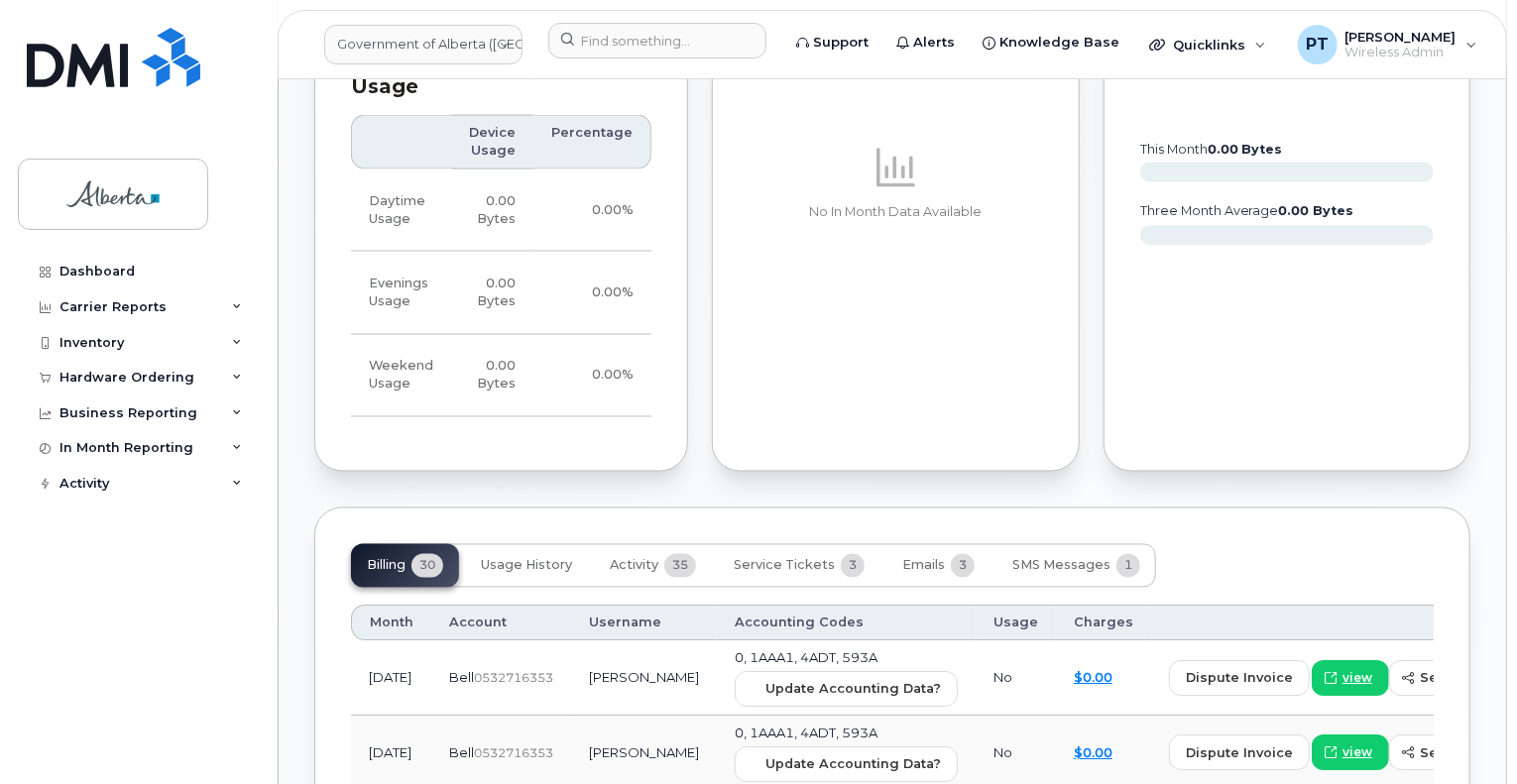
scroll to position [1983, 0]
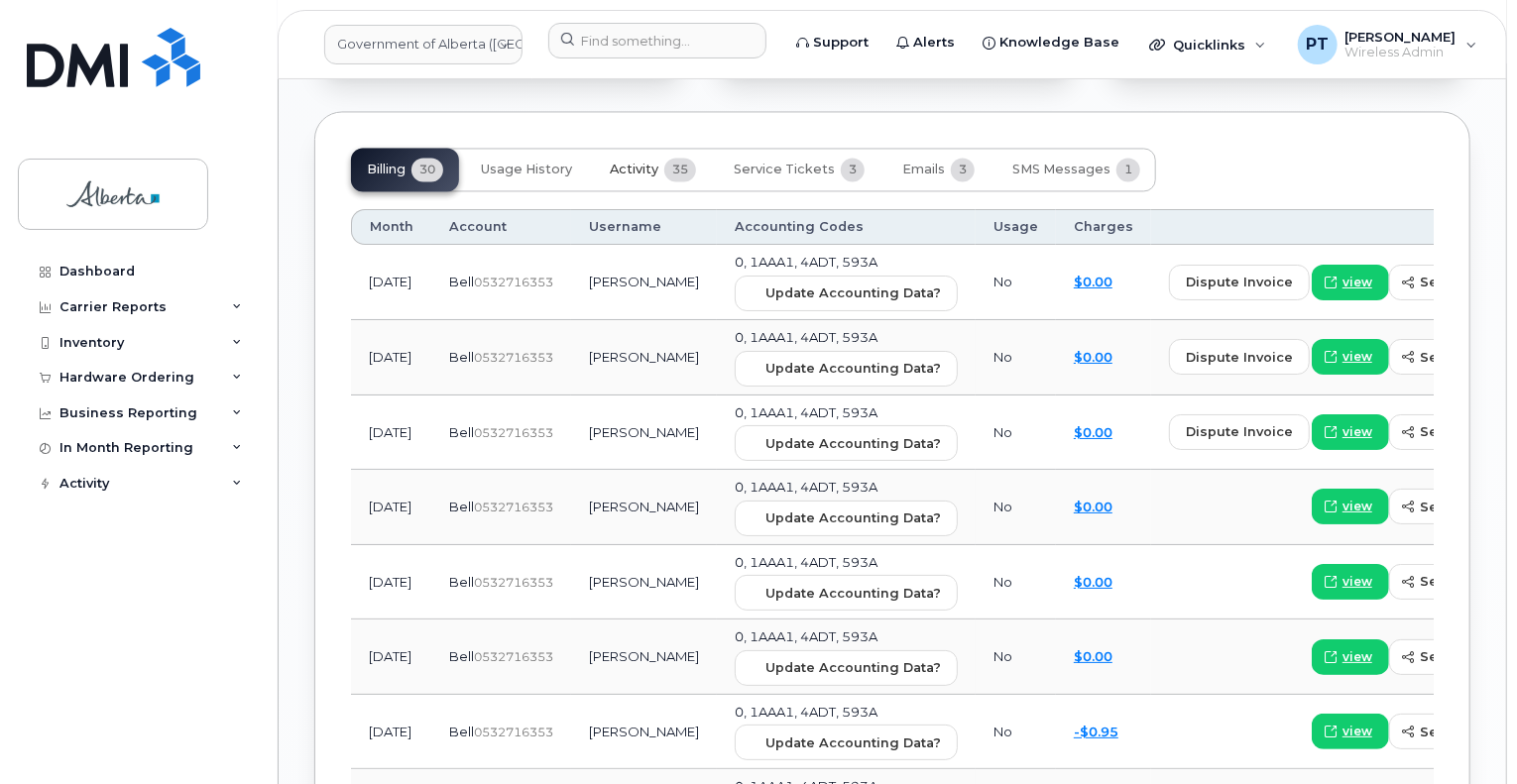
drag, startPoint x: 626, startPoint y: 132, endPoint x: 591, endPoint y: 164, distance: 47.4
click at [626, 162] on span "Activity" at bounding box center [633, 170] width 49 height 16
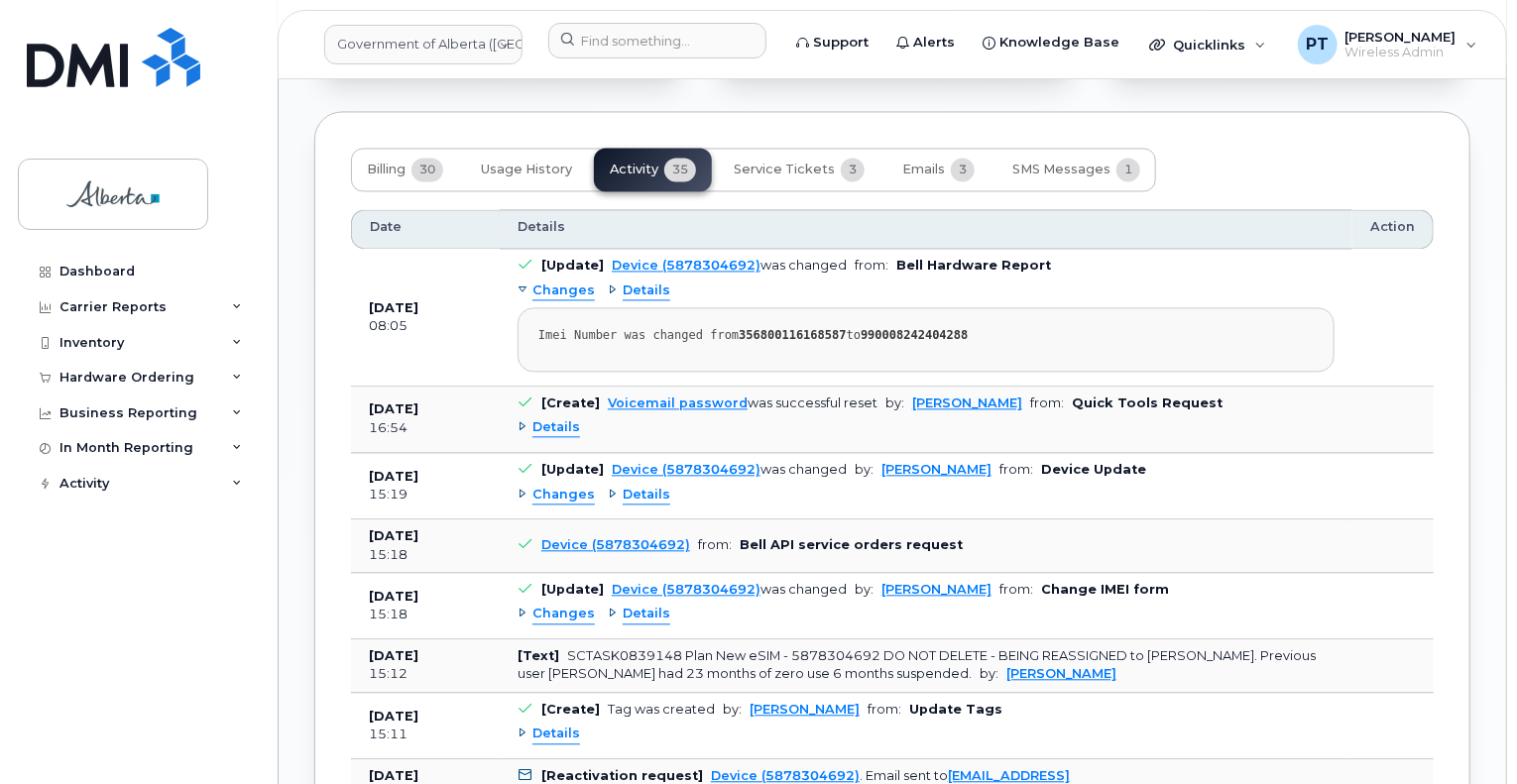
click at [560, 485] on span "Changes" at bounding box center [563, 494] width 63 height 19
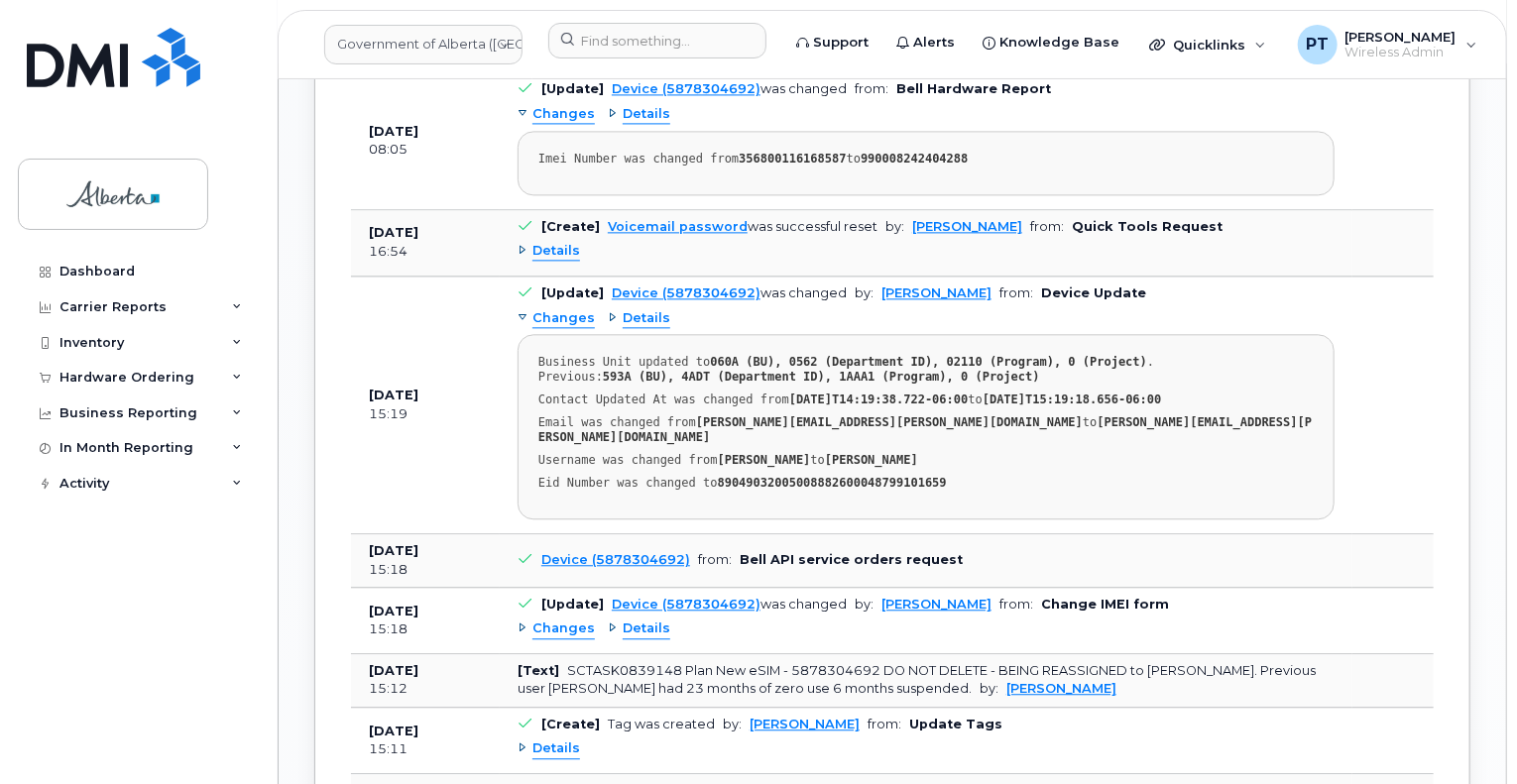
scroll to position [2181, 0]
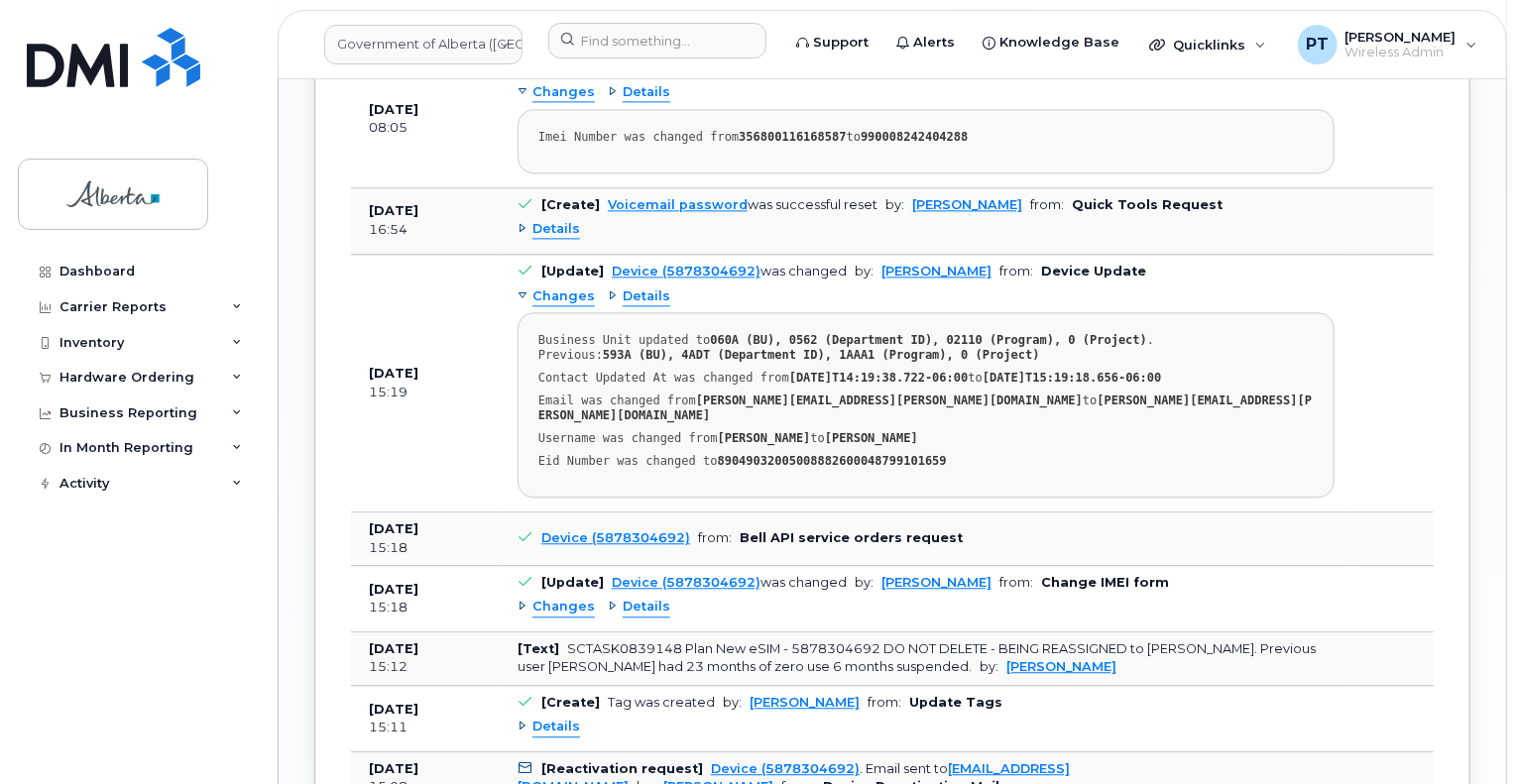
click at [557, 597] on span "Changes" at bounding box center [563, 606] width 63 height 19
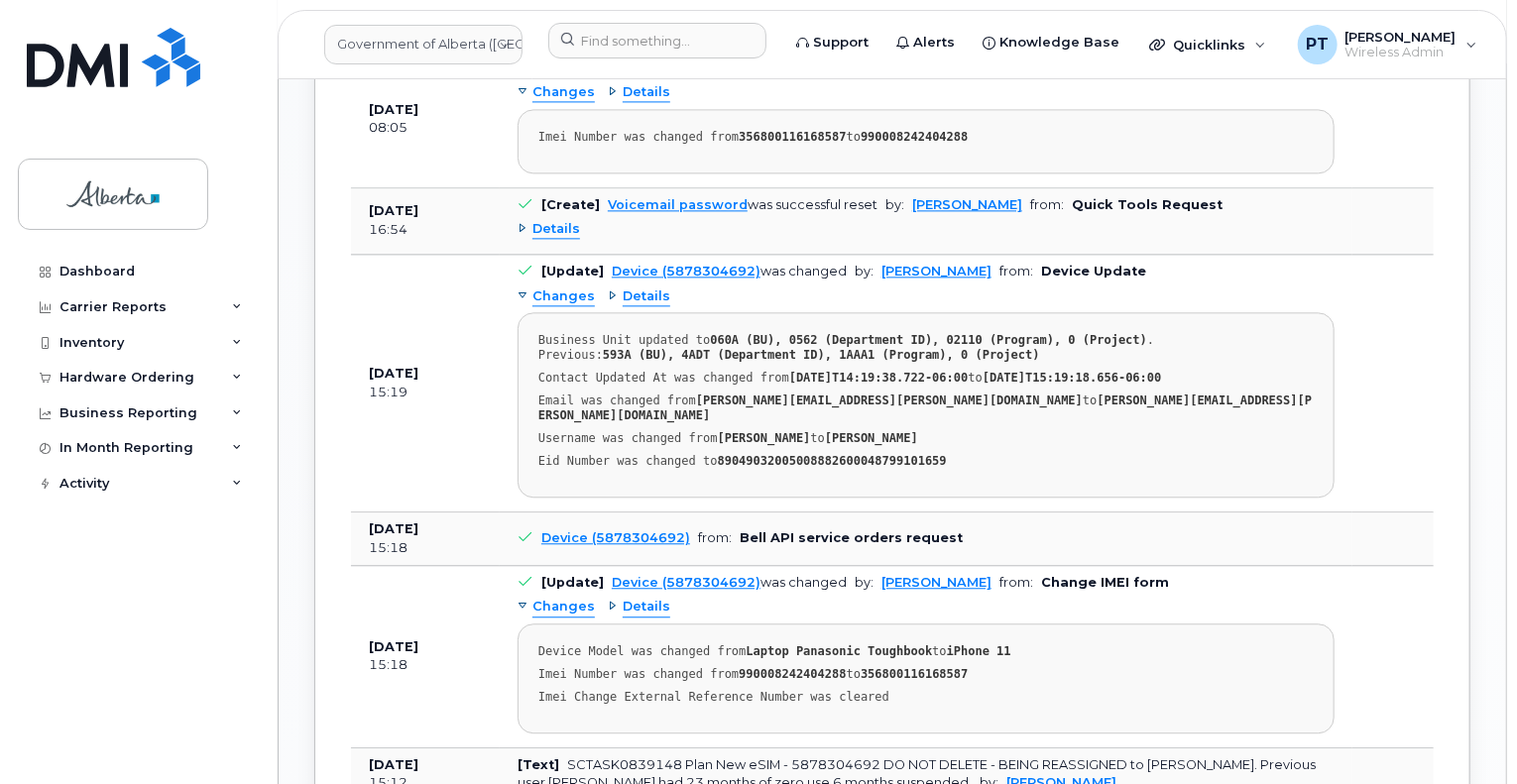
scroll to position [1884, 0]
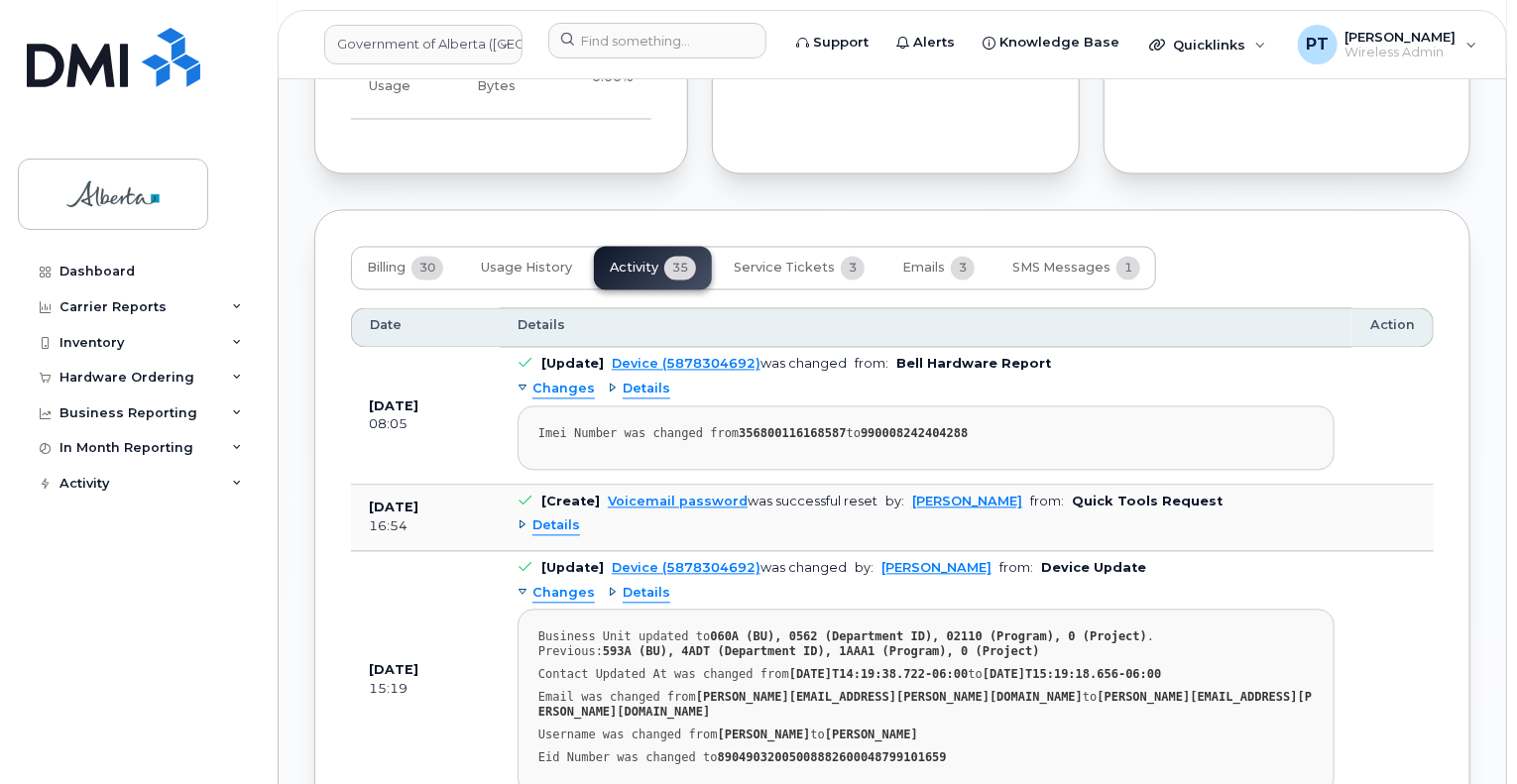
click at [786, 428] on strong "356800116168587" at bounding box center [792, 435] width 107 height 14
copy div "356800116168587"
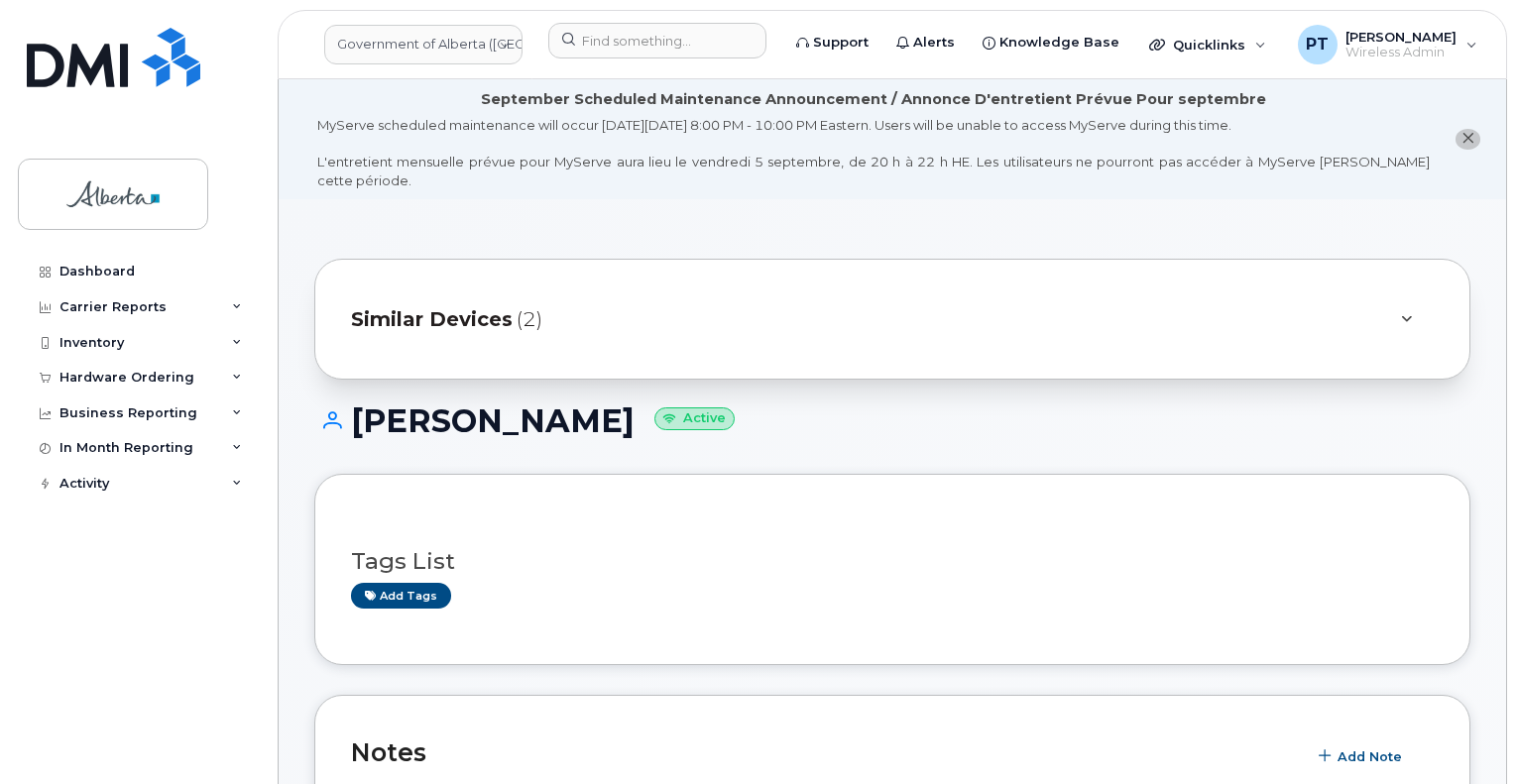
scroll to position [594, 0]
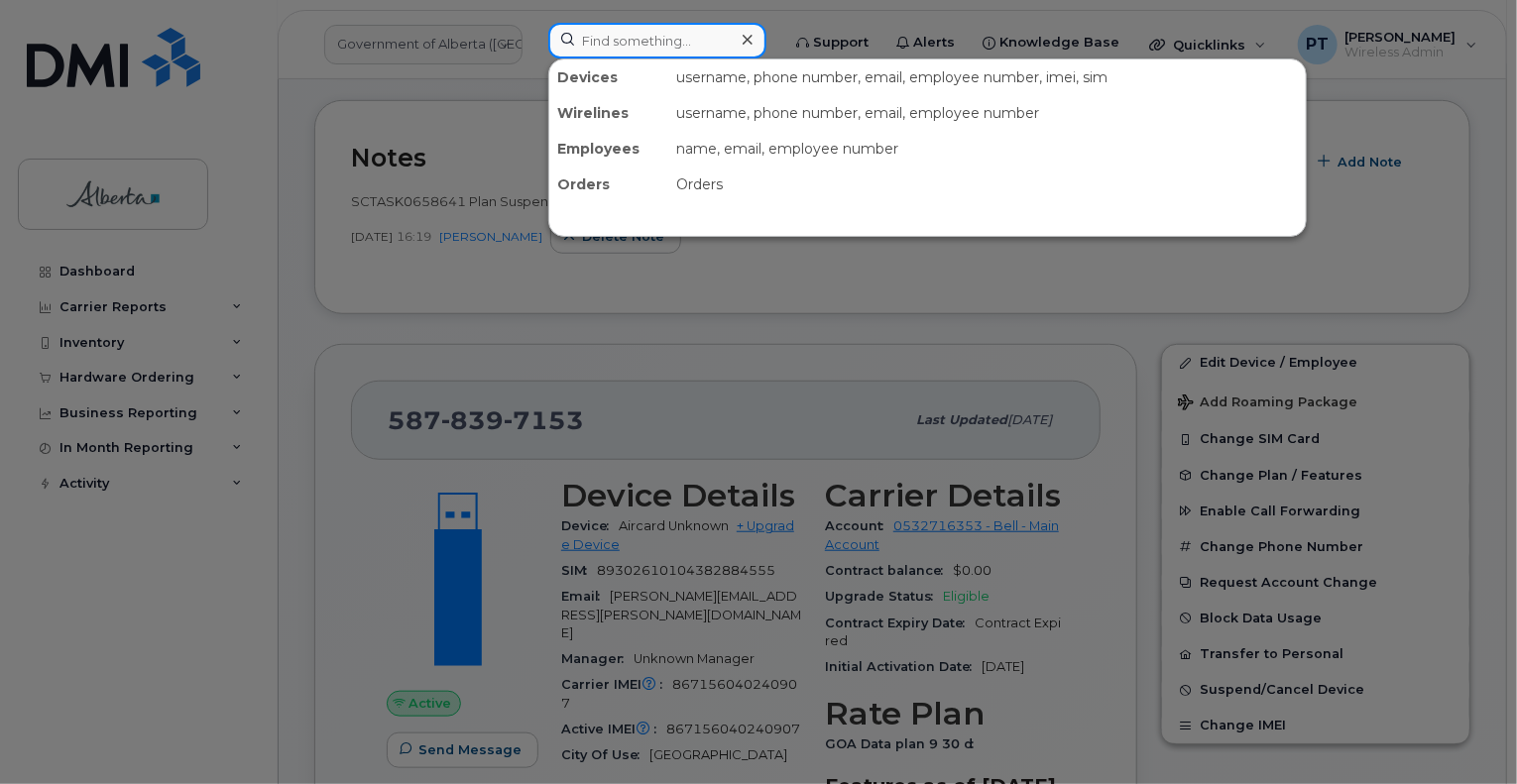
click at [627, 40] on input at bounding box center [657, 41] width 218 height 36
paste input "5878397153"
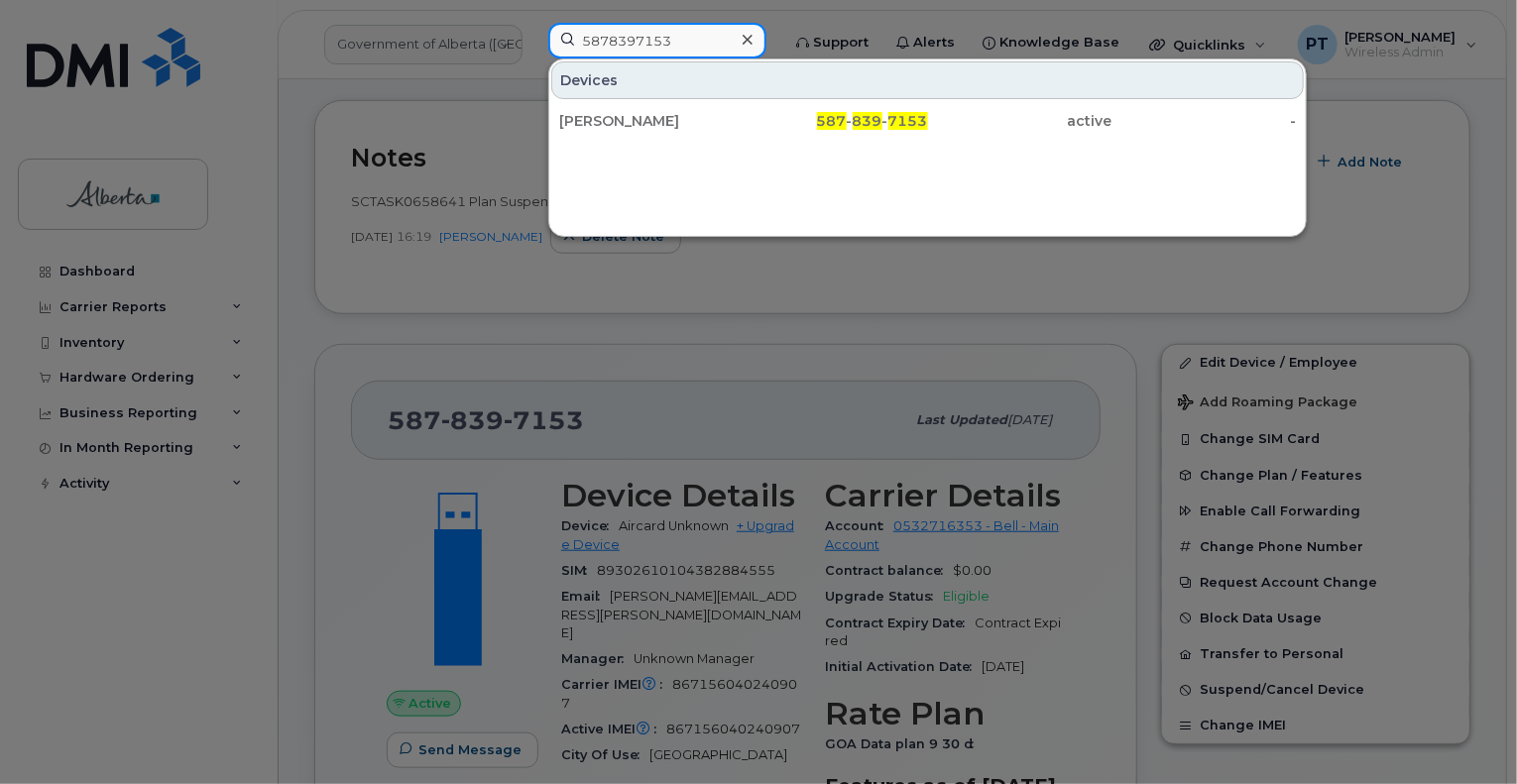
type input "5878397153"
click at [612, 123] on div "[PERSON_NAME]" at bounding box center [651, 121] width 185 height 20
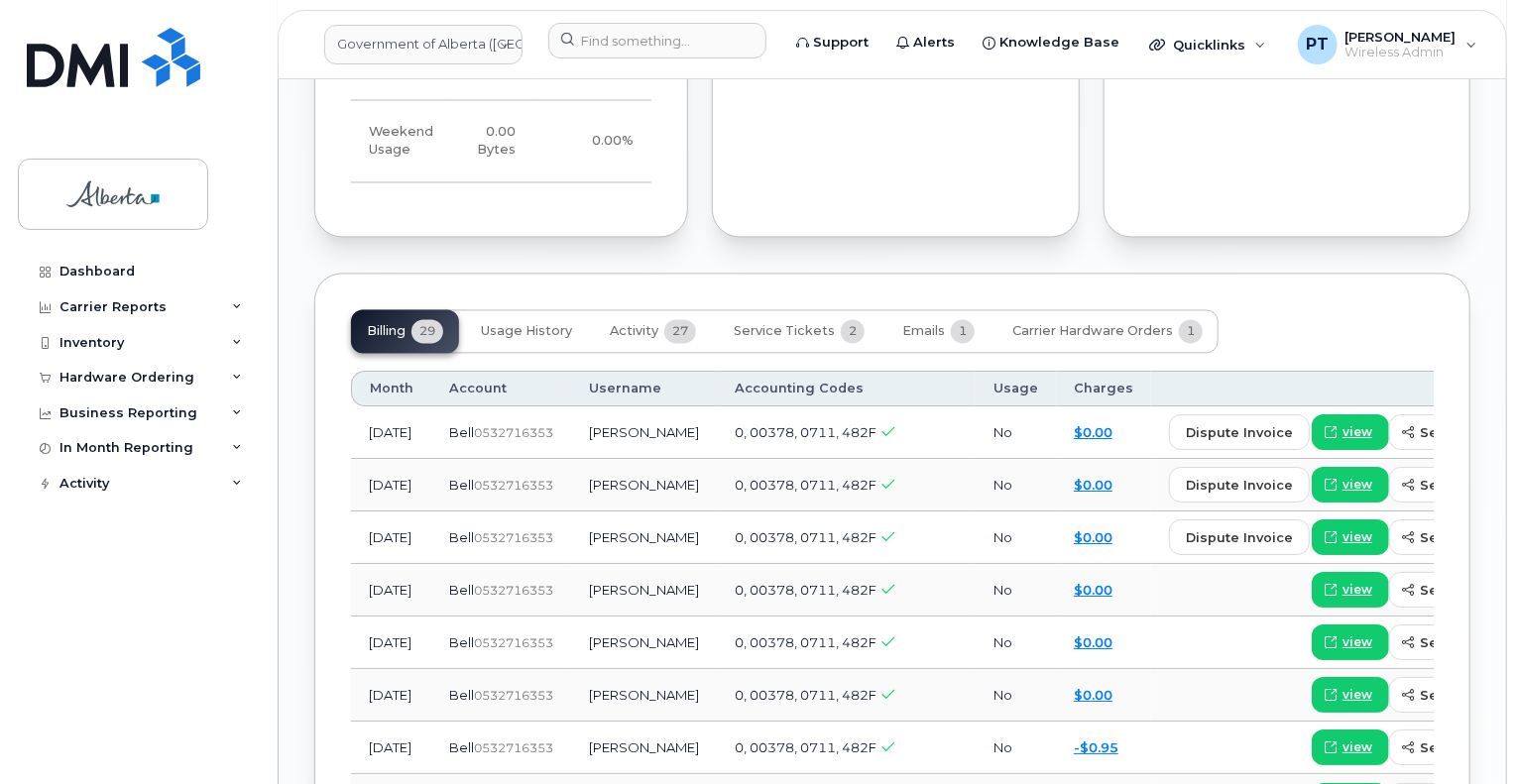
scroll to position [1784, 0]
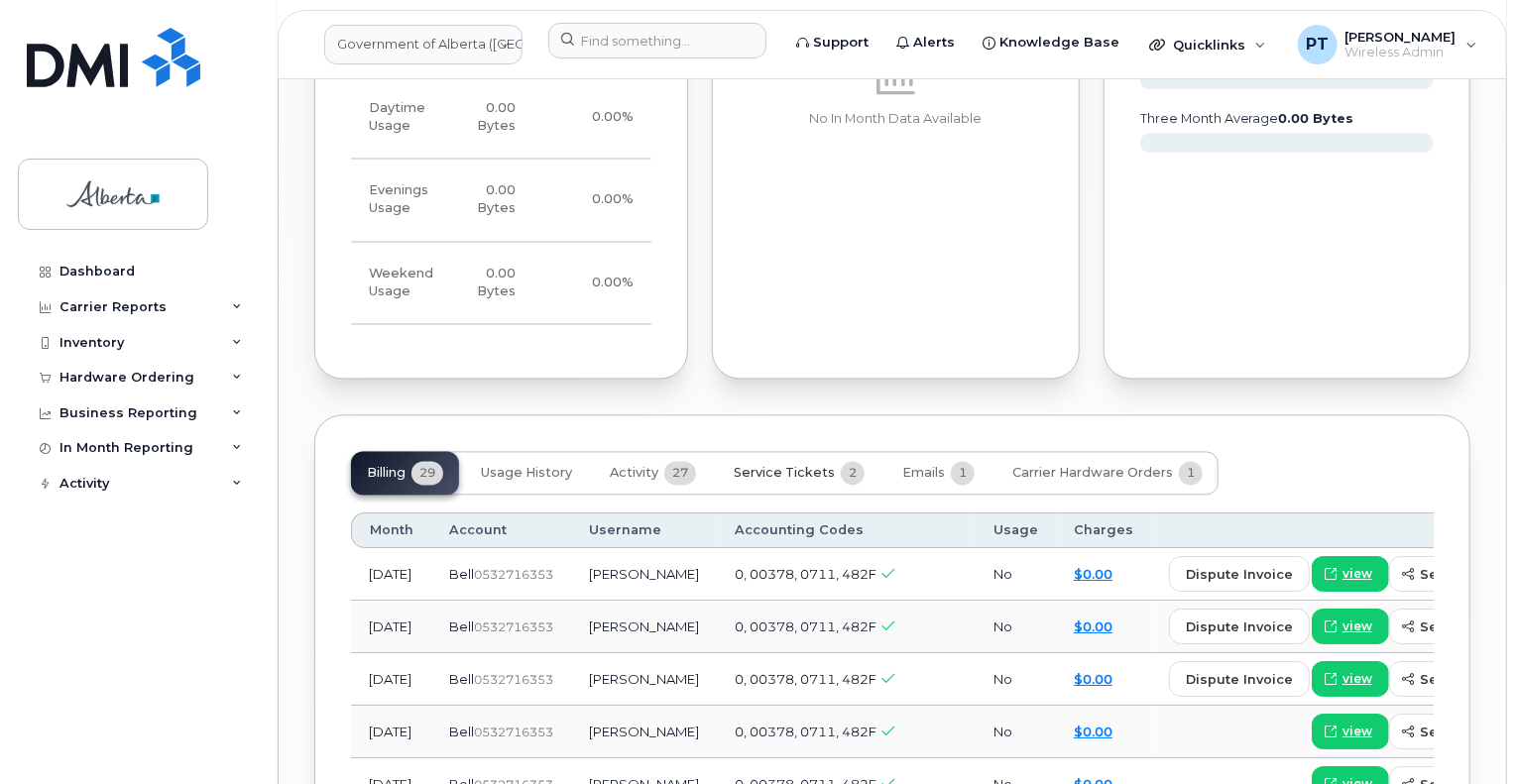
drag, startPoint x: 786, startPoint y: 435, endPoint x: 789, endPoint y: 447, distance: 12.4
click at [786, 465] on span "Service Tickets" at bounding box center [784, 473] width 101 height 16
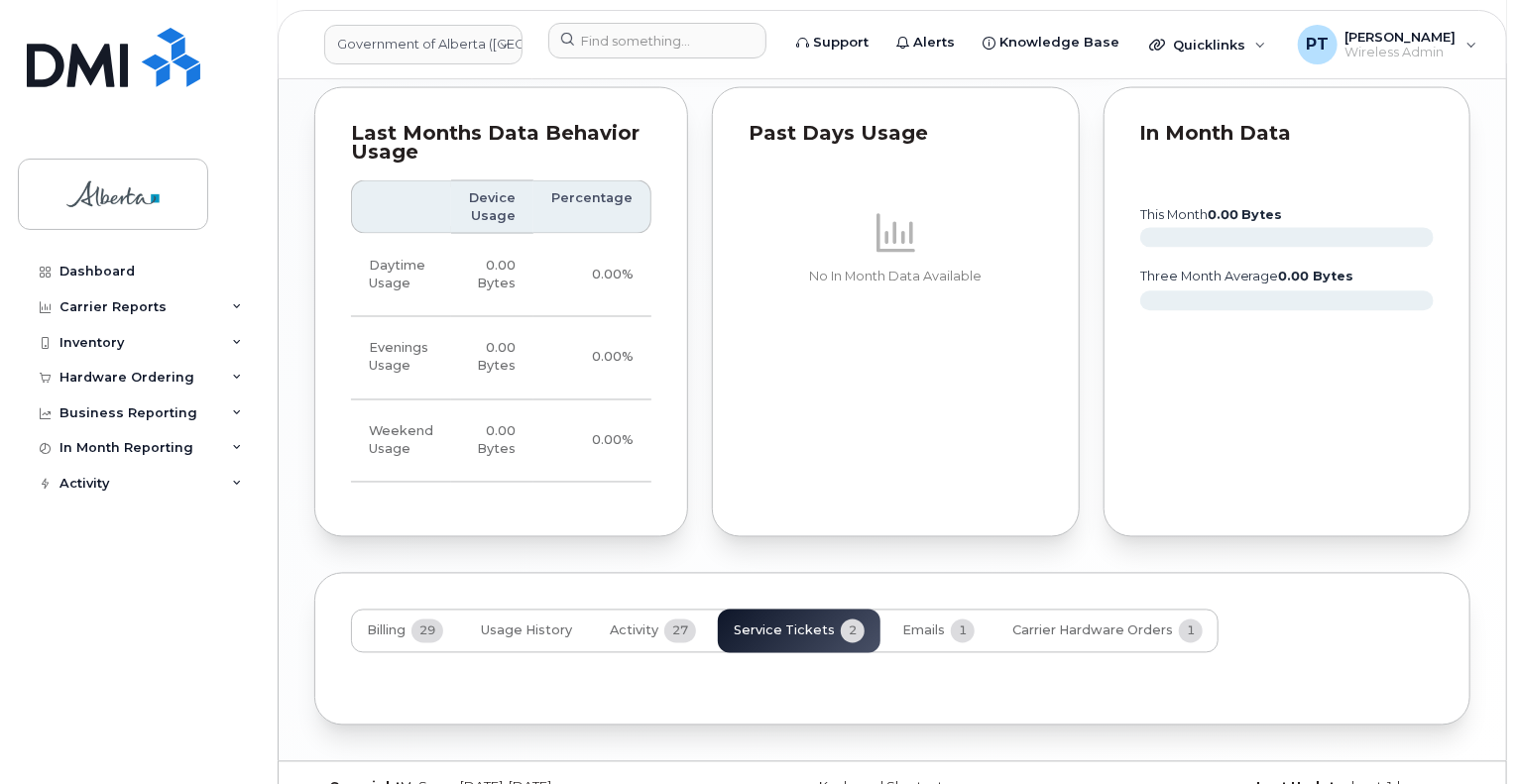
scroll to position [1749, 0]
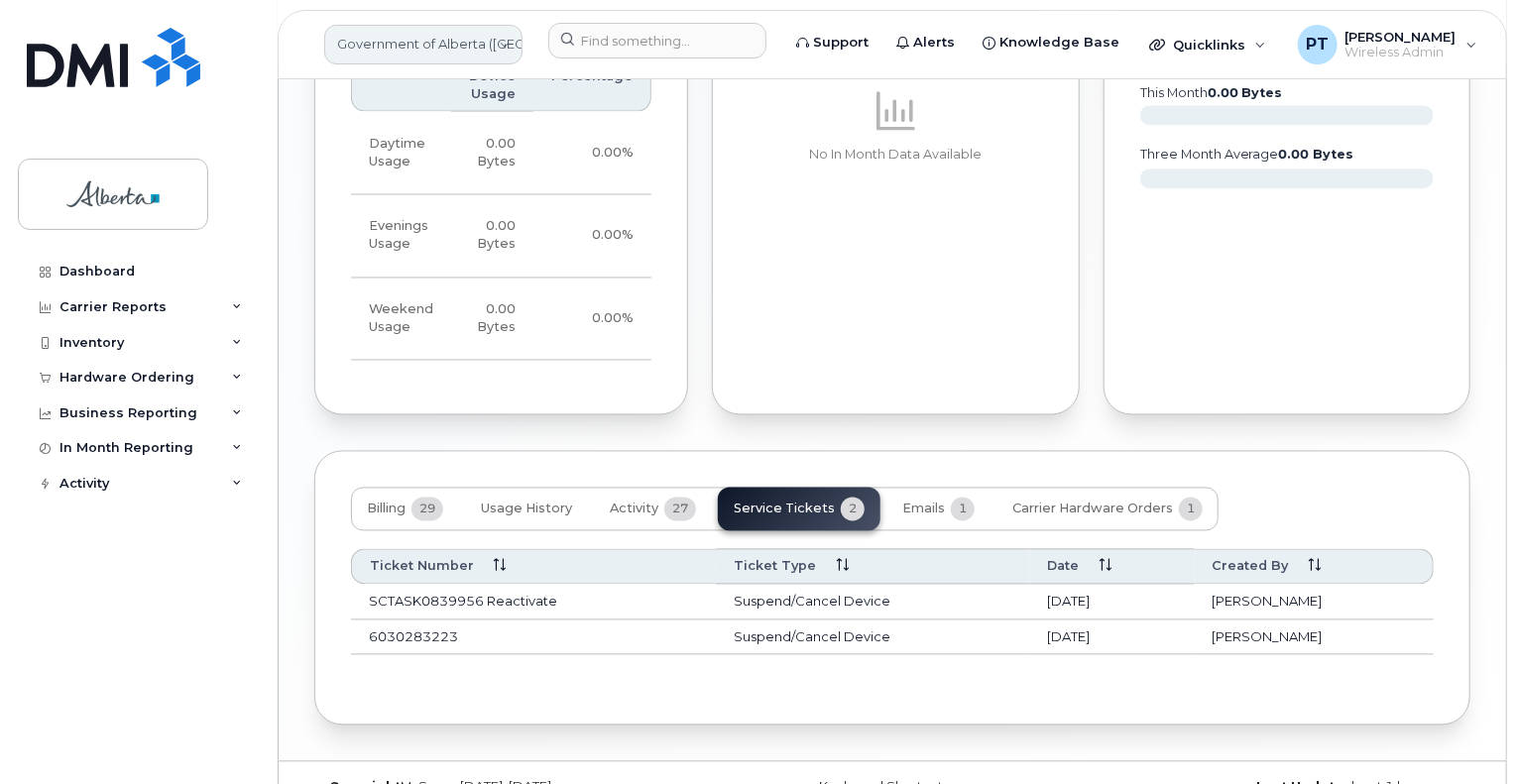
click at [448, 56] on link "Government of Alberta ([GEOGRAPHIC_DATA])" at bounding box center [424, 45] width 199 height 40
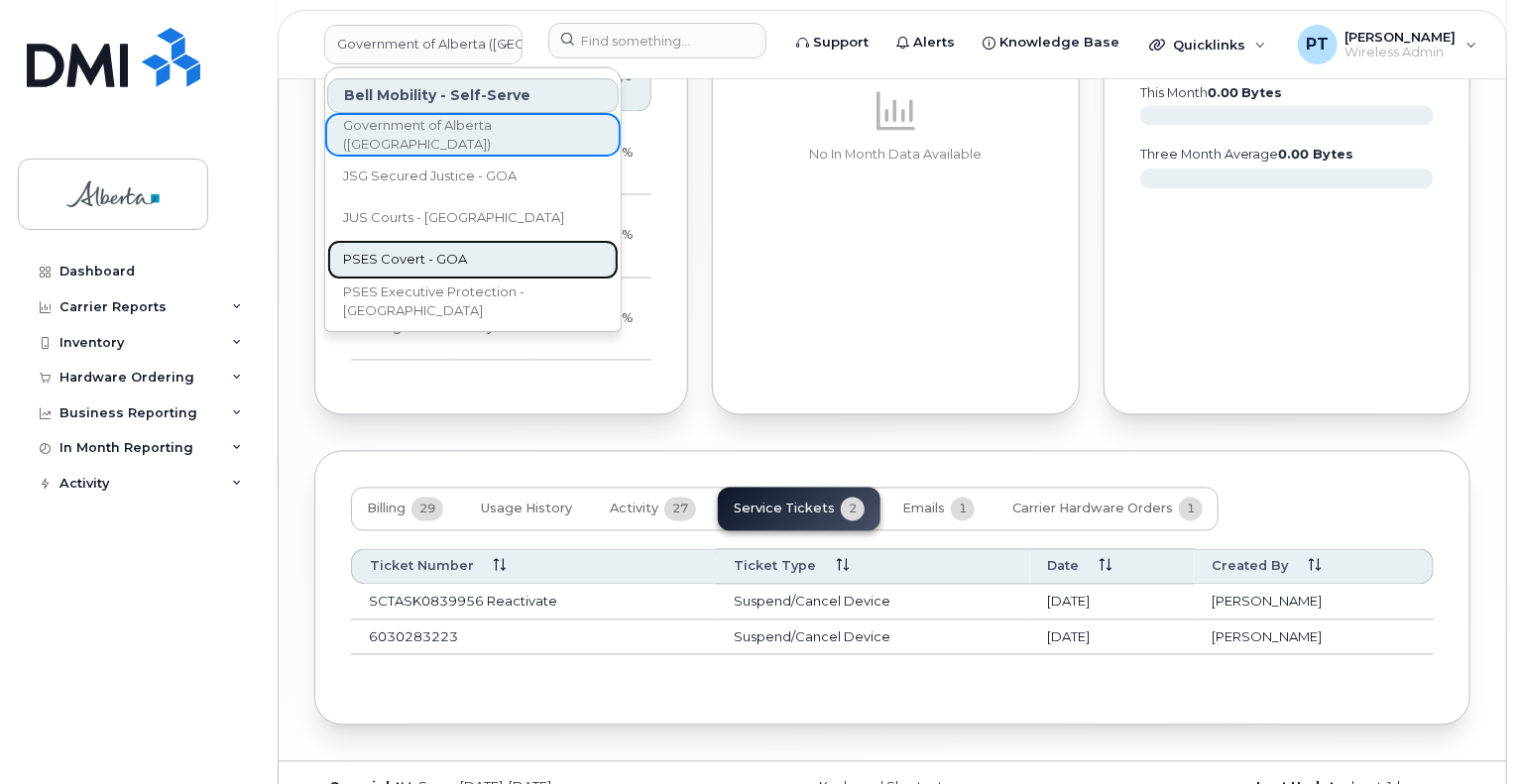
click at [443, 259] on span "PSES Covert - GOA" at bounding box center [405, 260] width 124 height 20
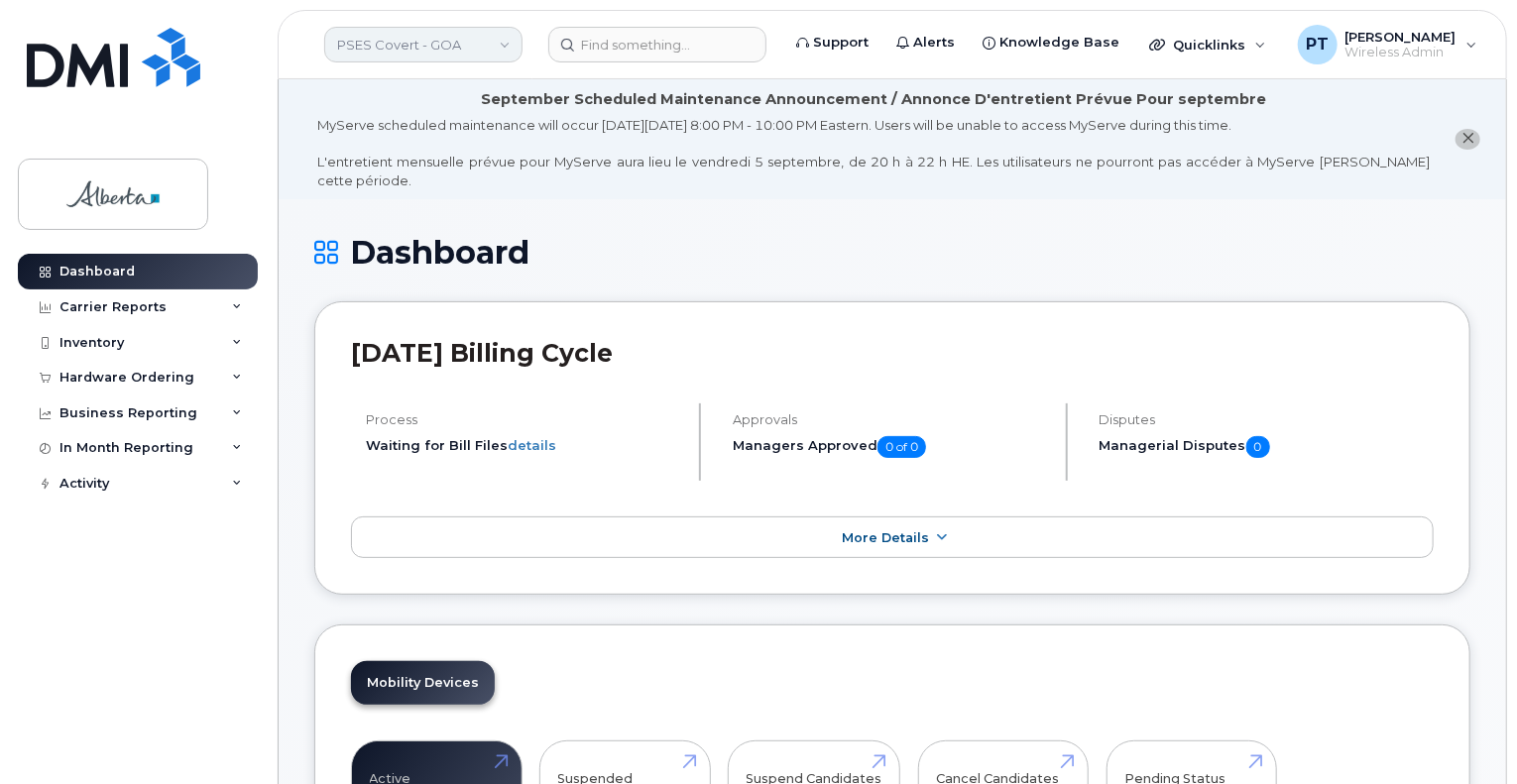
click at [506, 44] on link "PSES Covert - GOA" at bounding box center [424, 45] width 199 height 36
